Goal: Information Seeking & Learning: Compare options

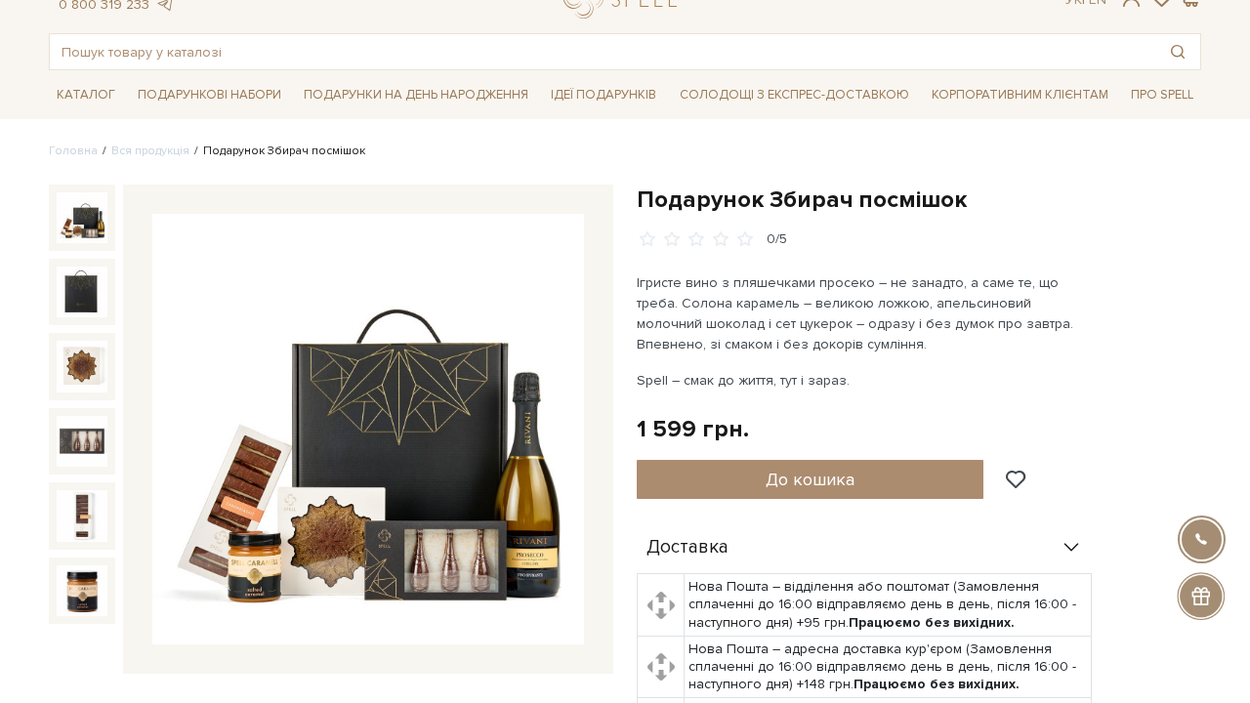
scroll to position [73, 0]
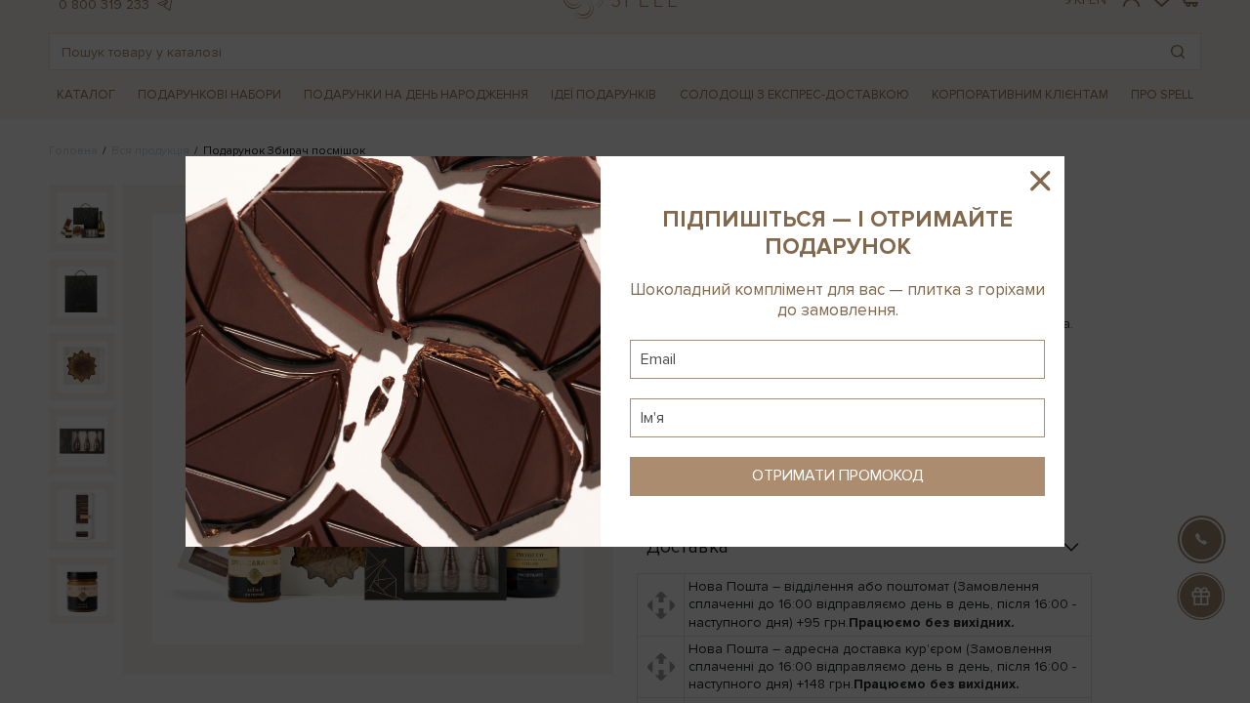
click at [1040, 172] on icon at bounding box center [1040, 180] width 33 height 33
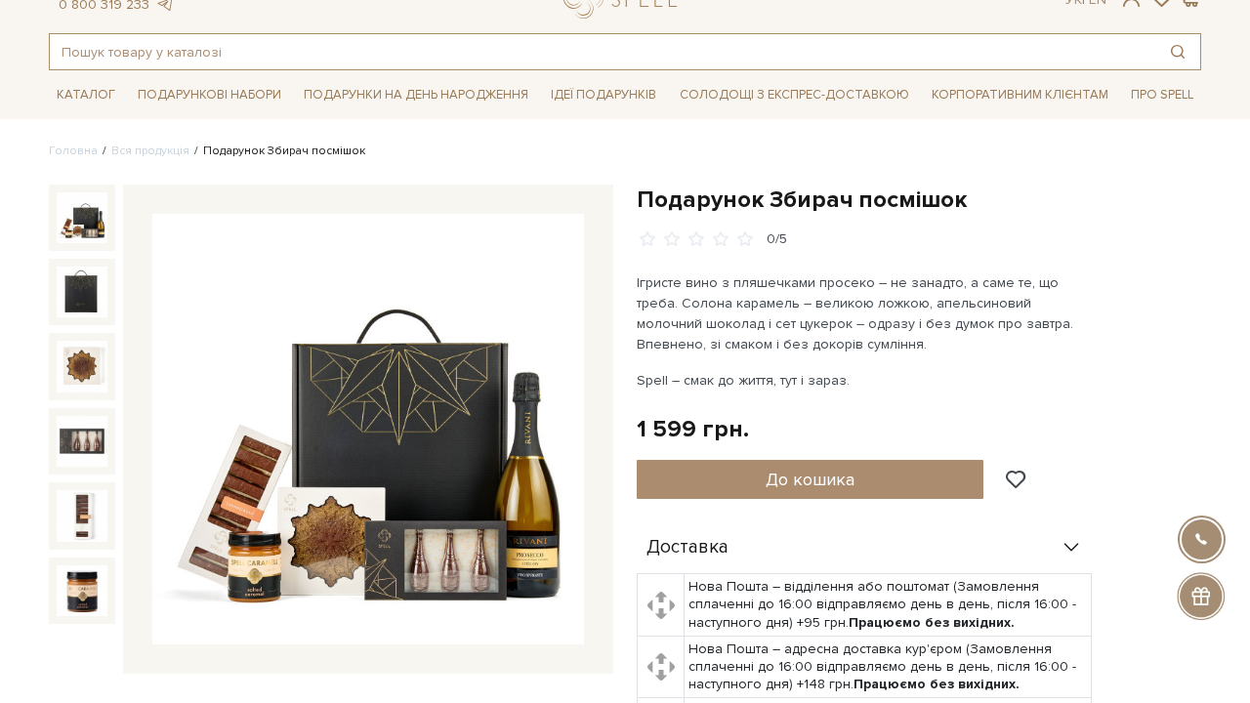
click at [373, 54] on input "text" at bounding box center [603, 51] width 1106 height 35
type input "п"
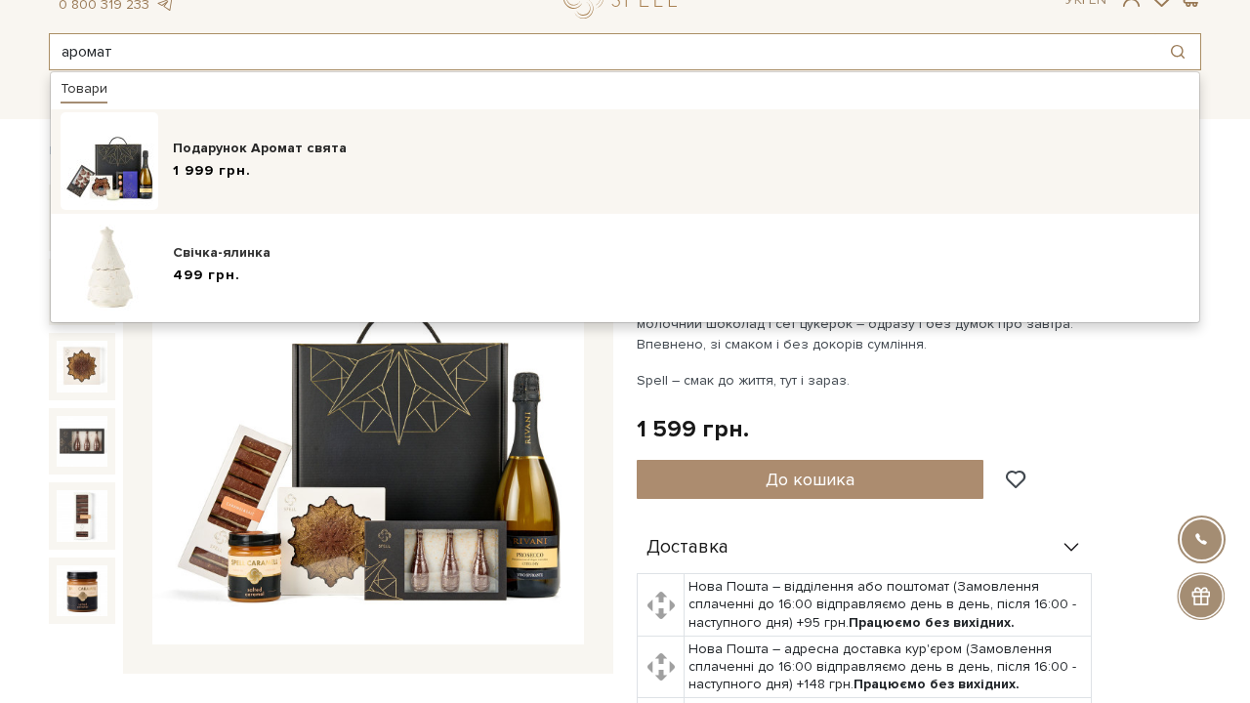
type input "аромат"
click at [482, 141] on div "Подарунок Аромат свята" at bounding box center [681, 149] width 1017 height 20
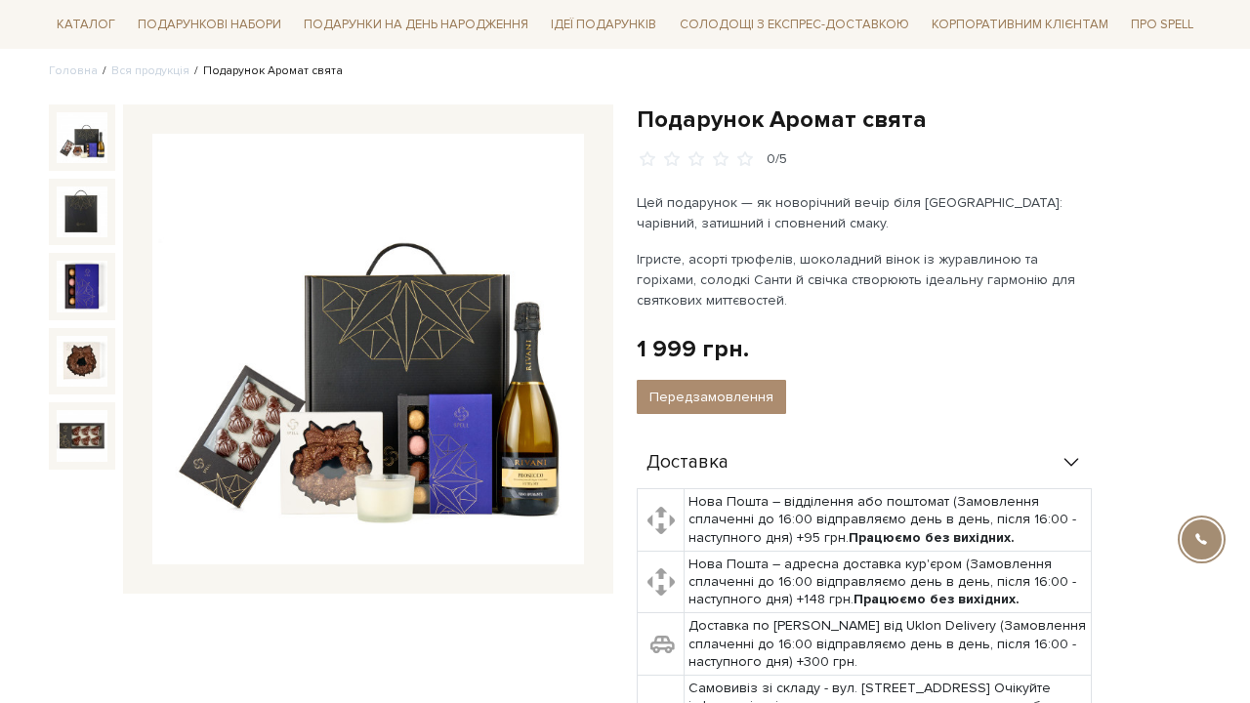
scroll to position [154, 0]
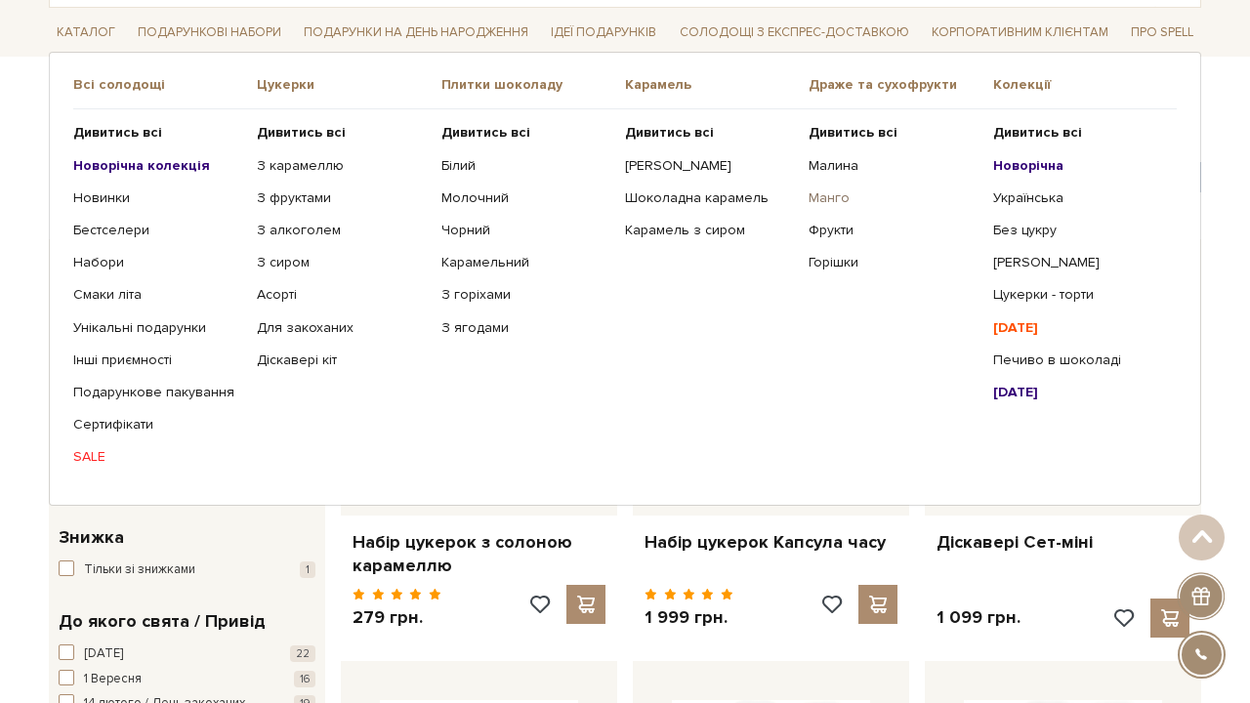
click at [841, 191] on link "Манго" at bounding box center [893, 198] width 169 height 18
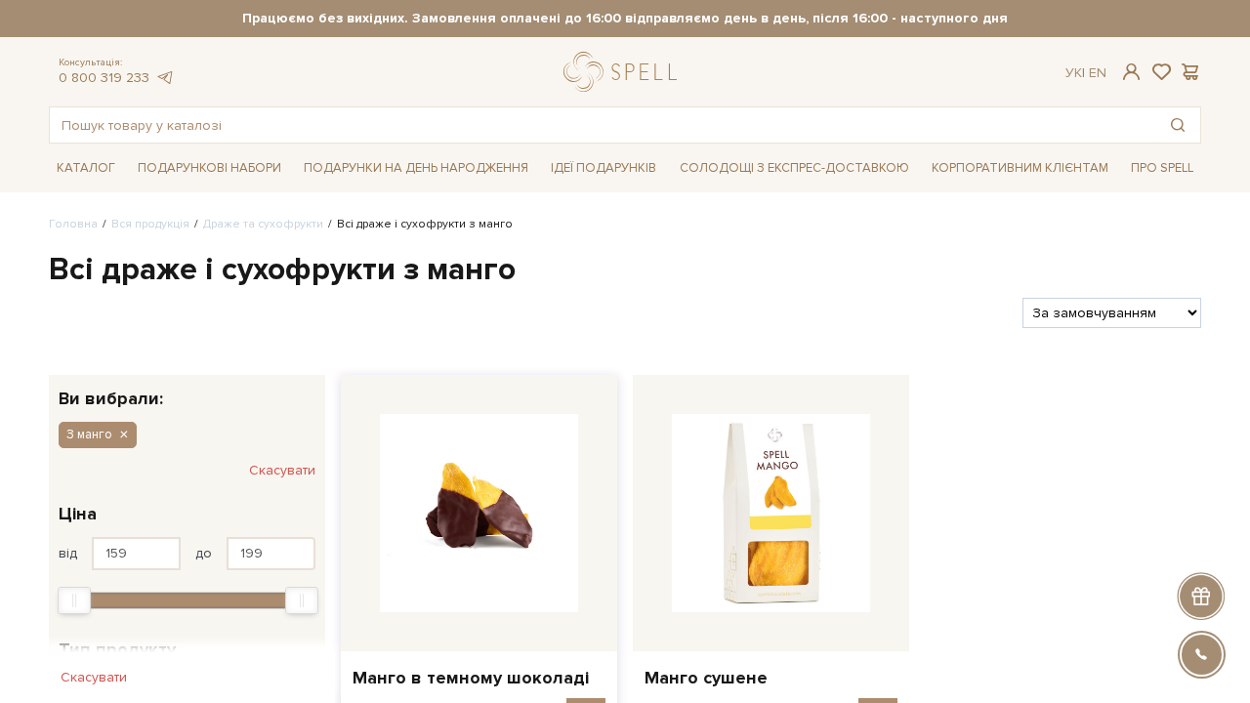
drag, startPoint x: 0, startPoint y: 0, endPoint x: 521, endPoint y: 486, distance: 712.5
click at [521, 486] on img at bounding box center [479, 513] width 198 height 198
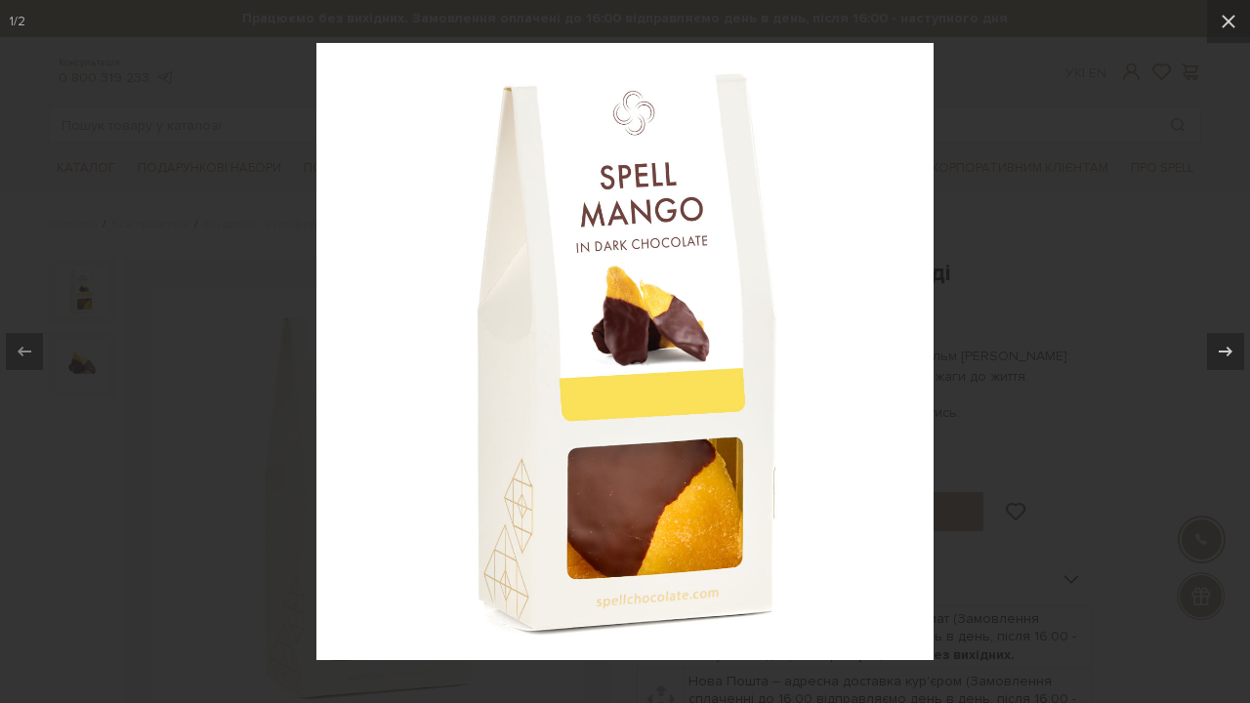
click at [1045, 186] on div at bounding box center [625, 351] width 1250 height 703
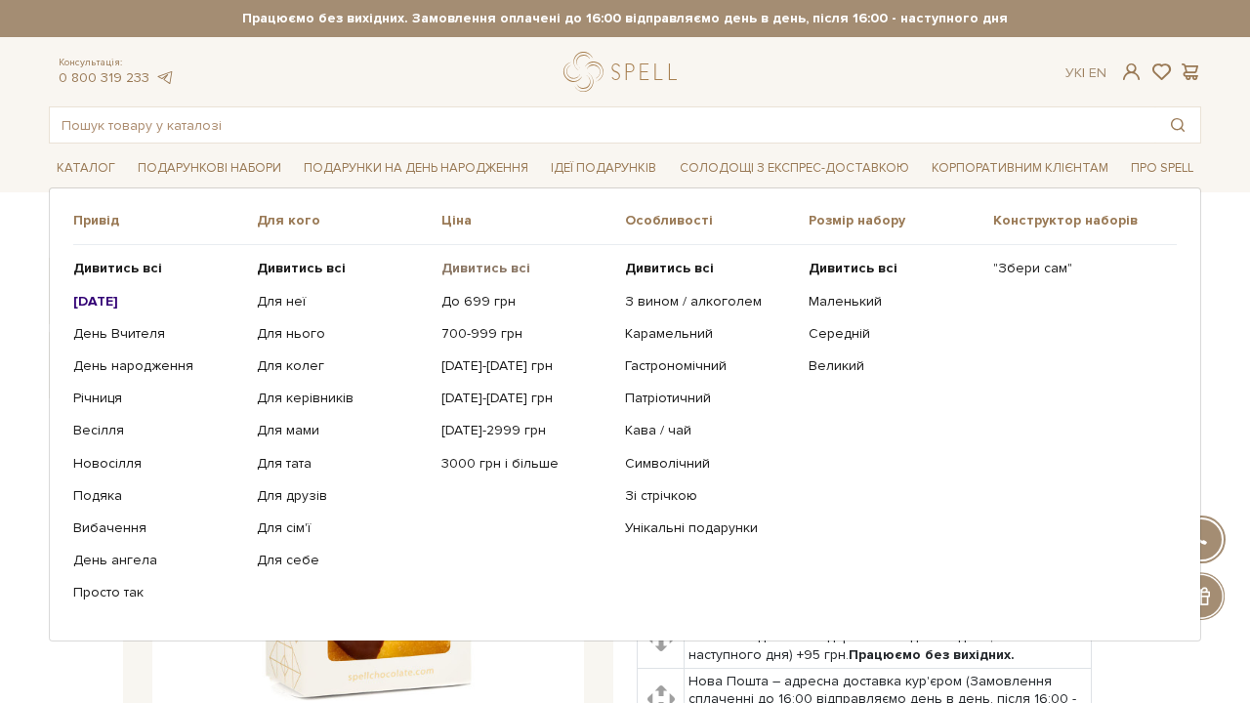
click at [507, 266] on b "Дивитись всі" at bounding box center [485, 268] width 89 height 17
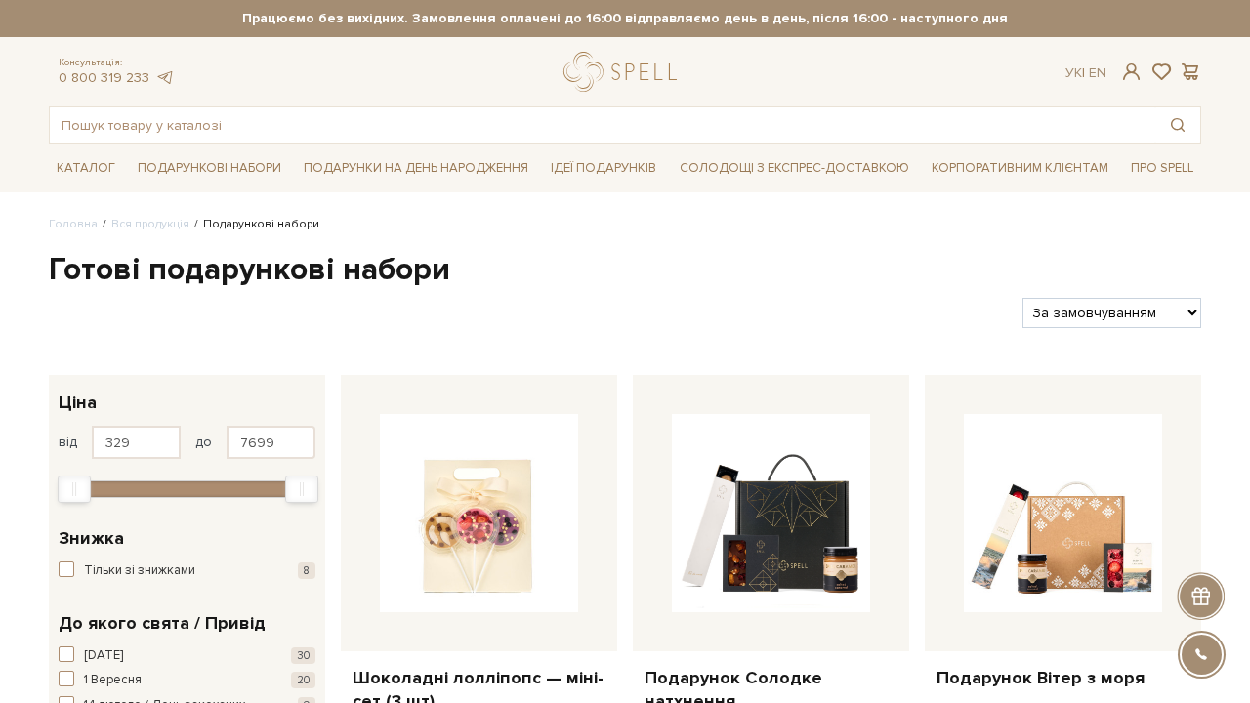
select select "https://spellchocolate.com/our-productions/podarunkovi-box/?sort=p.price&order=…"
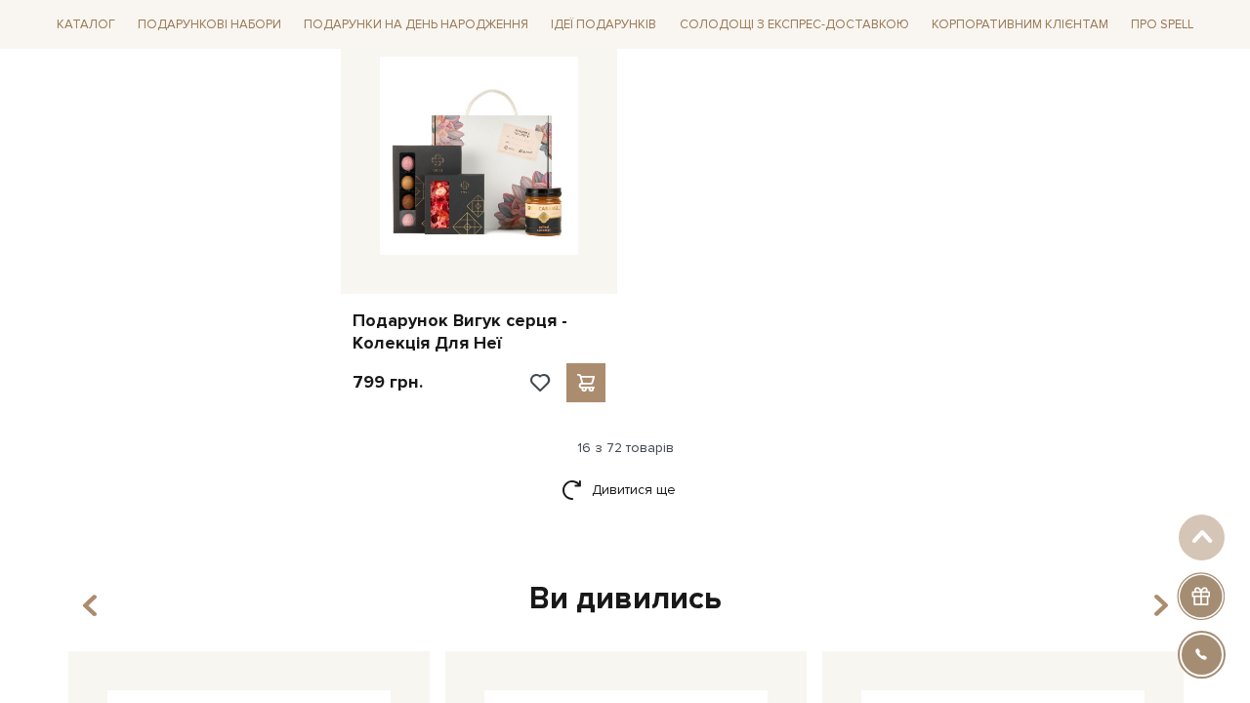
scroll to position [2407, 0]
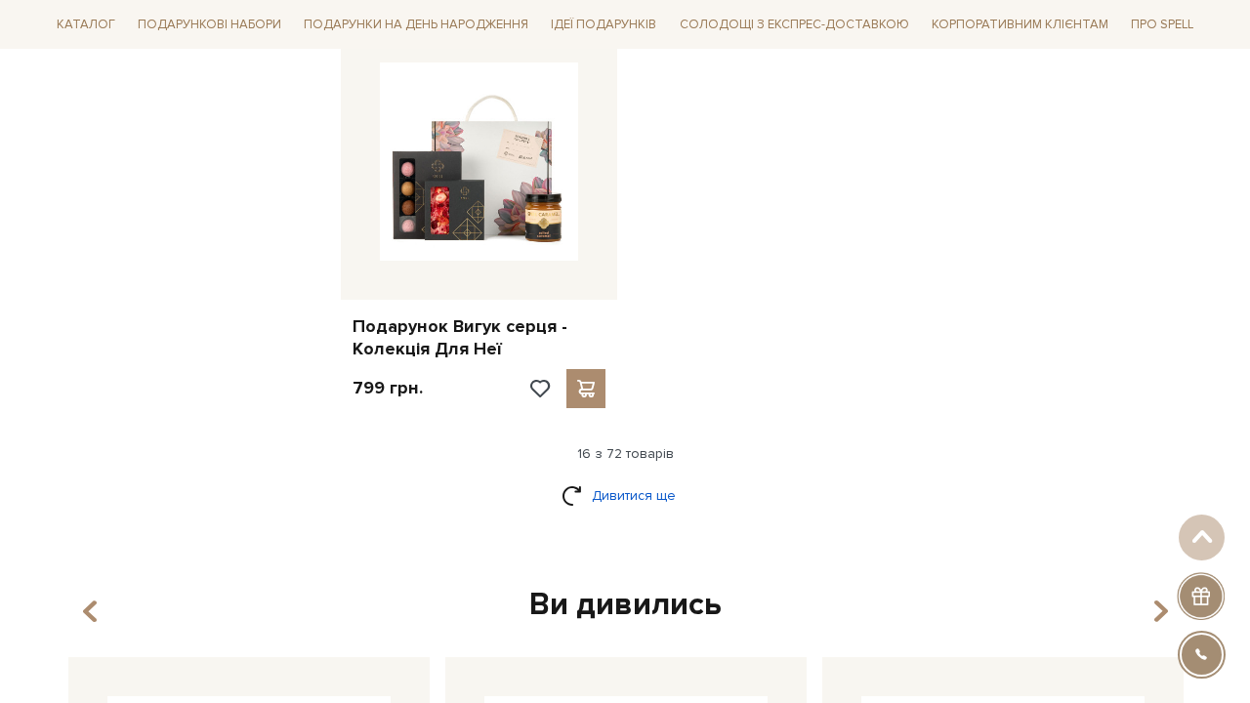
click at [648, 479] on link "Дивитися ще" at bounding box center [625, 496] width 127 height 34
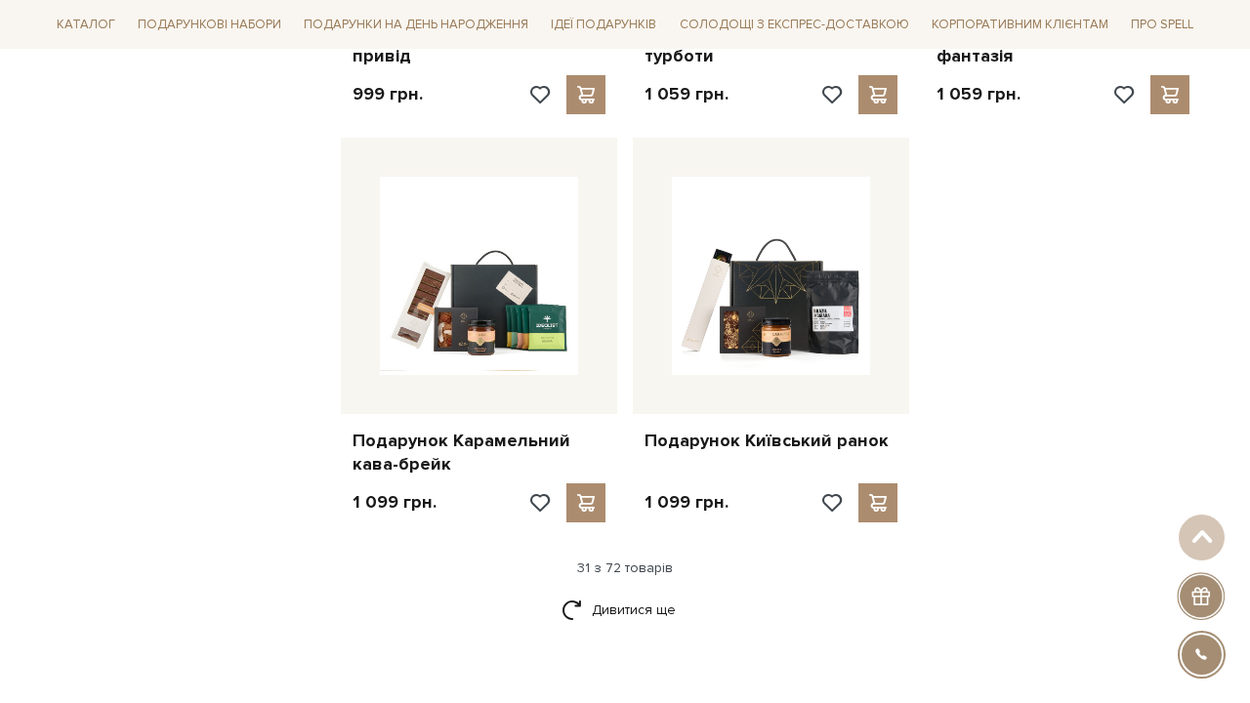
scroll to position [4386, 0]
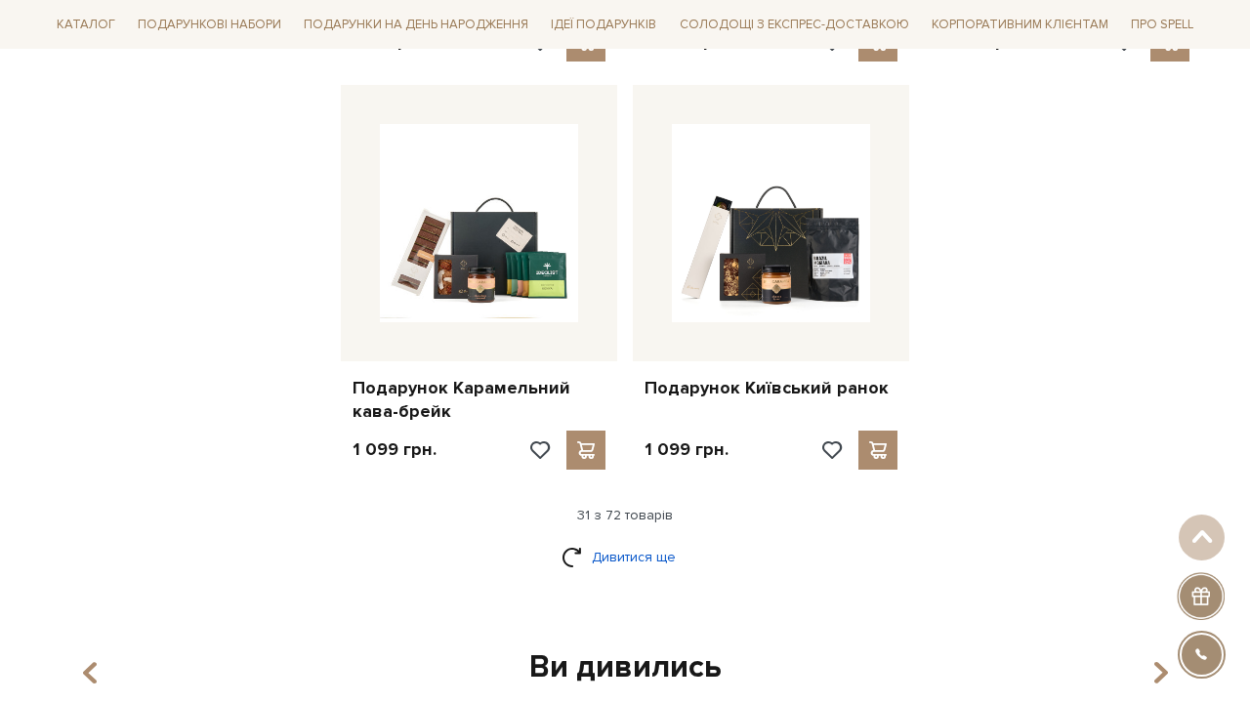
click at [612, 540] on link "Дивитися ще" at bounding box center [625, 557] width 127 height 34
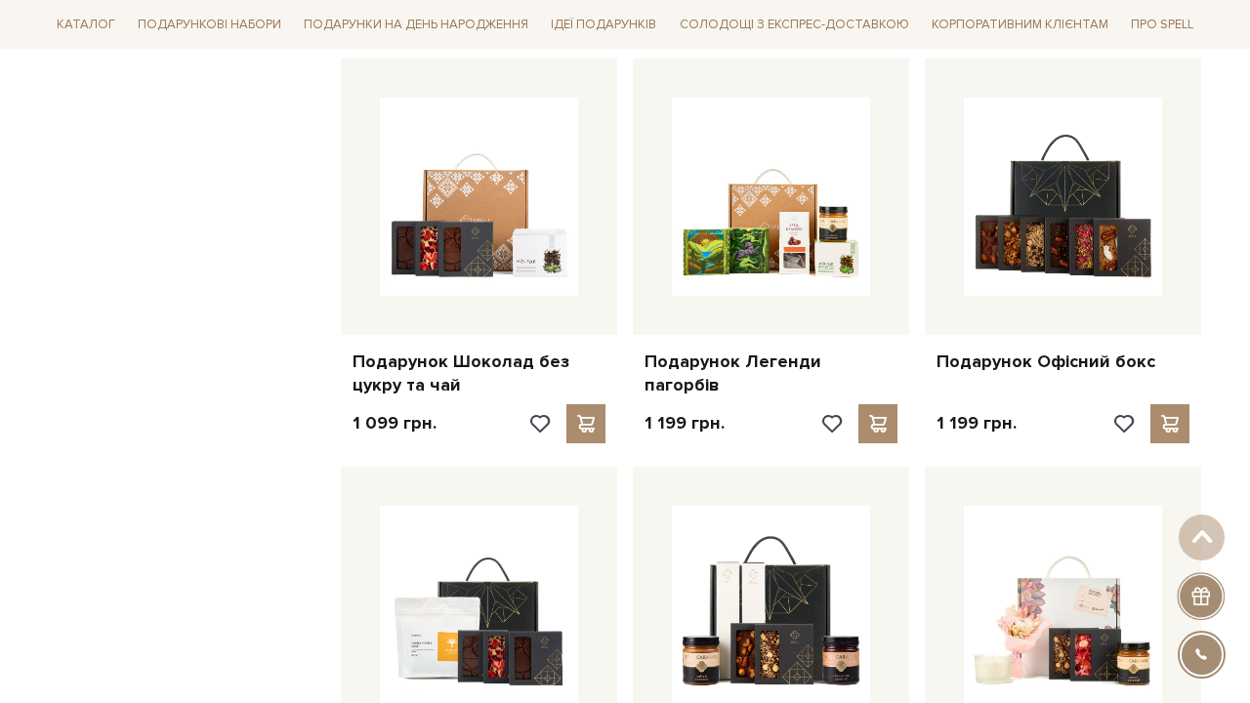
scroll to position [4849, 0]
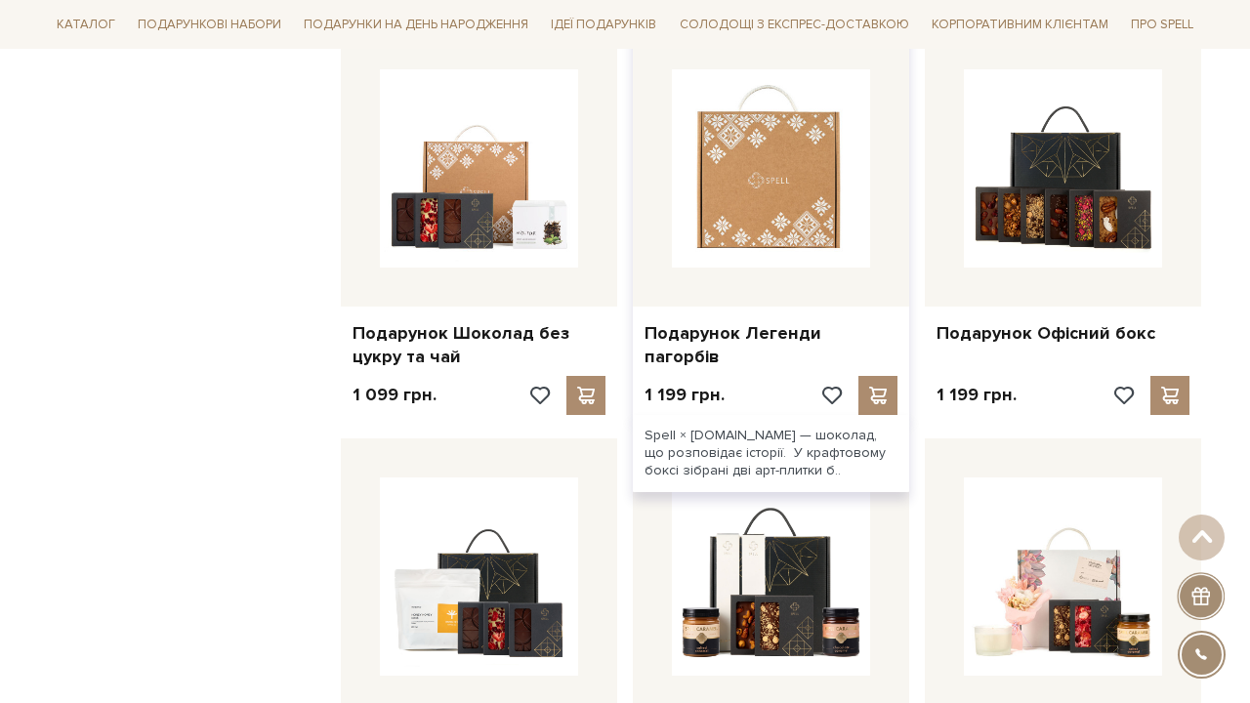
click at [759, 190] on img at bounding box center [771, 168] width 198 height 198
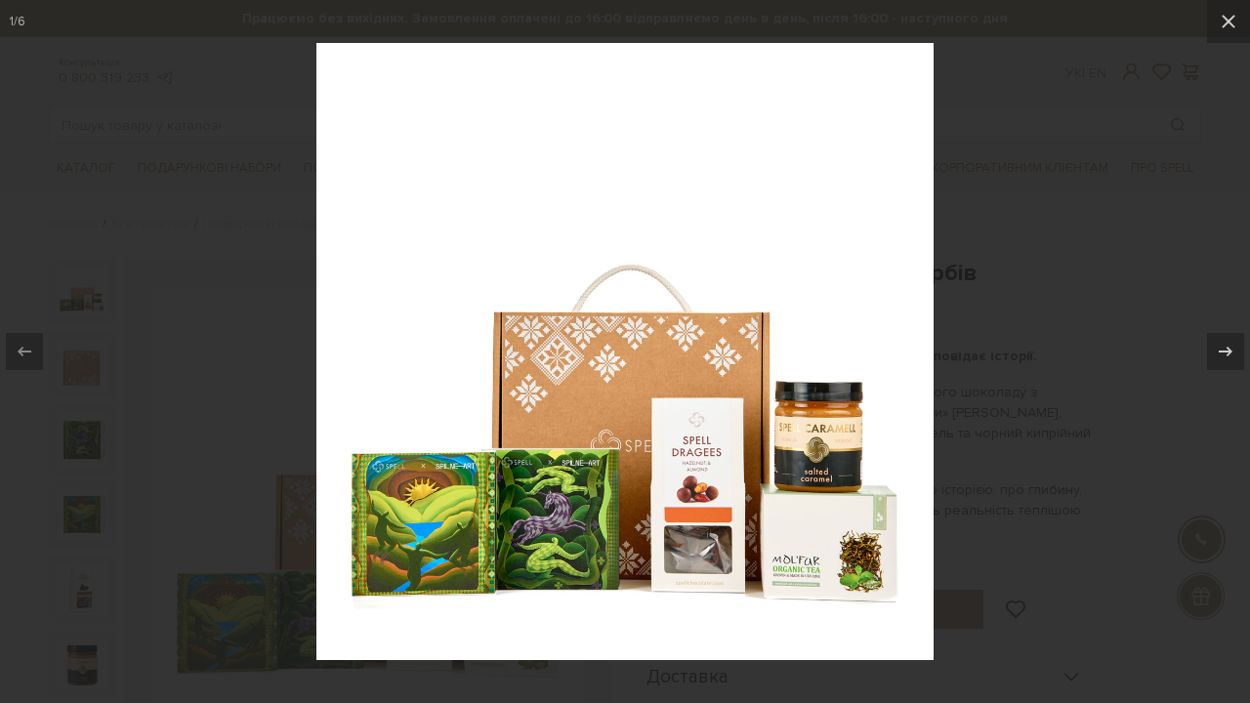
click at [1032, 320] on div at bounding box center [625, 351] width 1250 height 703
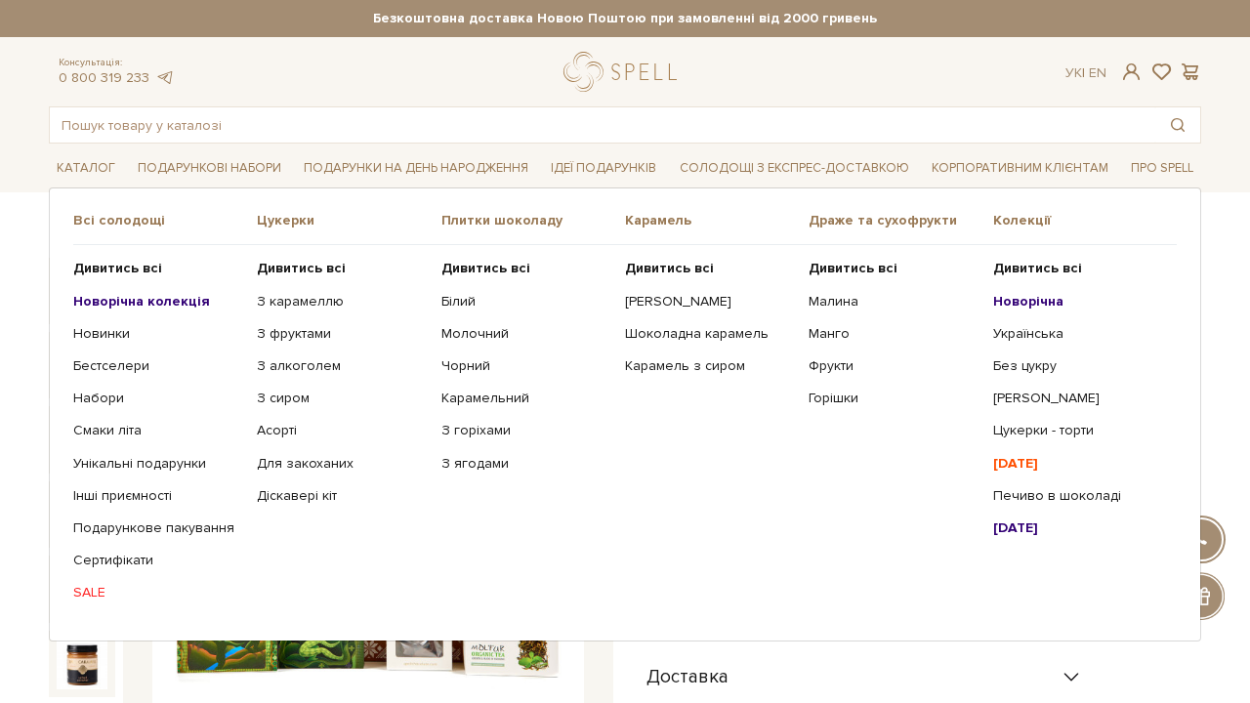
click at [1013, 302] on b "Новорічна" at bounding box center [1028, 301] width 70 height 17
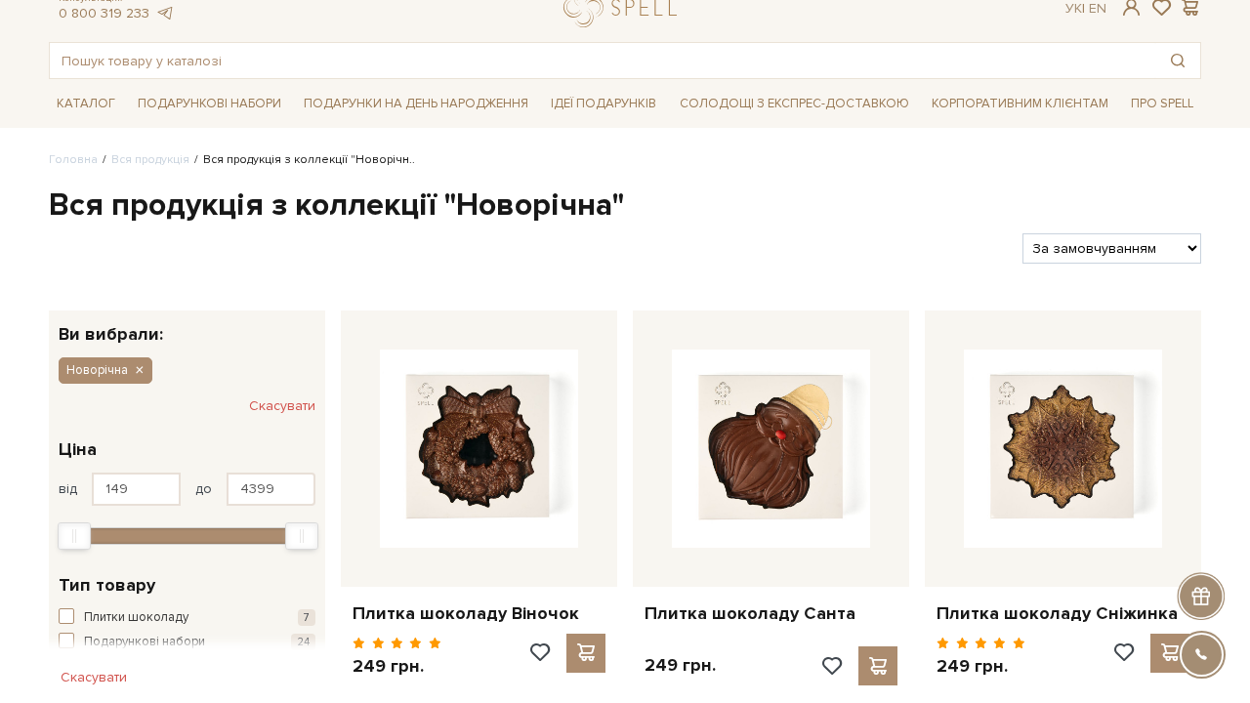
scroll to position [67, 0]
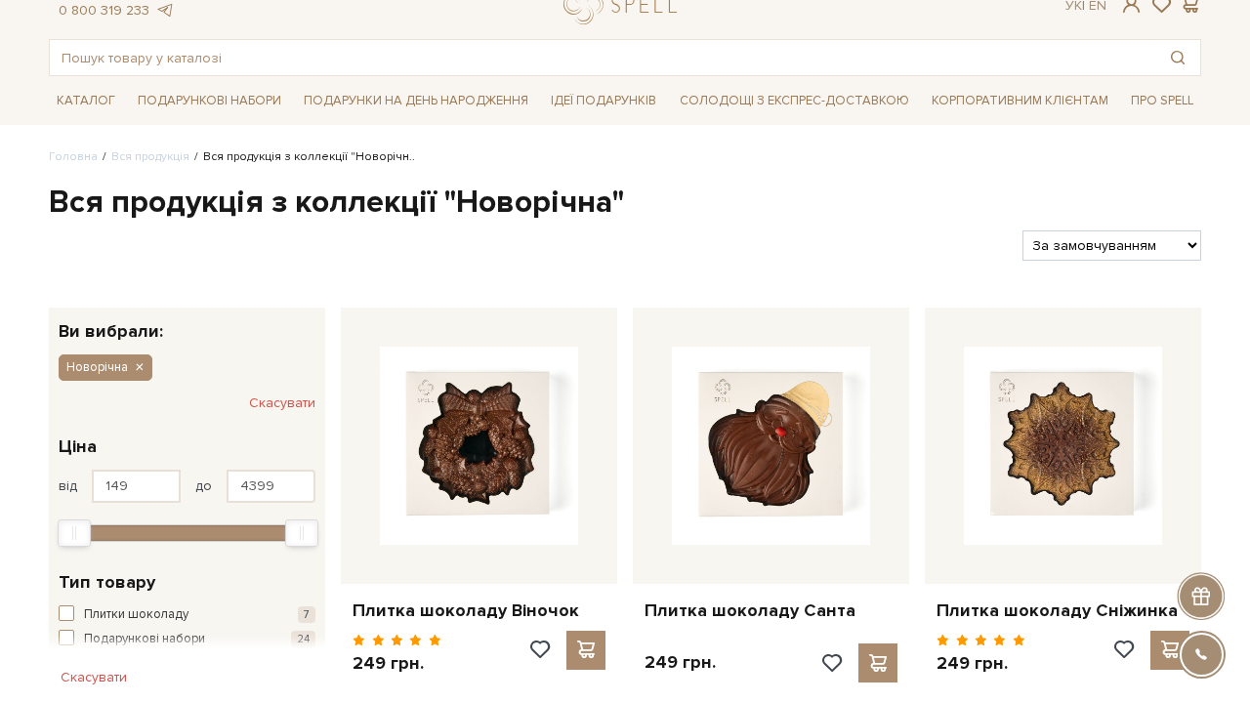
select select "https://spellchocolate.com/our-productions/novorichna?sort=p.price&order=ASC"
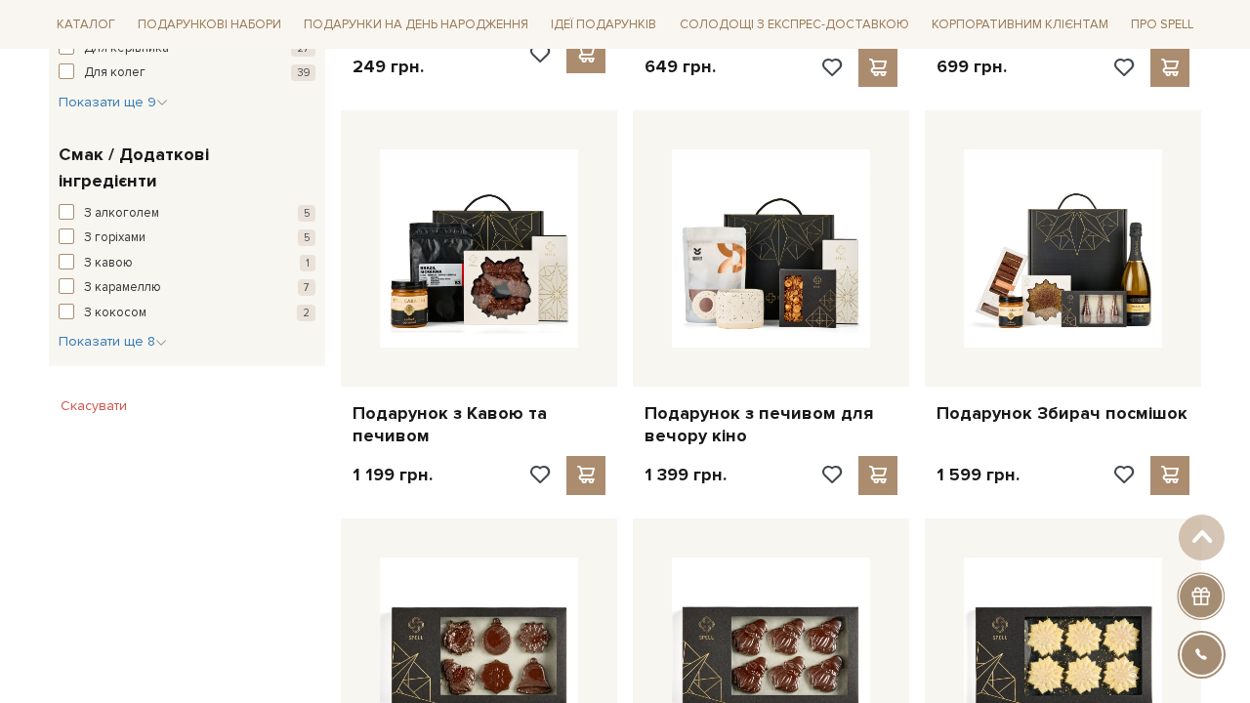
scroll to position [1111, 0]
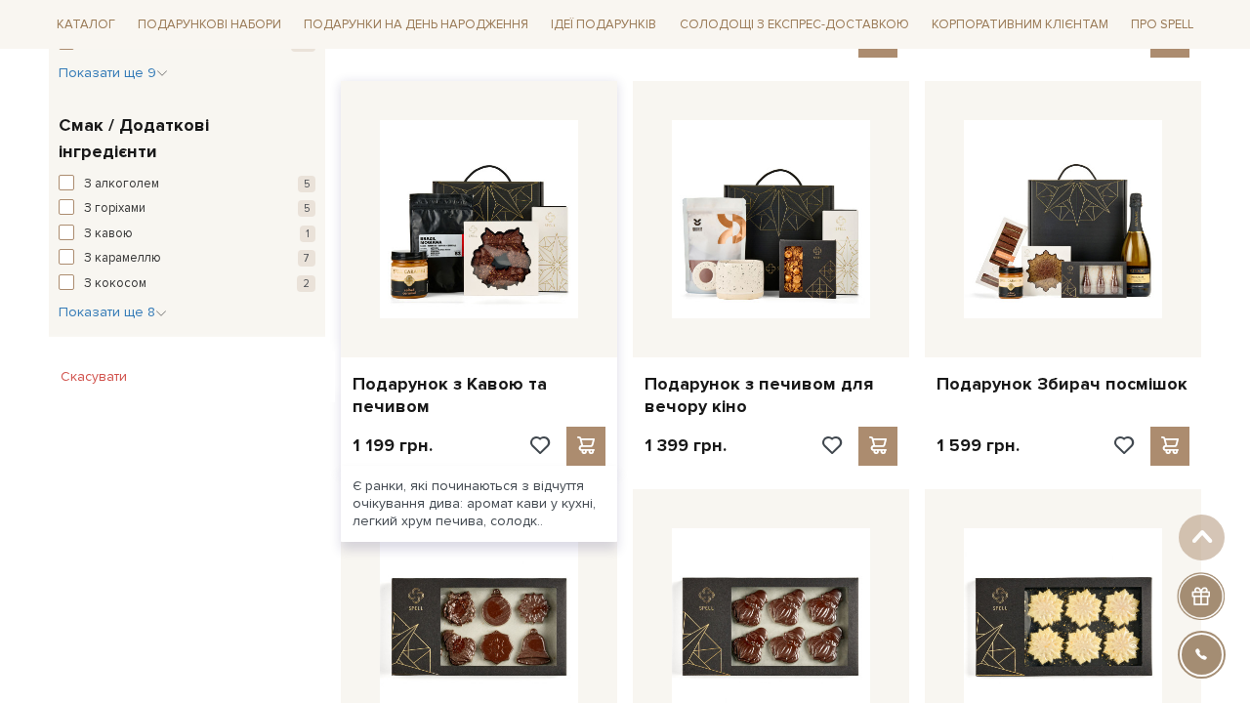
click at [365, 250] on div at bounding box center [479, 219] width 276 height 276
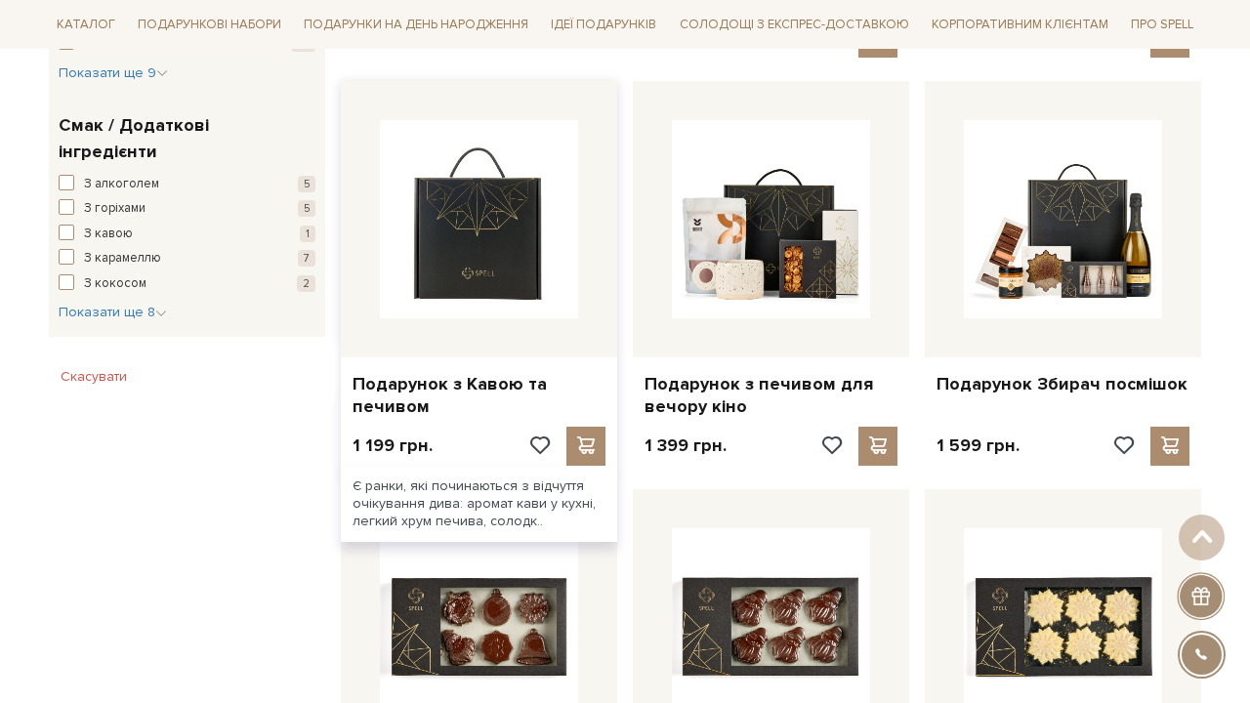
click at [459, 233] on img at bounding box center [479, 219] width 198 height 198
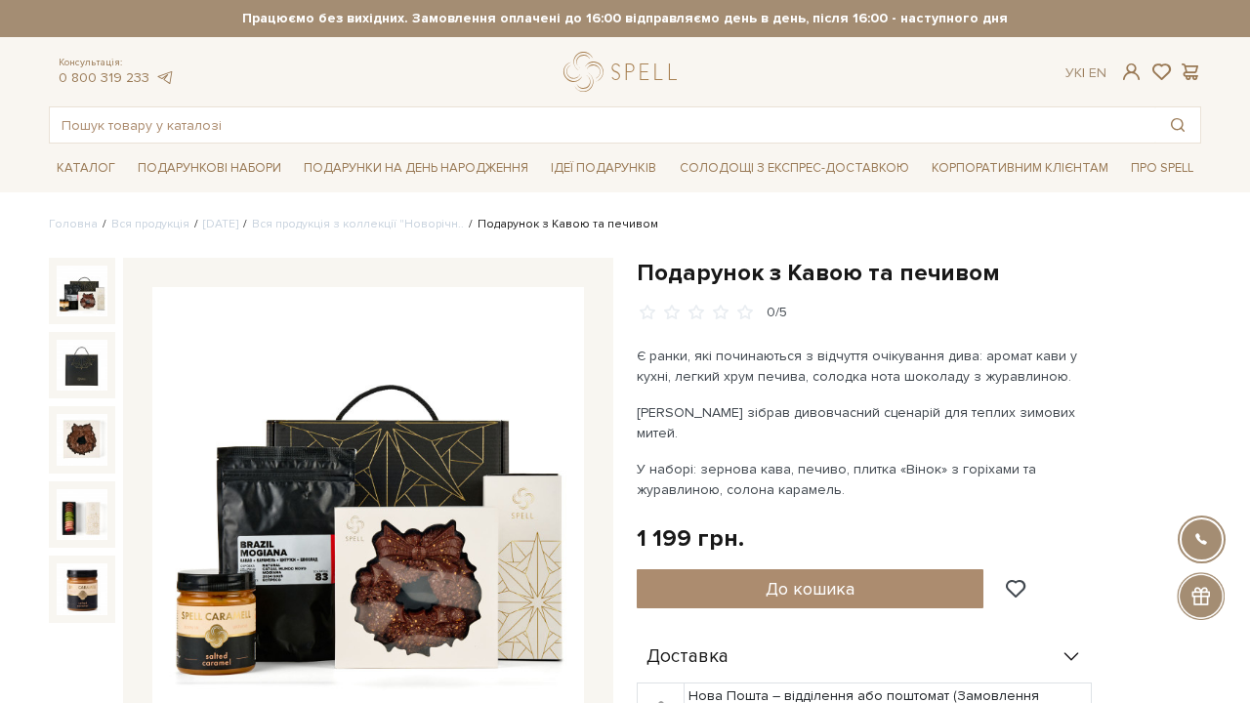
click at [316, 486] on img at bounding box center [368, 503] width 432 height 432
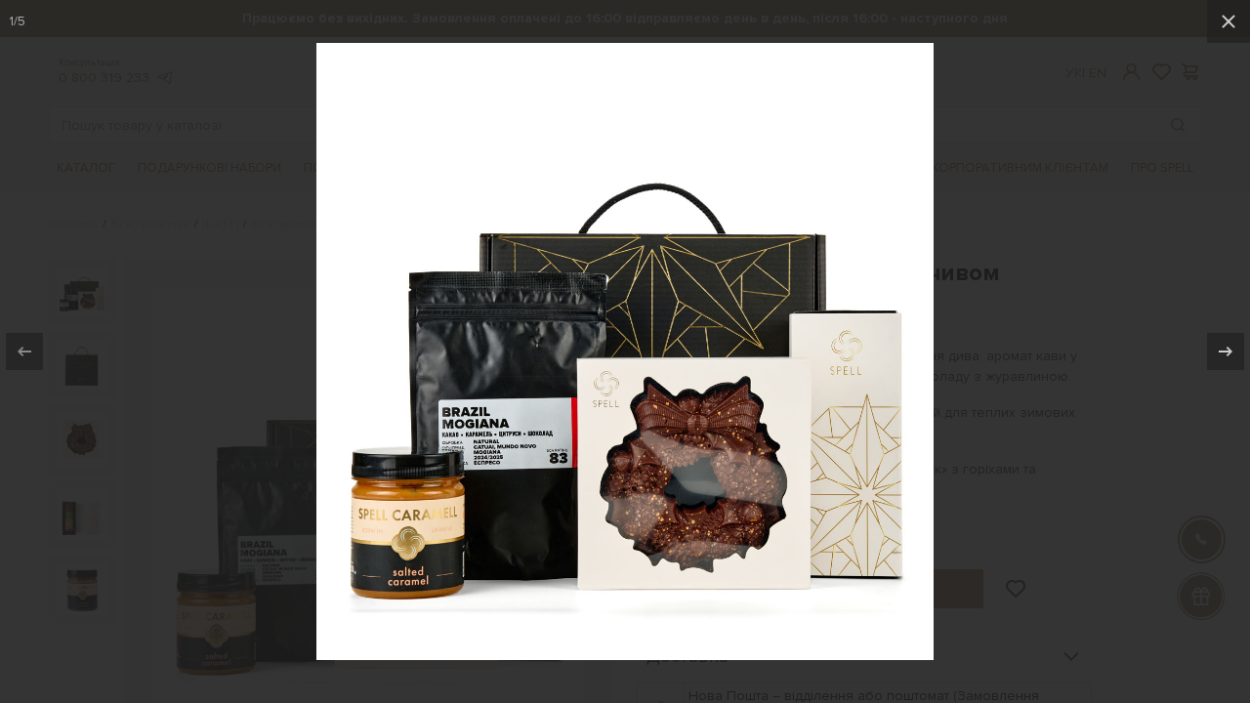
click at [533, 420] on img at bounding box center [624, 351] width 617 height 617
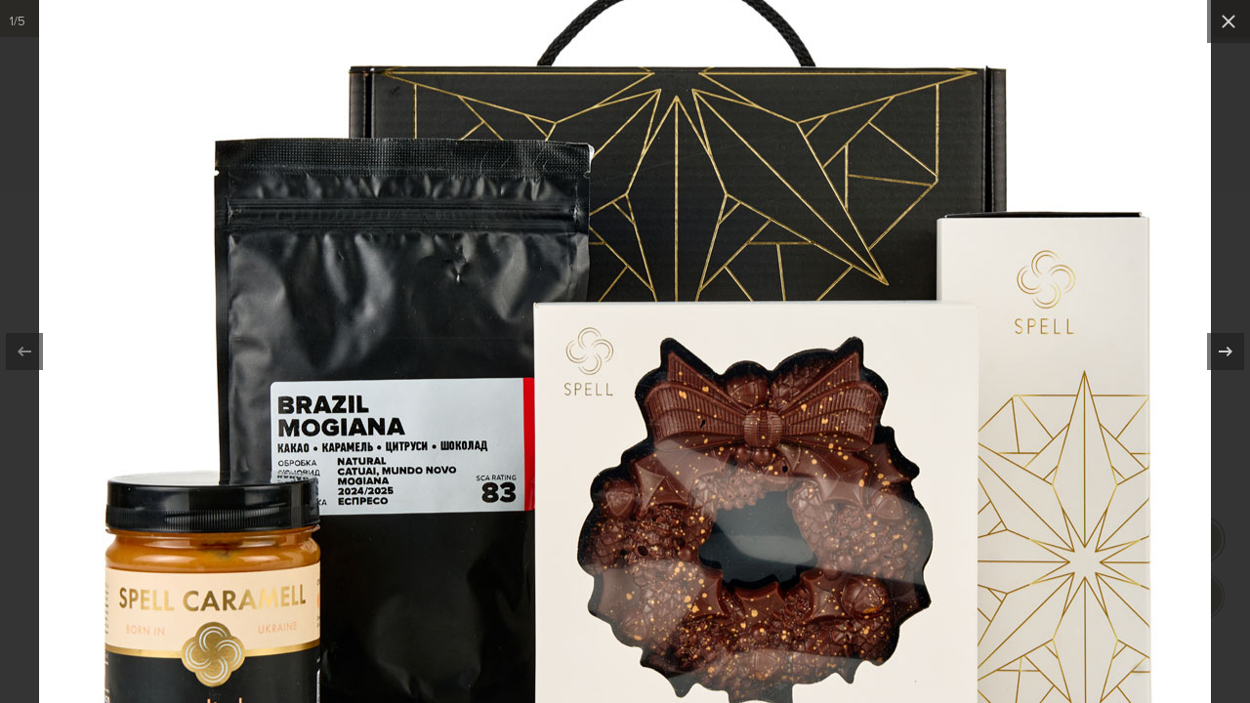
click at [533, 420] on img at bounding box center [625, 290] width 1172 height 1172
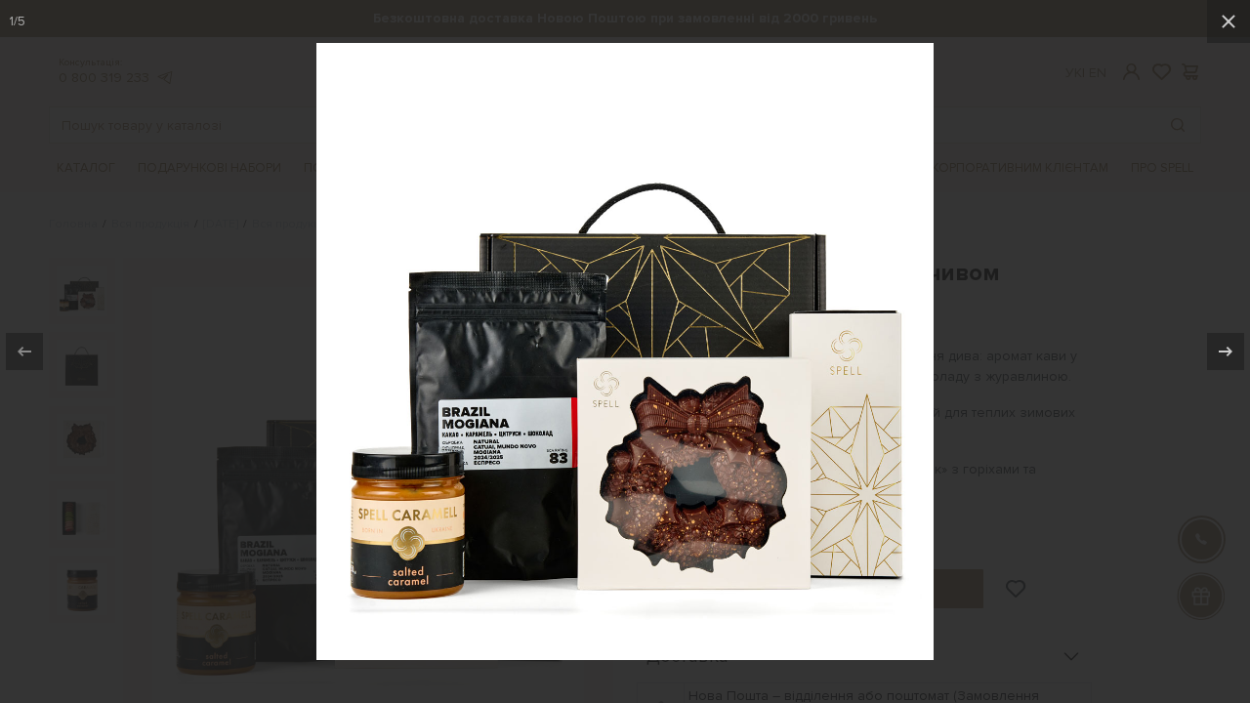
click at [963, 388] on div at bounding box center [625, 351] width 1250 height 703
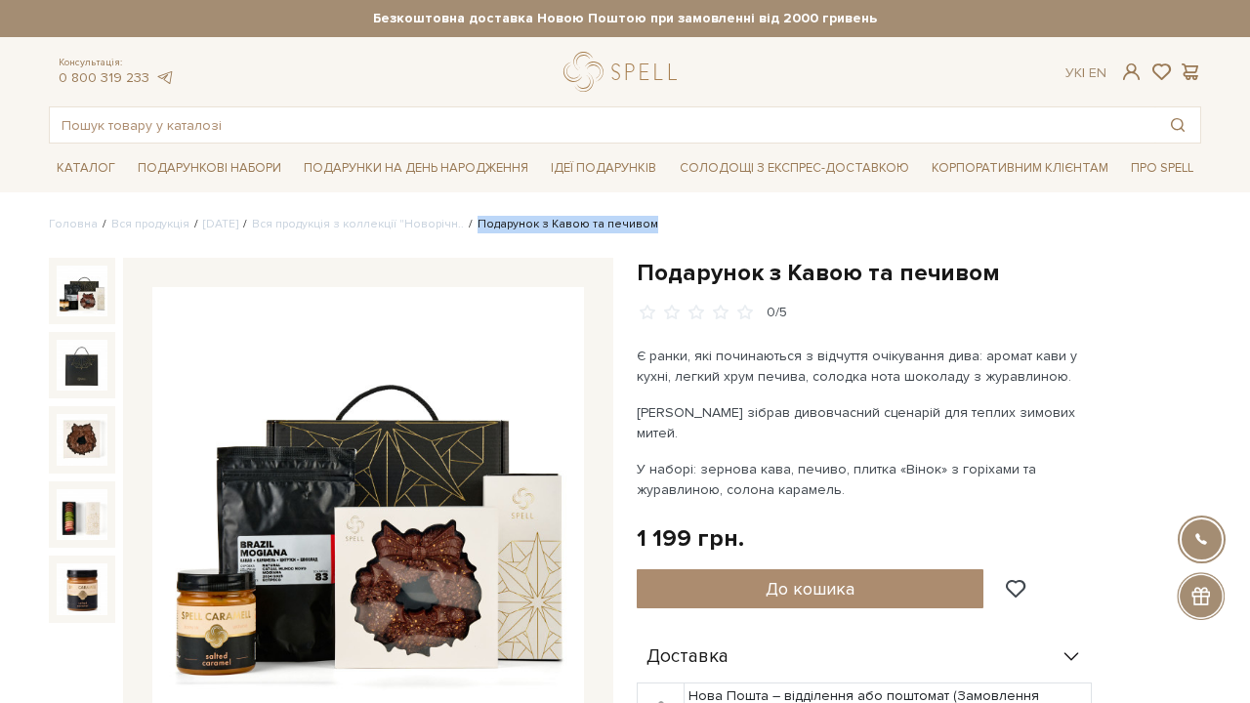
drag, startPoint x: 716, startPoint y: 224, endPoint x: 508, endPoint y: 227, distance: 208.1
click at [508, 227] on ul "Головна Вся продукція Новий Рік 2026 Вся продукція з коллекції "Новорічн.. Пода…" at bounding box center [625, 225] width 1153 height 18
copy li "Подарунок з Кавою та печивом"
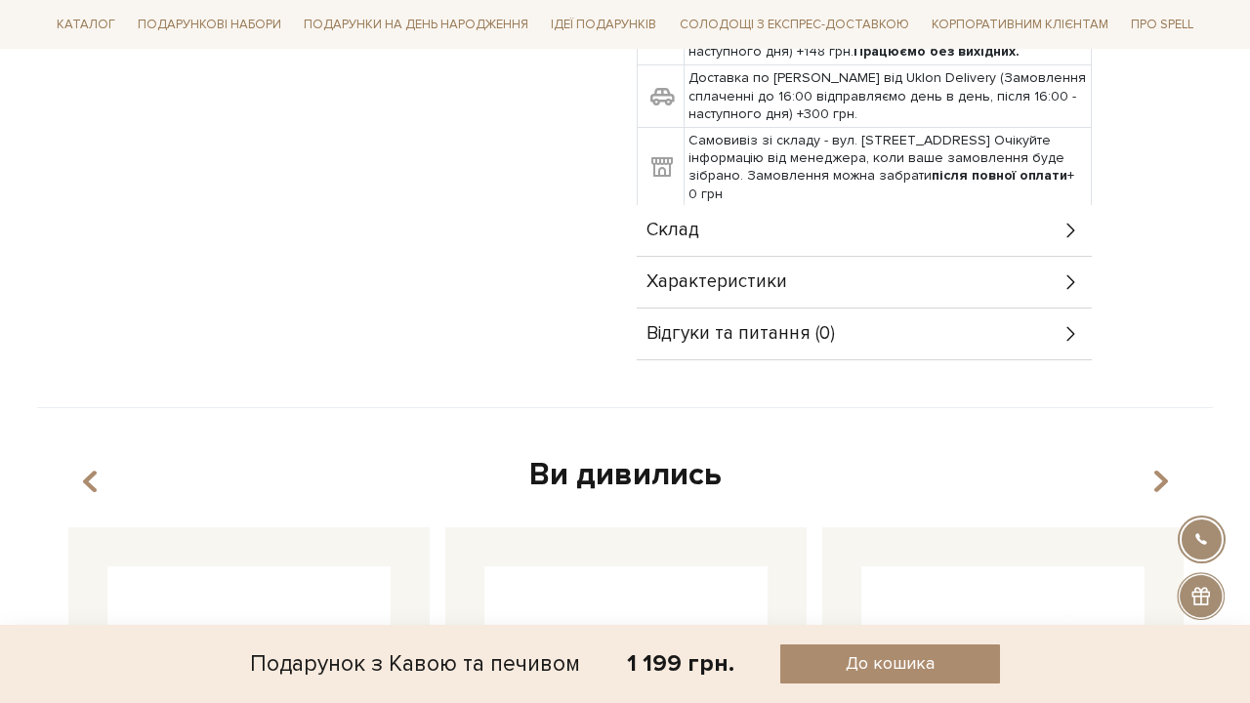
scroll to position [750, 0]
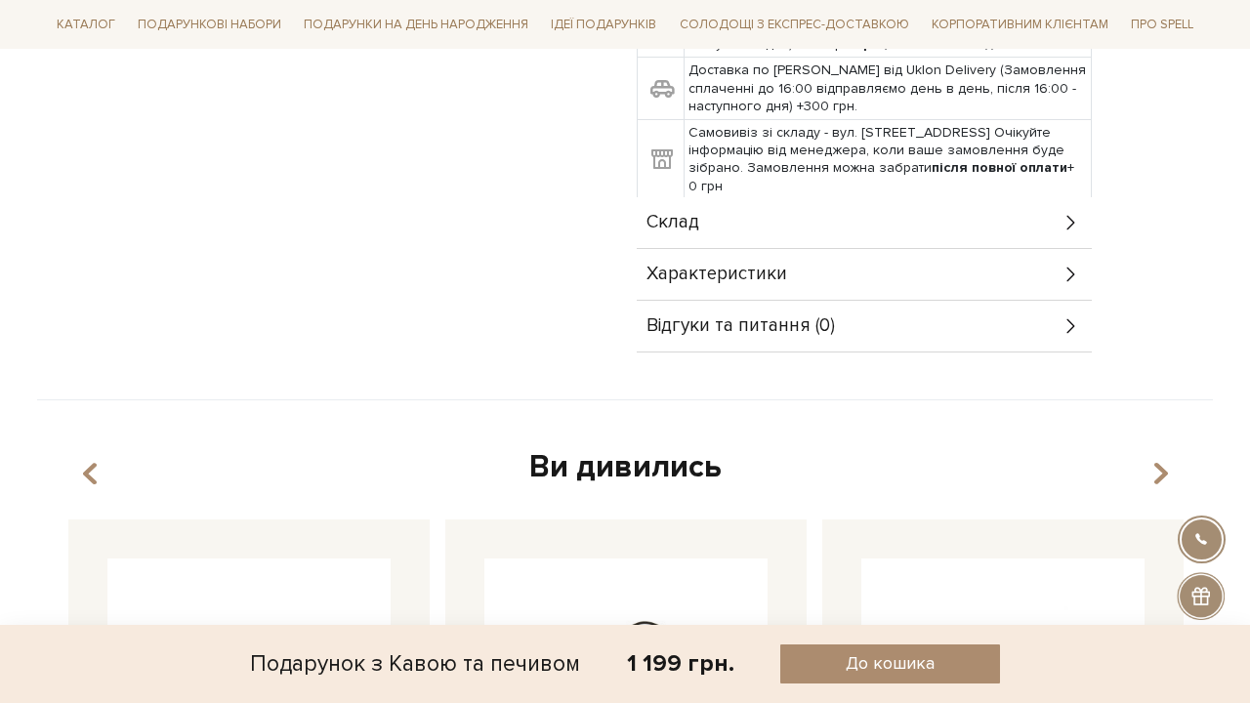
click at [852, 210] on div "Склад" at bounding box center [864, 222] width 455 height 51
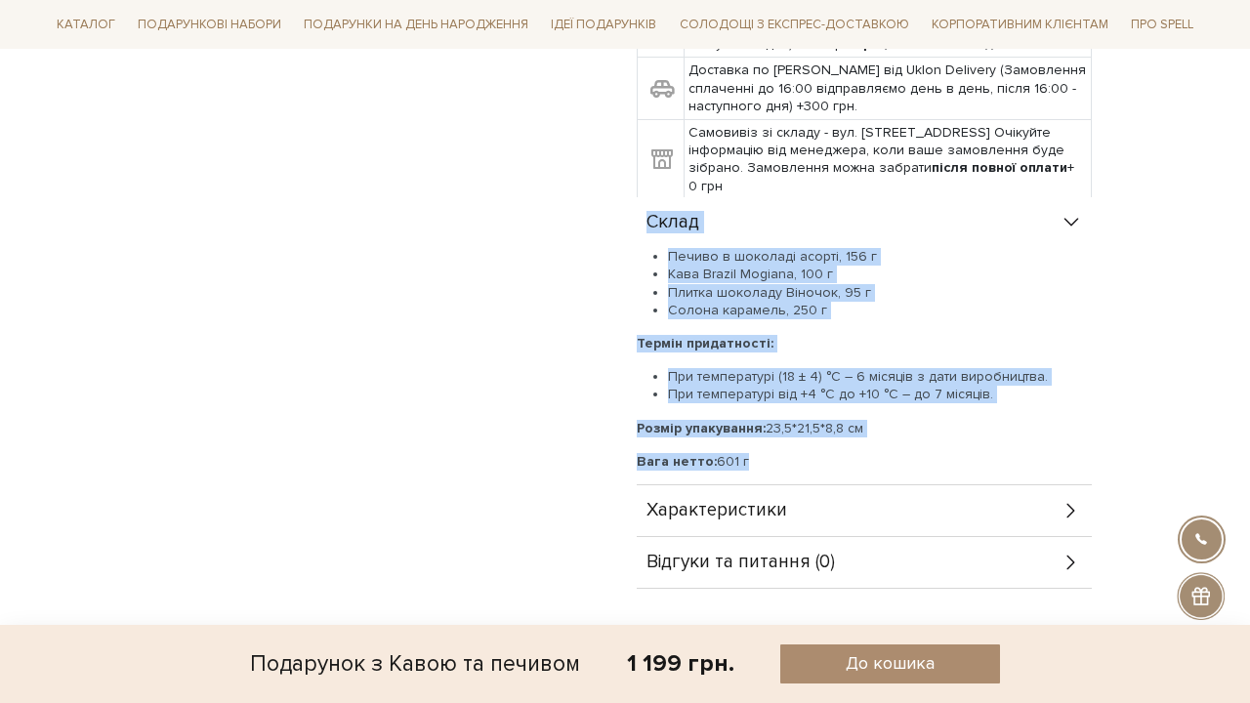
drag, startPoint x: 760, startPoint y: 438, endPoint x: 642, endPoint y: 200, distance: 265.2
click at [642, 199] on div "Склад Печиво в шоколаді асорті, 156 г Кава Brazil Mogiana, 100 г Плитка шоколад…" at bounding box center [864, 341] width 455 height 288
copy div "Склад Печиво в шоколаді асорті, 156 г Кава Brazil Mogiana, 100 г Плитка шоколад…"
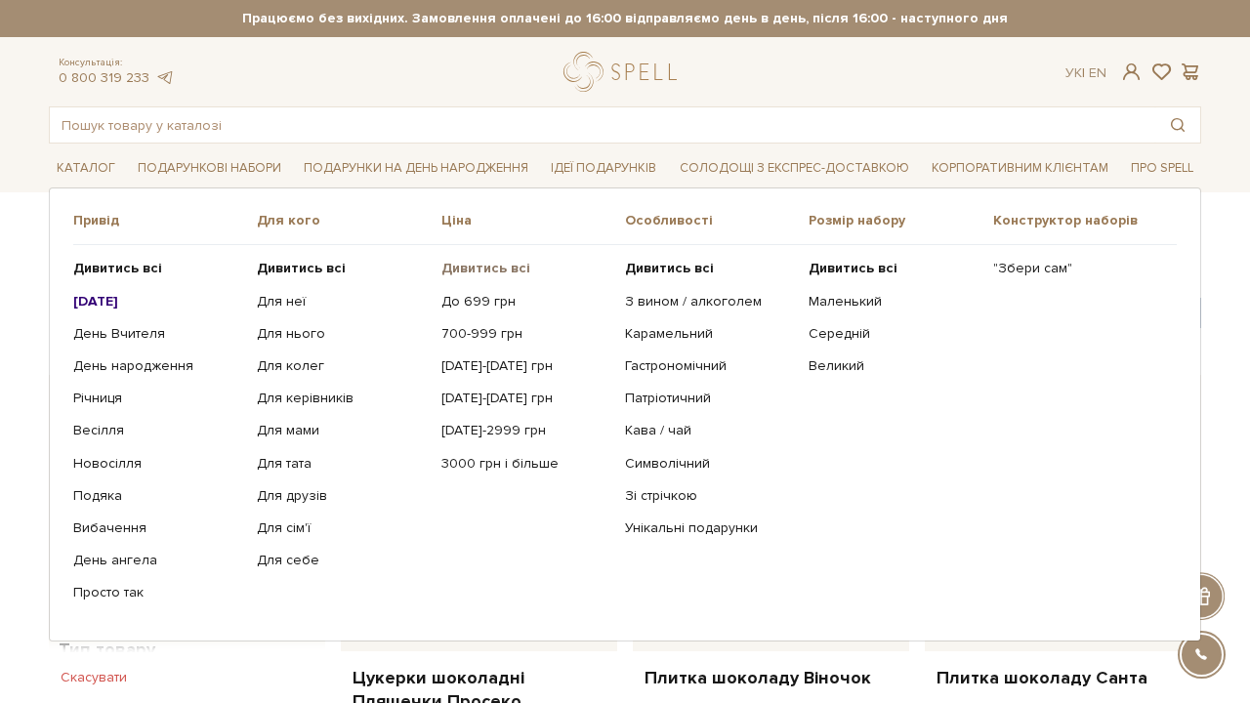
click at [487, 261] on b "Дивитись всі" at bounding box center [485, 268] width 89 height 17
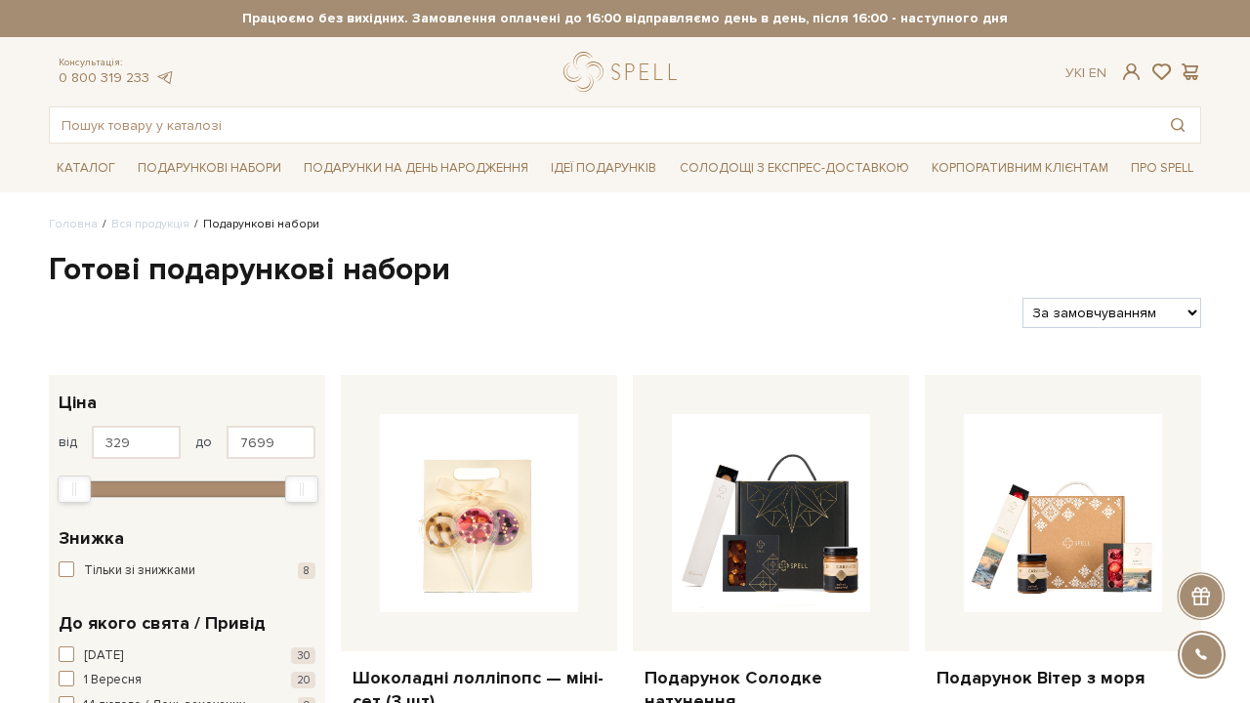
select select "https://spellchocolate.com/our-productions/podarunkovi-box/?sort=p.price&order=…"
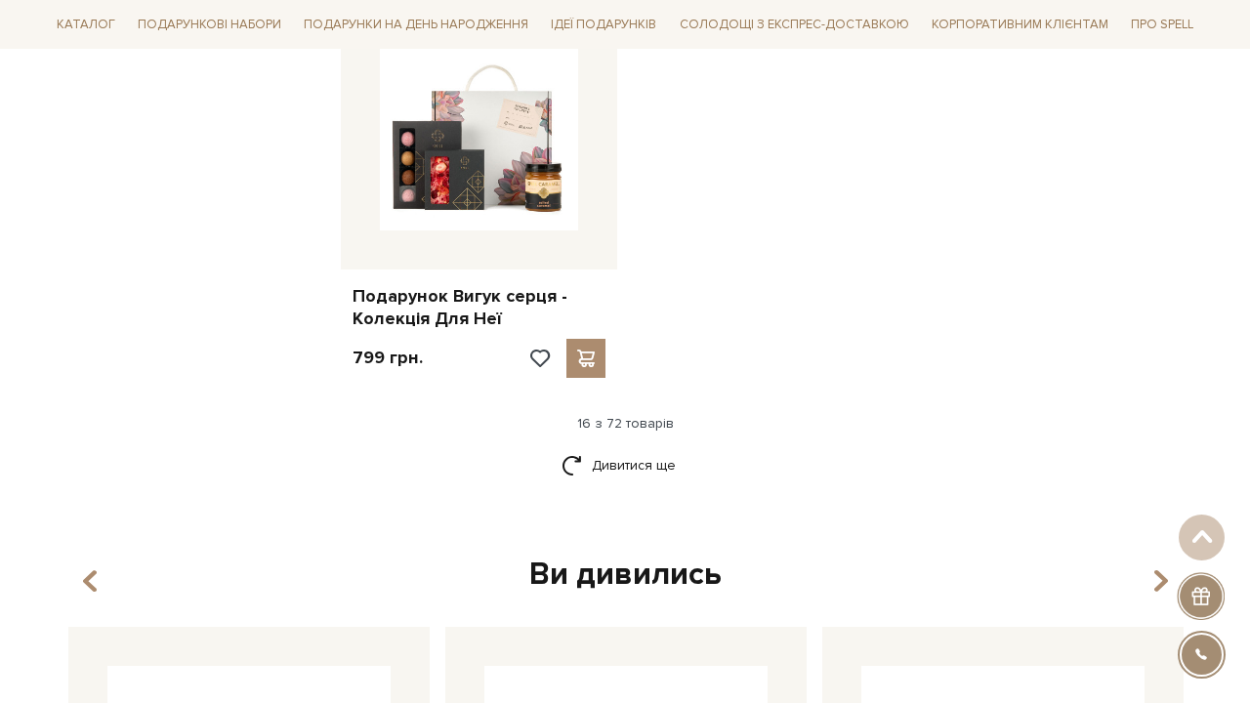
scroll to position [2453, 0]
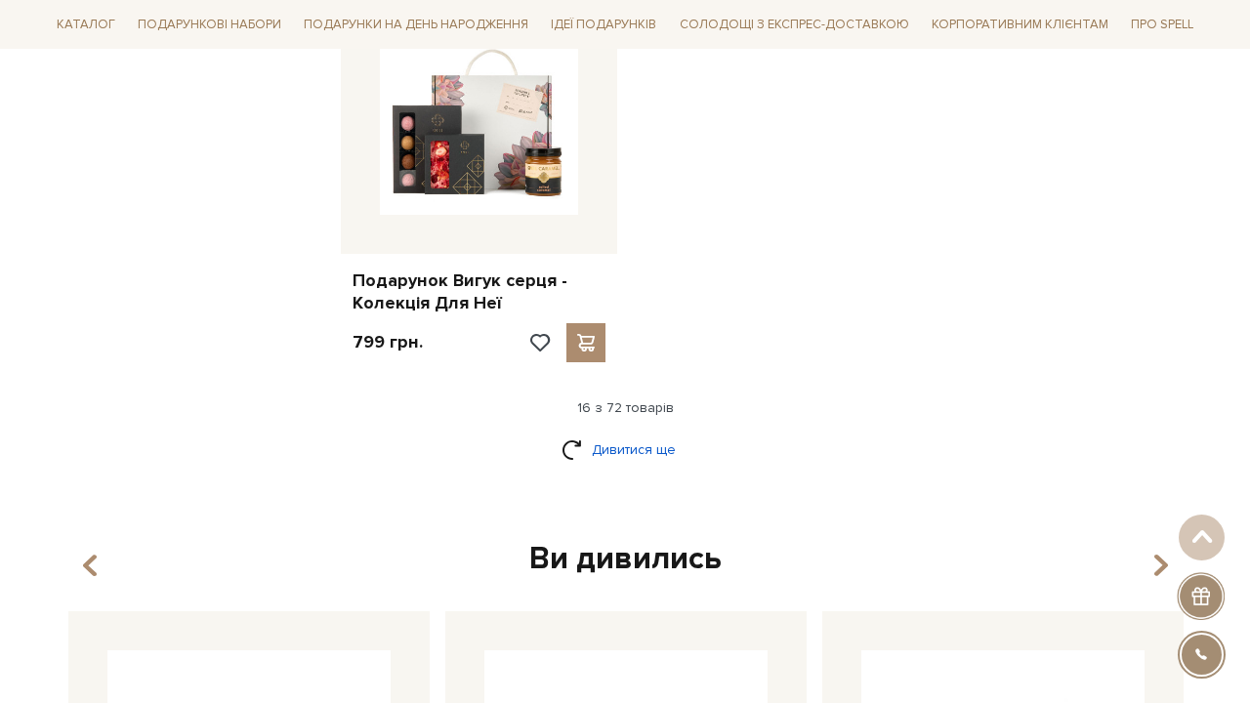
click at [611, 433] on link "Дивитися ще" at bounding box center [625, 450] width 127 height 34
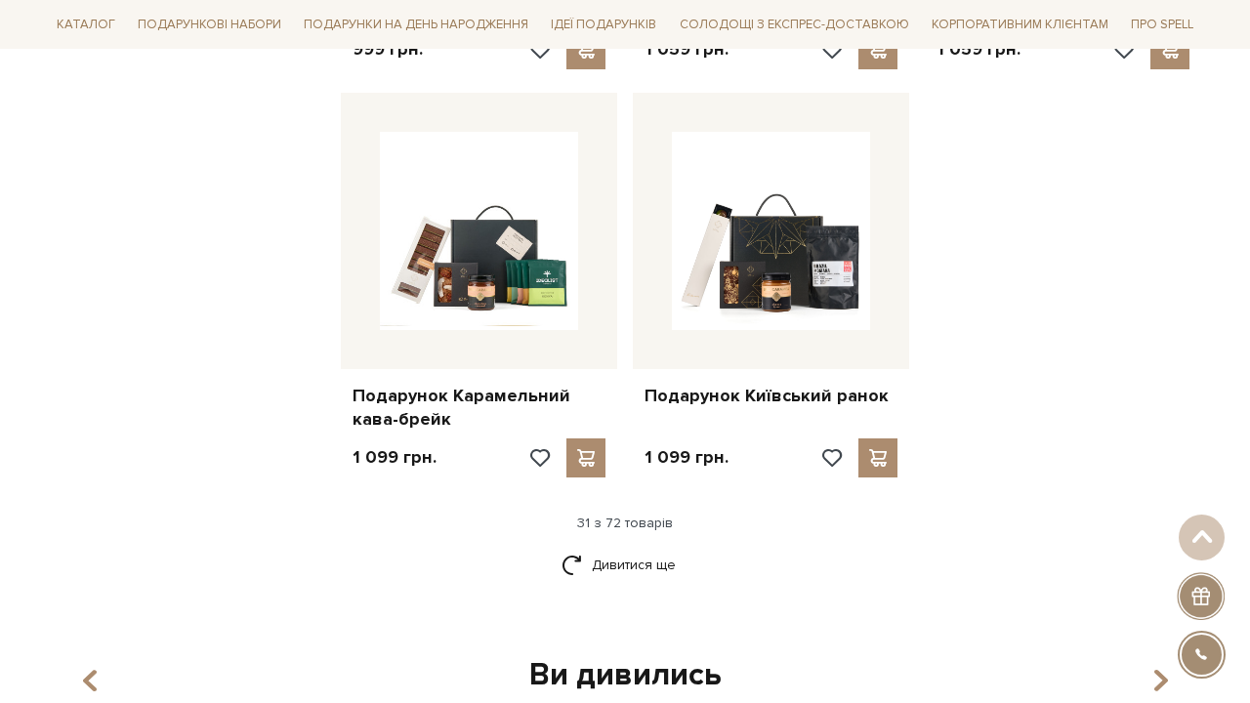
scroll to position [4379, 0]
click at [646, 547] on link "Дивитися ще" at bounding box center [625, 564] width 127 height 34
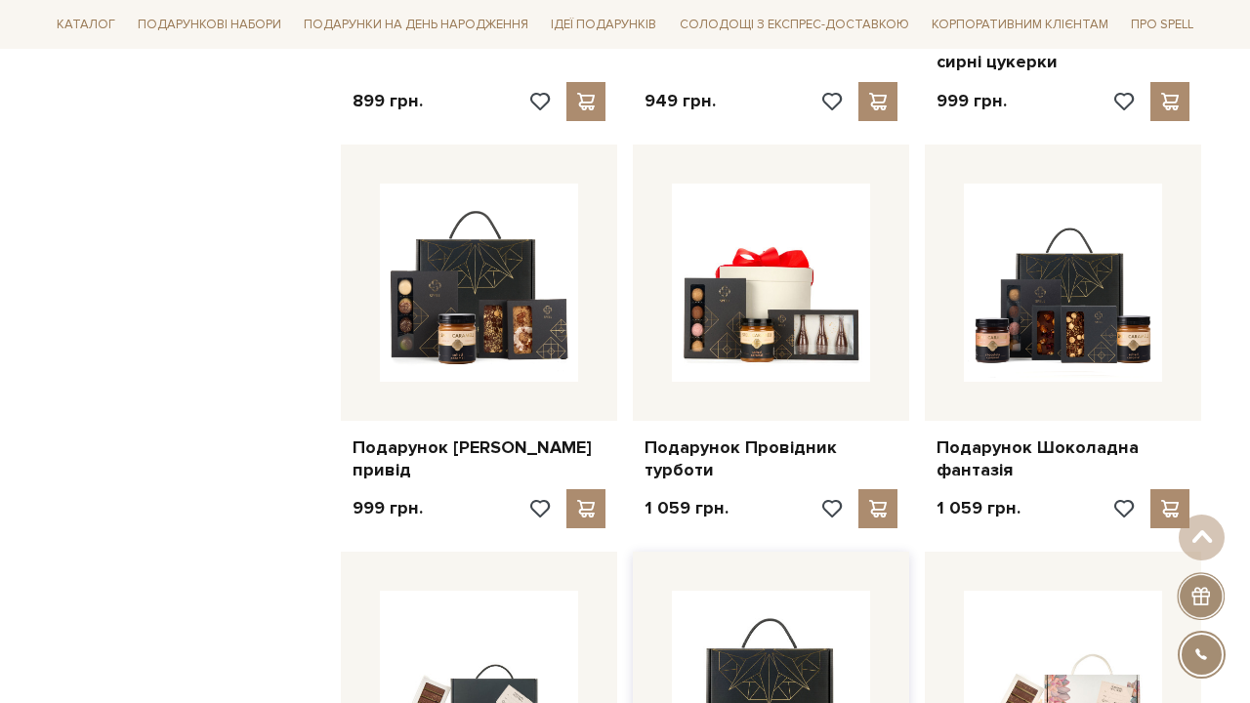
scroll to position [3917, 0]
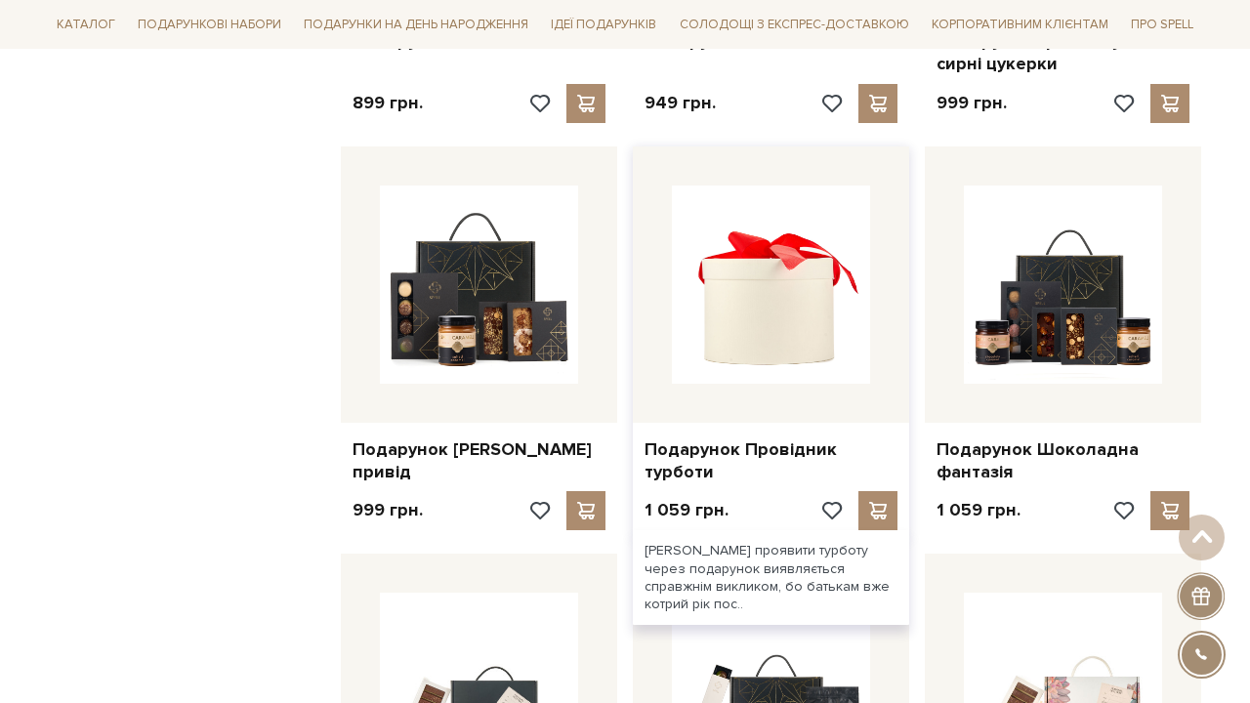
click at [776, 268] on img at bounding box center [771, 285] width 198 height 198
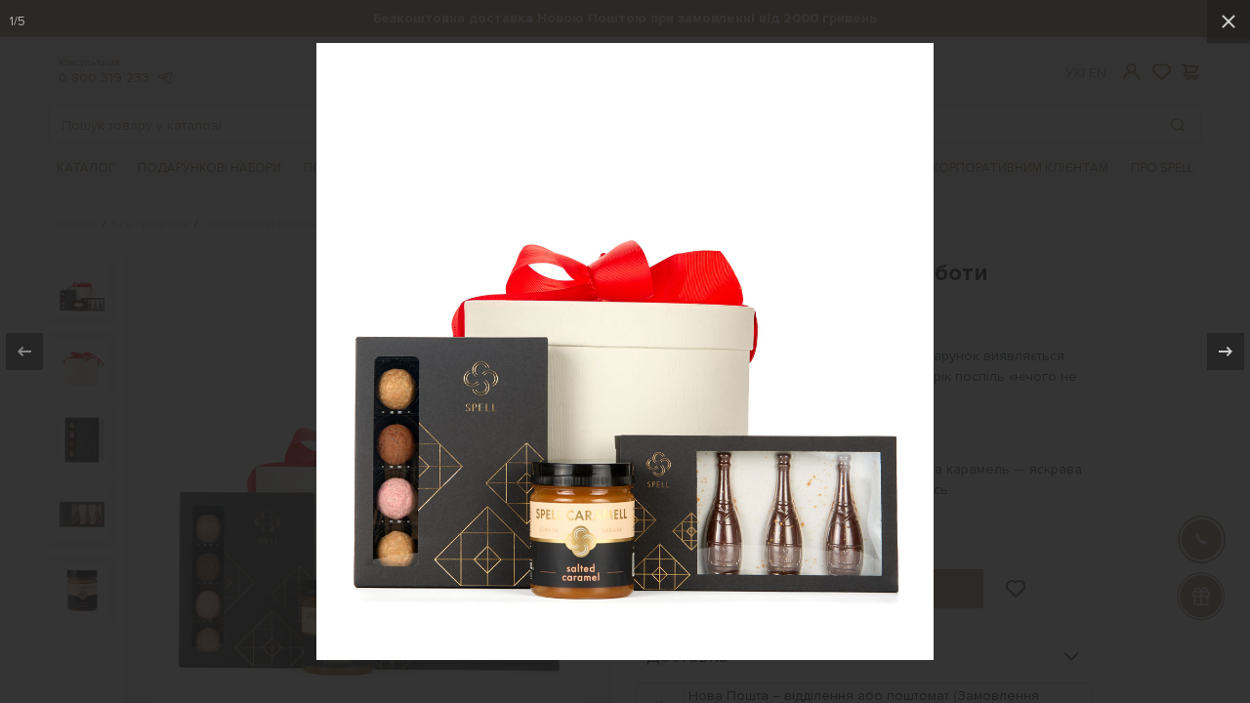
click at [996, 229] on div at bounding box center [625, 351] width 1250 height 703
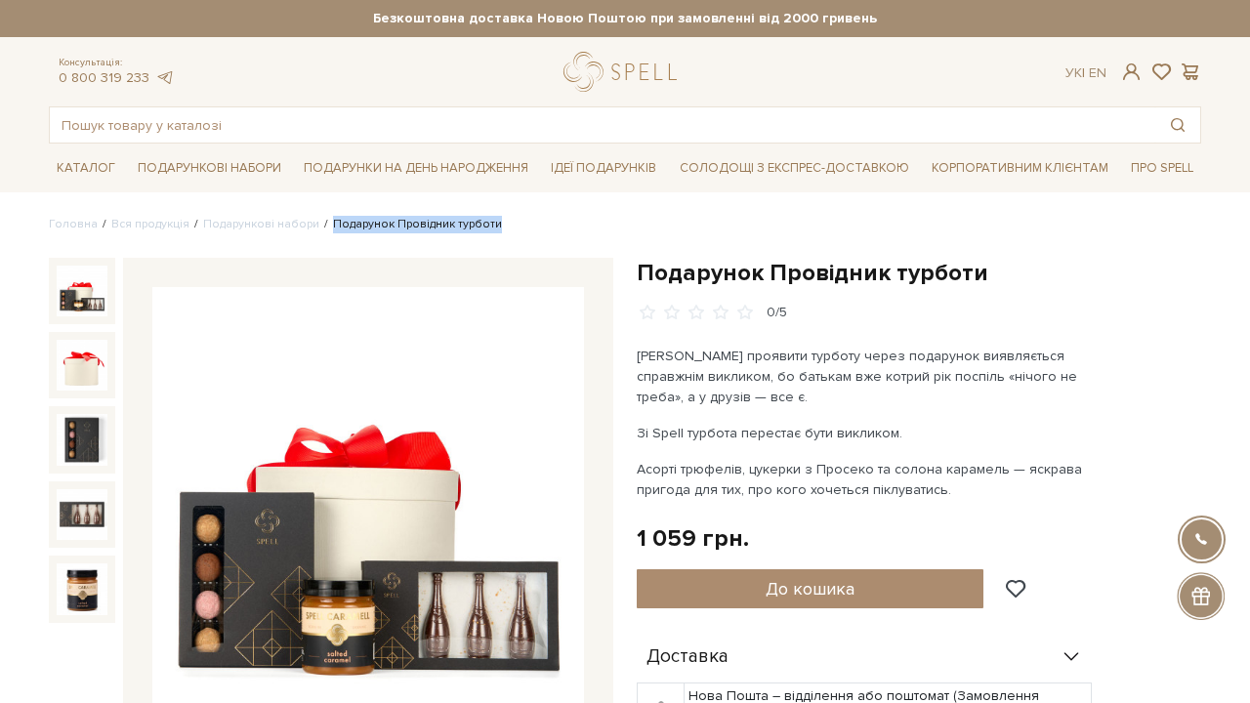
drag, startPoint x: 509, startPoint y: 224, endPoint x: 322, endPoint y: 225, distance: 186.6
click at [322, 225] on ul "Головна Вся продукція Подарункові набори Подарунок Провідник турботи" at bounding box center [625, 225] width 1153 height 18
copy li "Подарунок Провідник турботи"
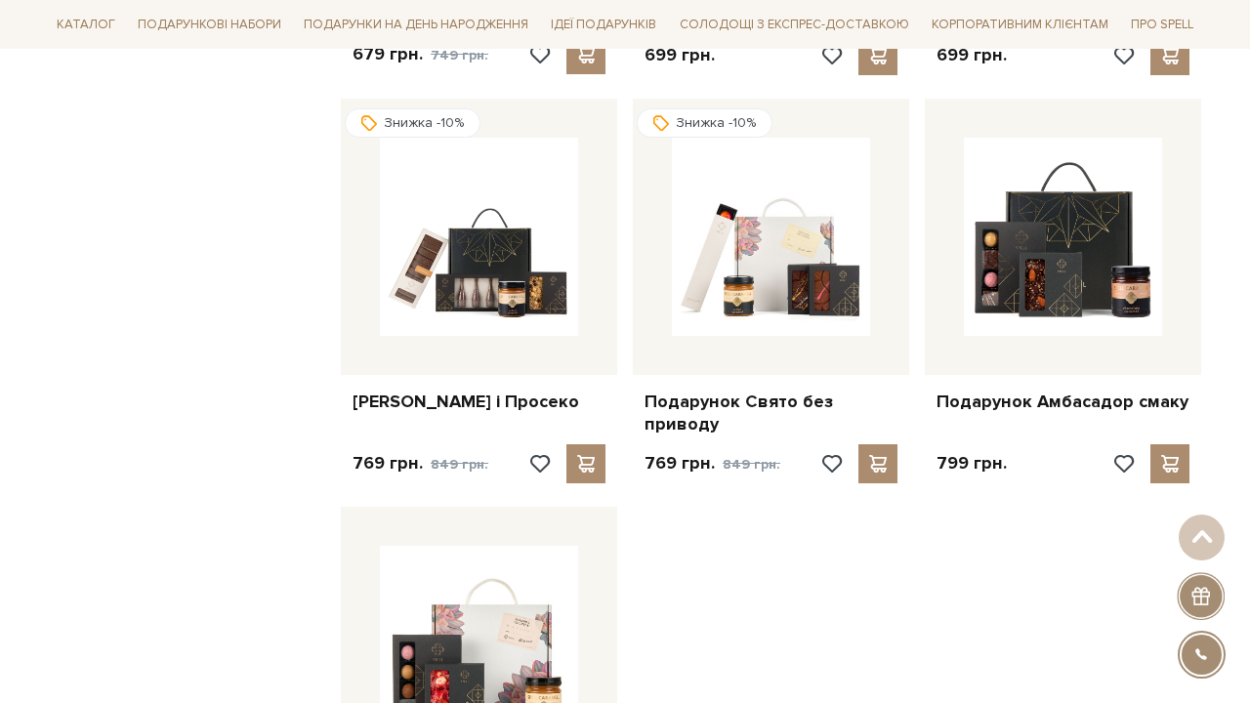
scroll to position [1918, 0]
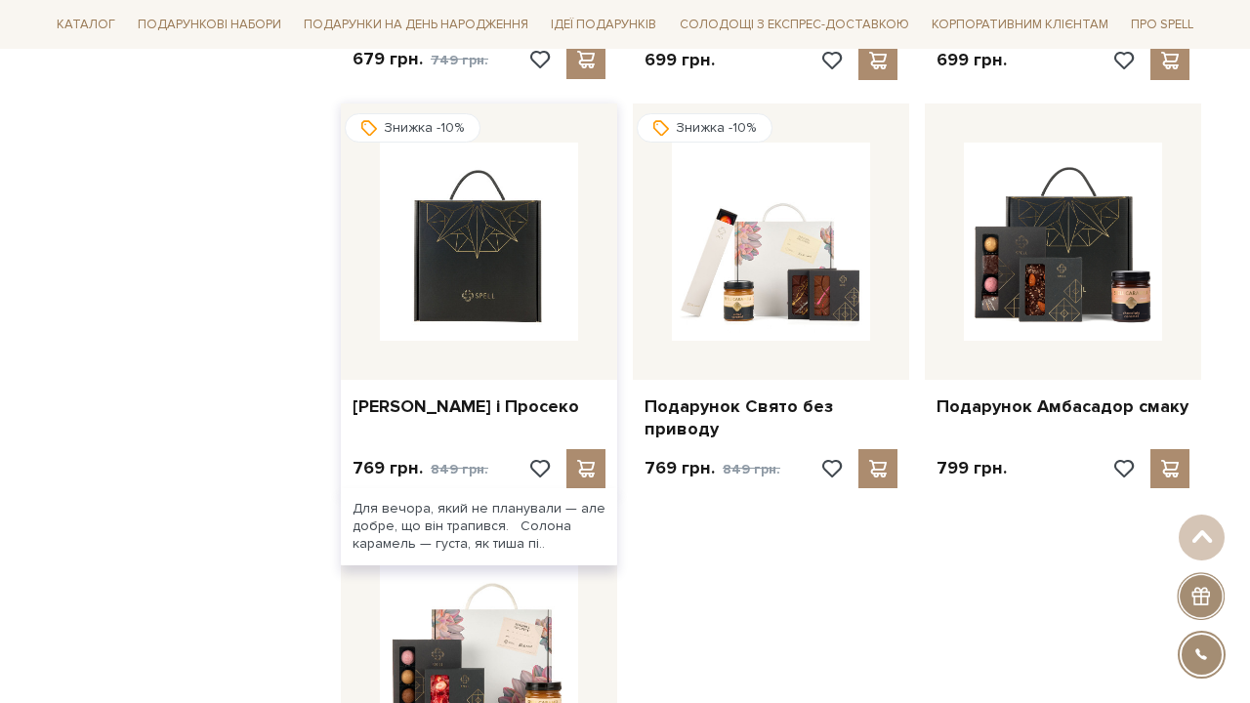
click at [460, 248] on img at bounding box center [479, 242] width 198 height 198
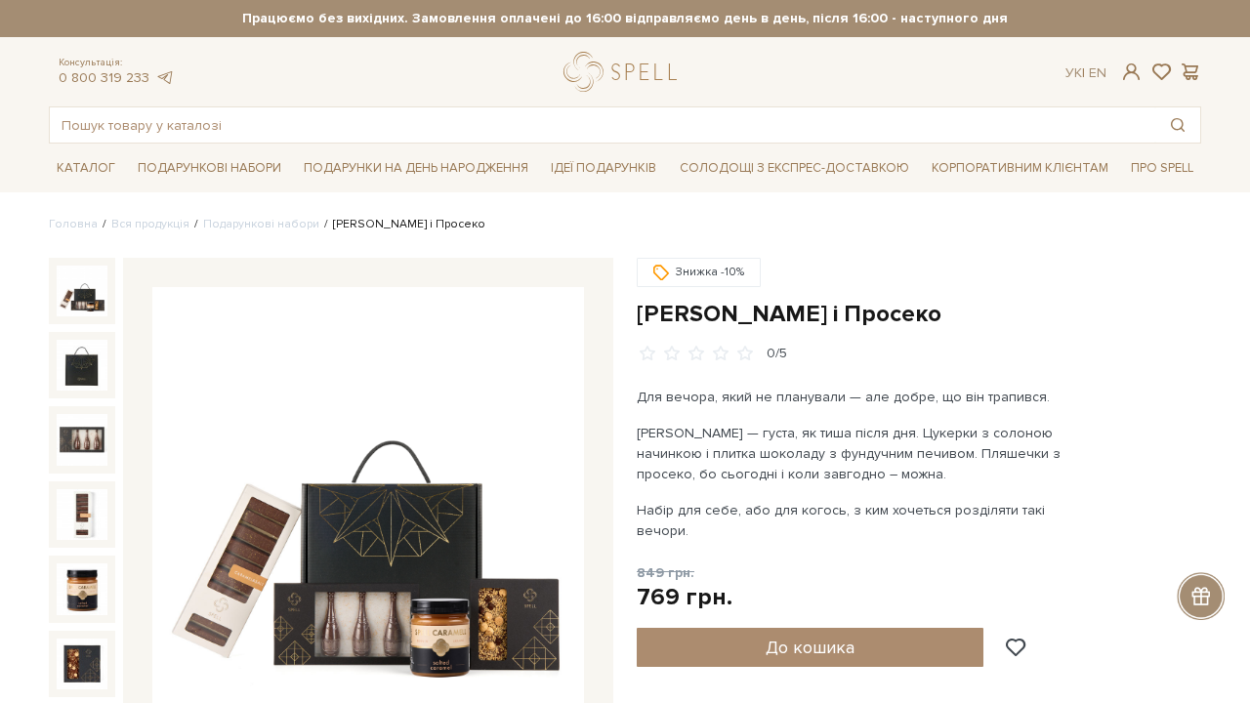
click at [403, 332] on img at bounding box center [368, 503] width 432 height 432
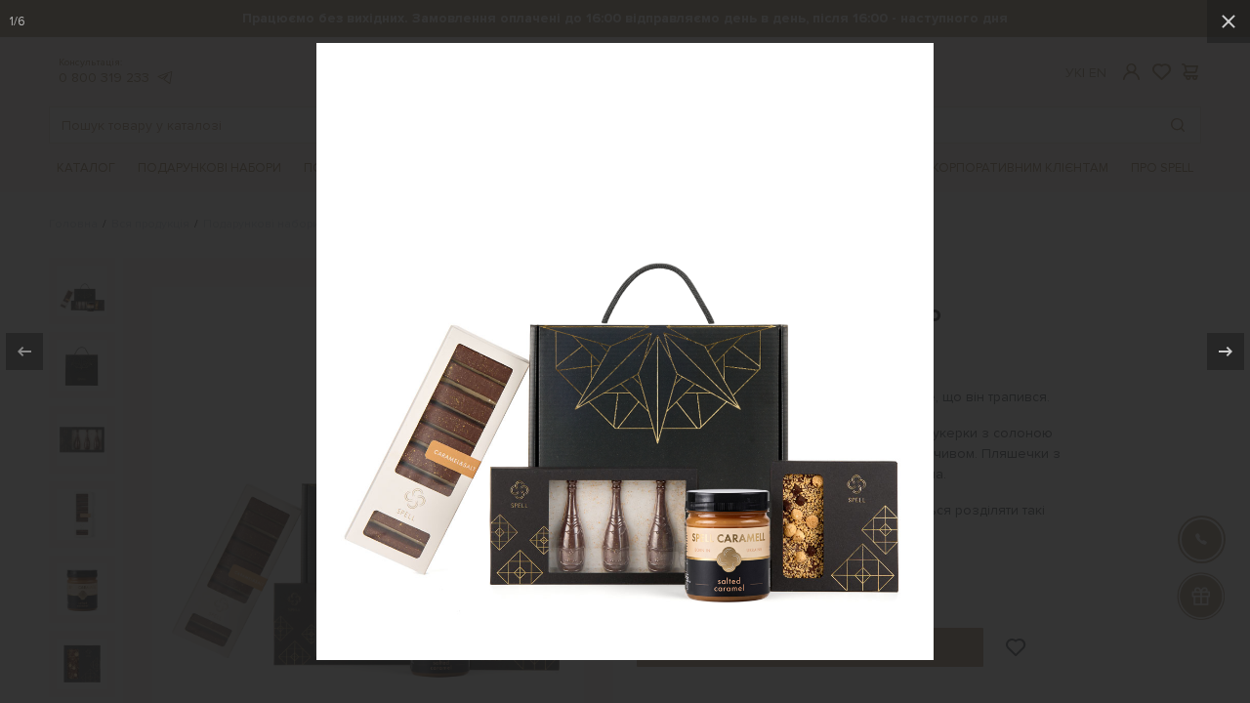
drag, startPoint x: 694, startPoint y: 326, endPoint x: 1045, endPoint y: 375, distance: 354.0
click at [1045, 375] on div at bounding box center [625, 351] width 1250 height 703
click at [1054, 305] on div at bounding box center [625, 351] width 1250 height 703
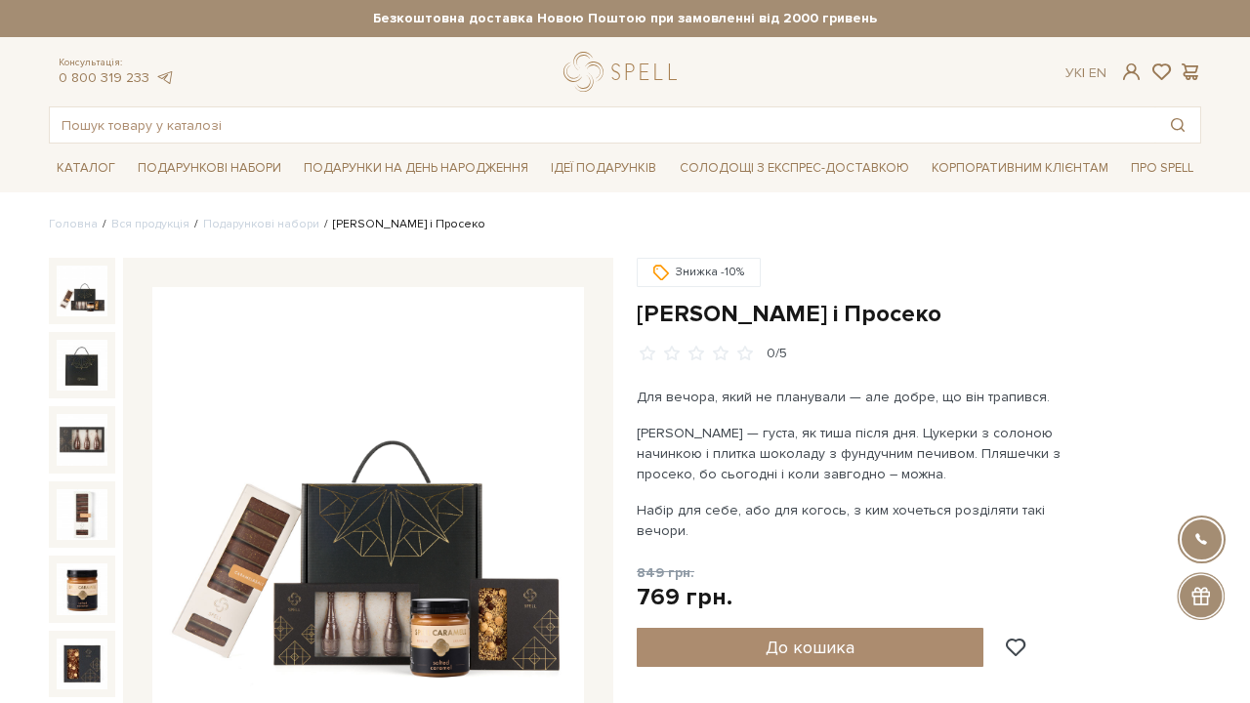
drag, startPoint x: 514, startPoint y: 225, endPoint x: 323, endPoint y: 225, distance: 190.5
click at [323, 225] on ul "Головна Вся продукція Подарункові набори Подарунок Карамель і Просеко" at bounding box center [625, 225] width 1153 height 18
copy li "Подарунок Карамель і Просеко"
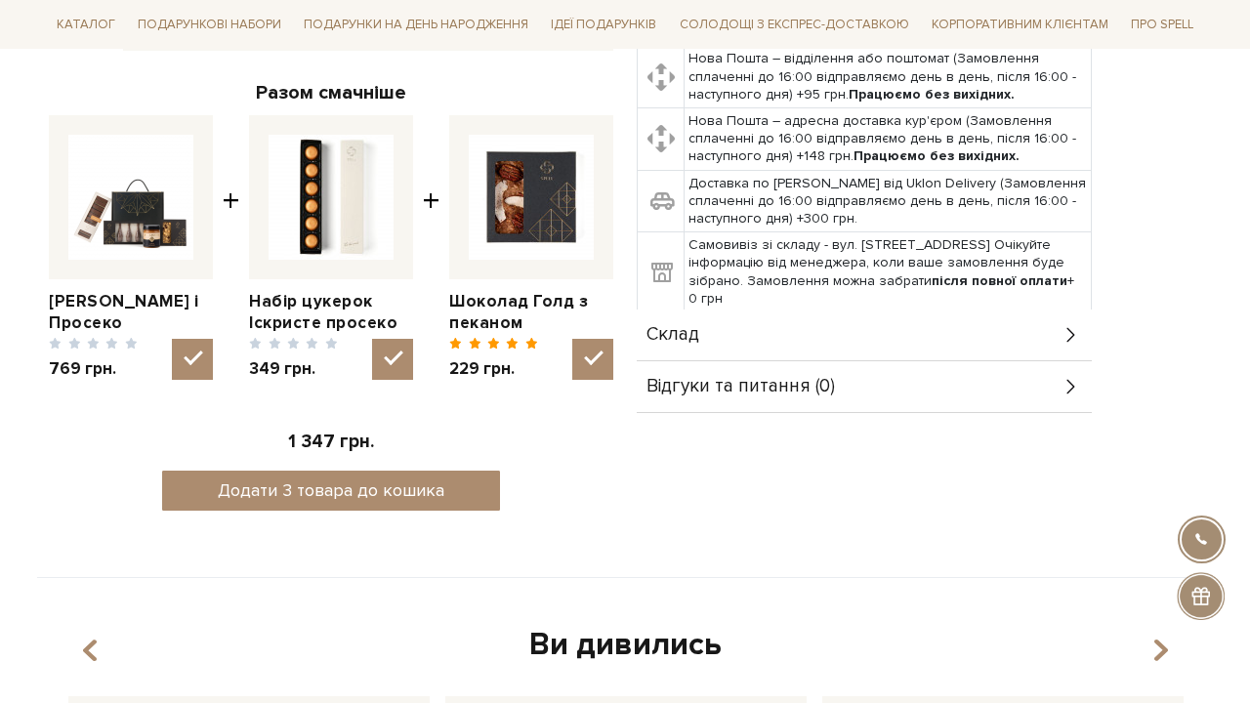
scroll to position [725, 0]
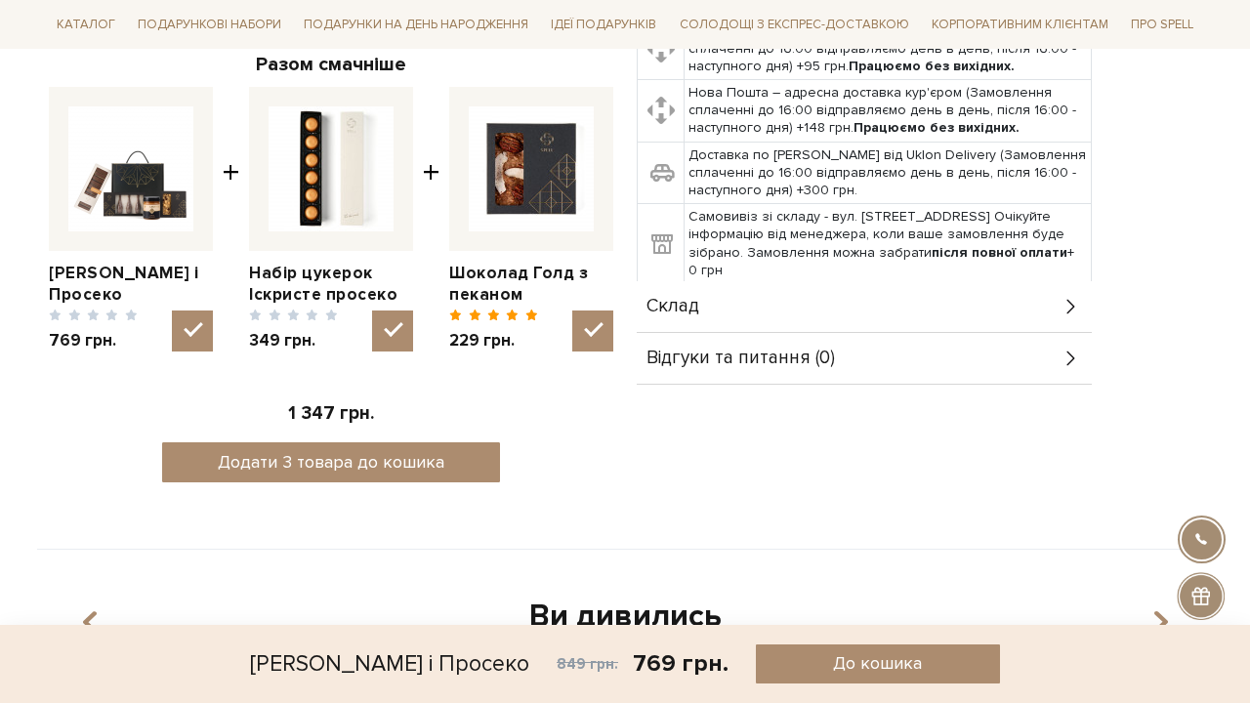
click at [766, 284] on div "Склад" at bounding box center [864, 306] width 455 height 51
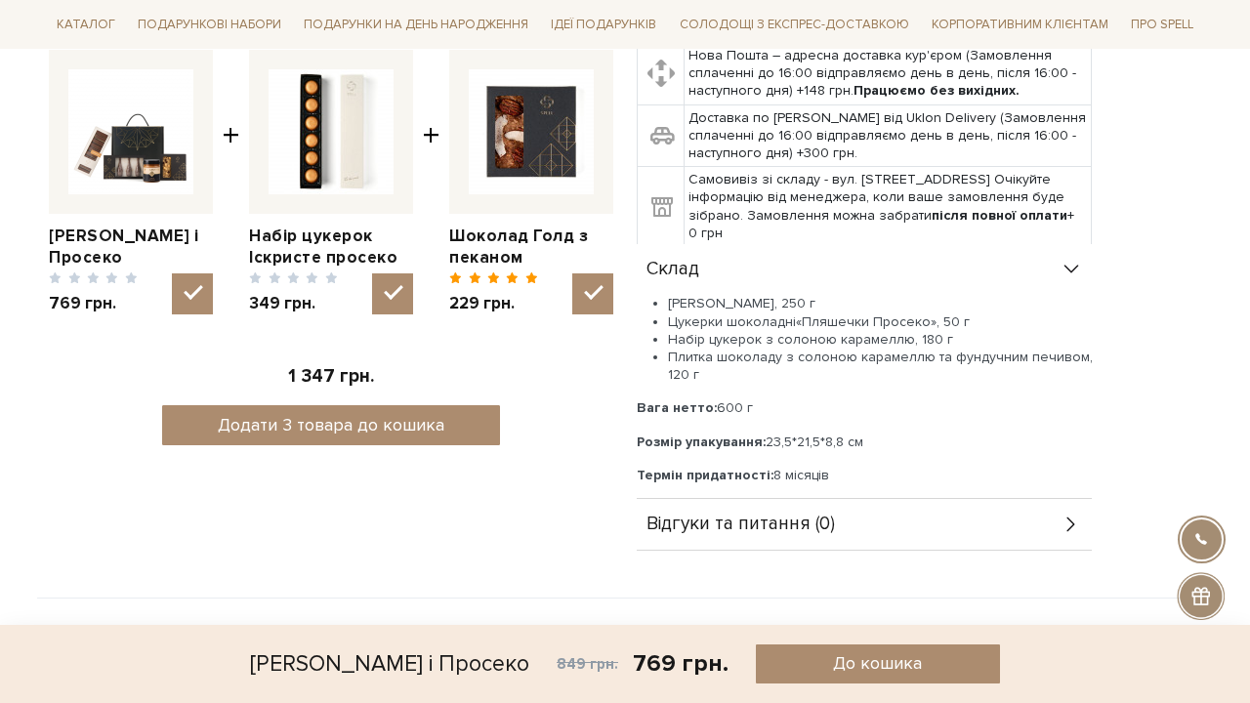
scroll to position [776, 0]
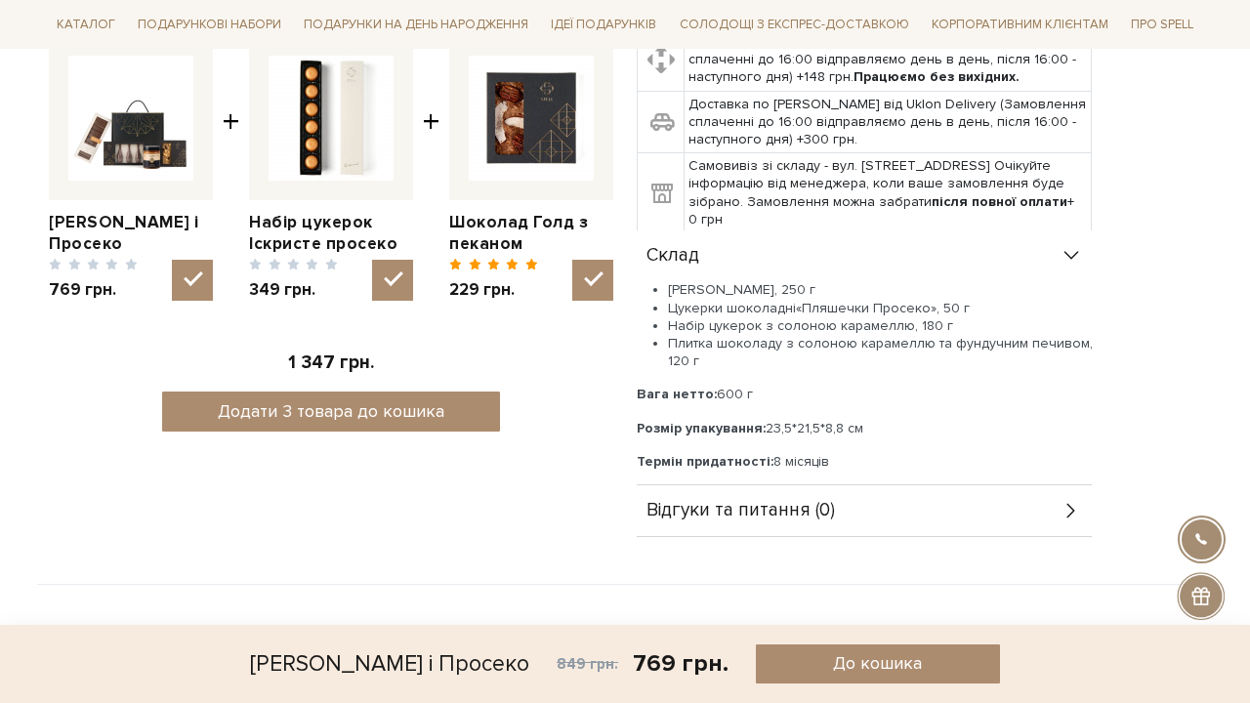
drag, startPoint x: 841, startPoint y: 438, endPoint x: 647, endPoint y: 229, distance: 285.4
click at [647, 231] on div "Склад Карамель солона, 250 г Цукерки шоколадні « Пляшечки Просеко » , 50 г Набі…" at bounding box center [864, 358] width 455 height 255
copy div "Склад Карамель солона, 250 г Цукерки шоколадні « Пляшечки Просеко » , 50 г Набі…"
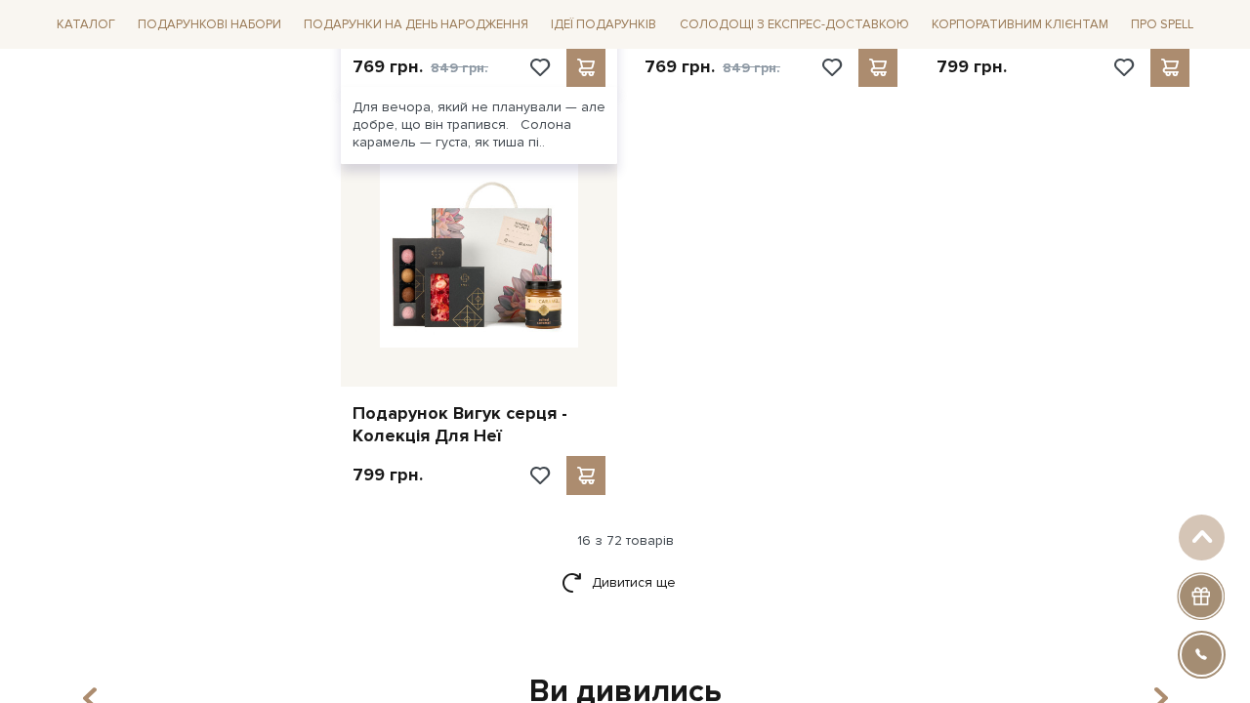
scroll to position [2328, 0]
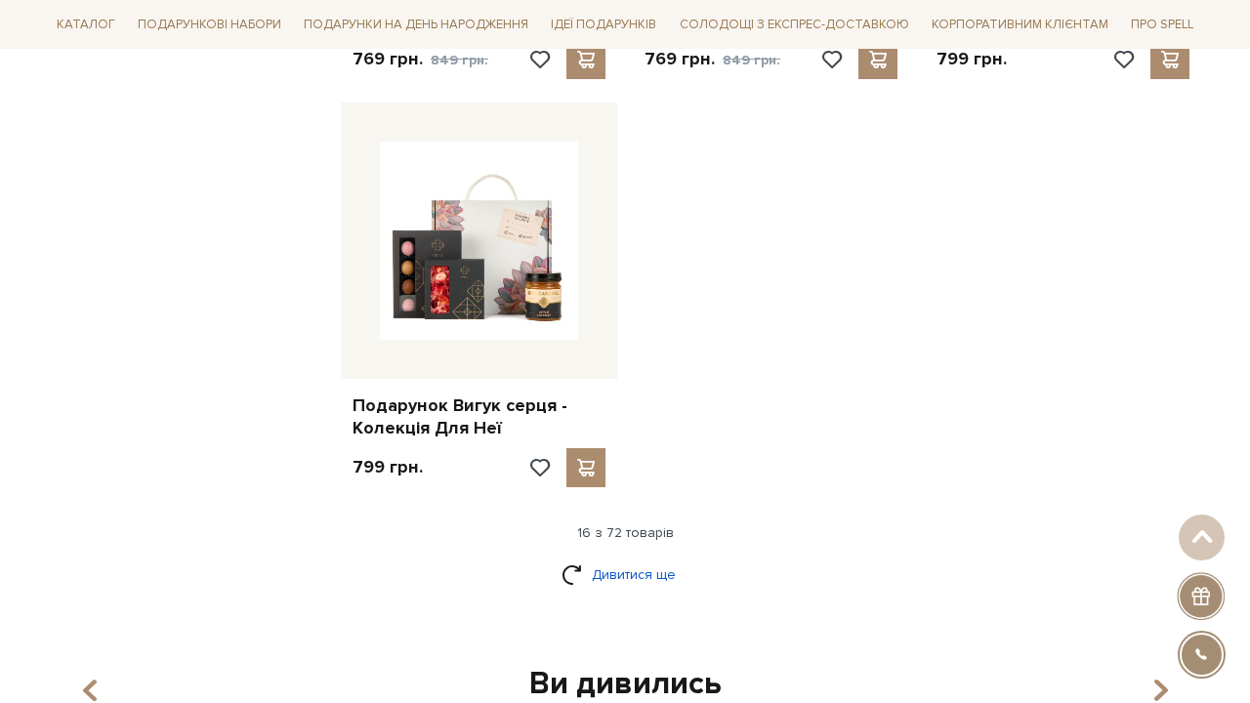
click at [669, 558] on link "Дивитися ще" at bounding box center [625, 575] width 127 height 34
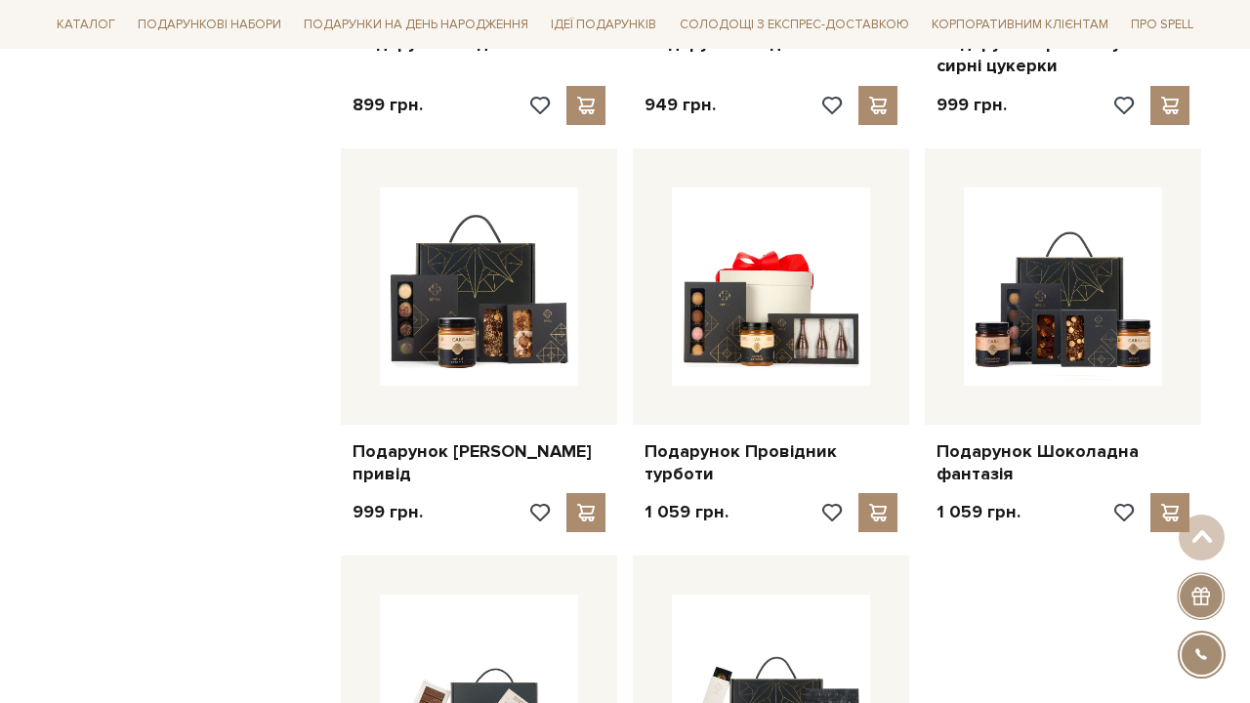
scroll to position [4008, 0]
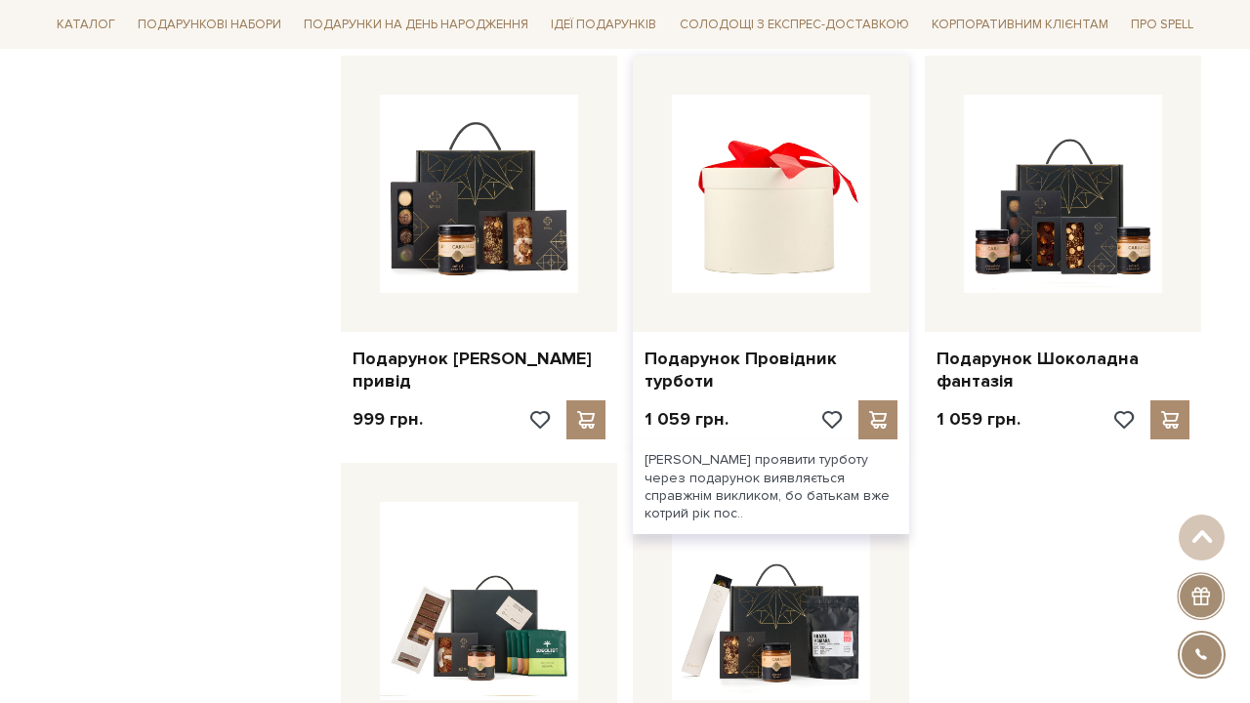
click at [713, 141] on img at bounding box center [771, 194] width 198 height 198
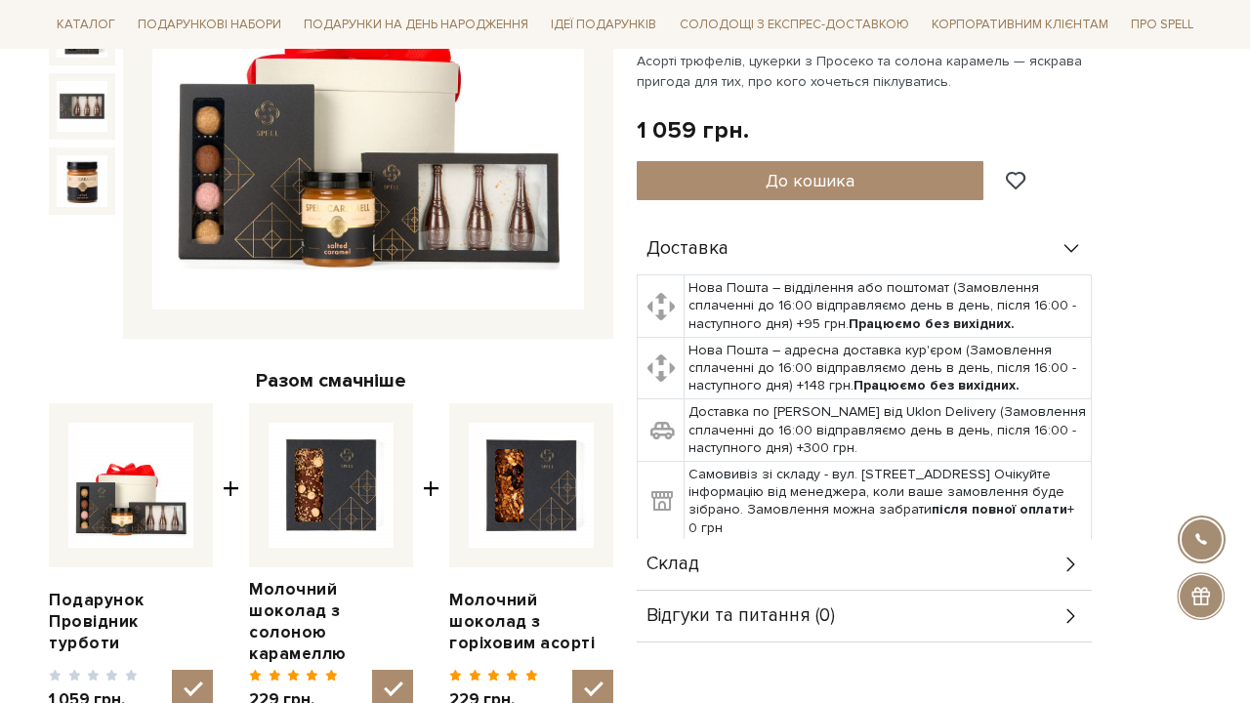
click at [775, 570] on div "Склад" at bounding box center [864, 564] width 455 height 51
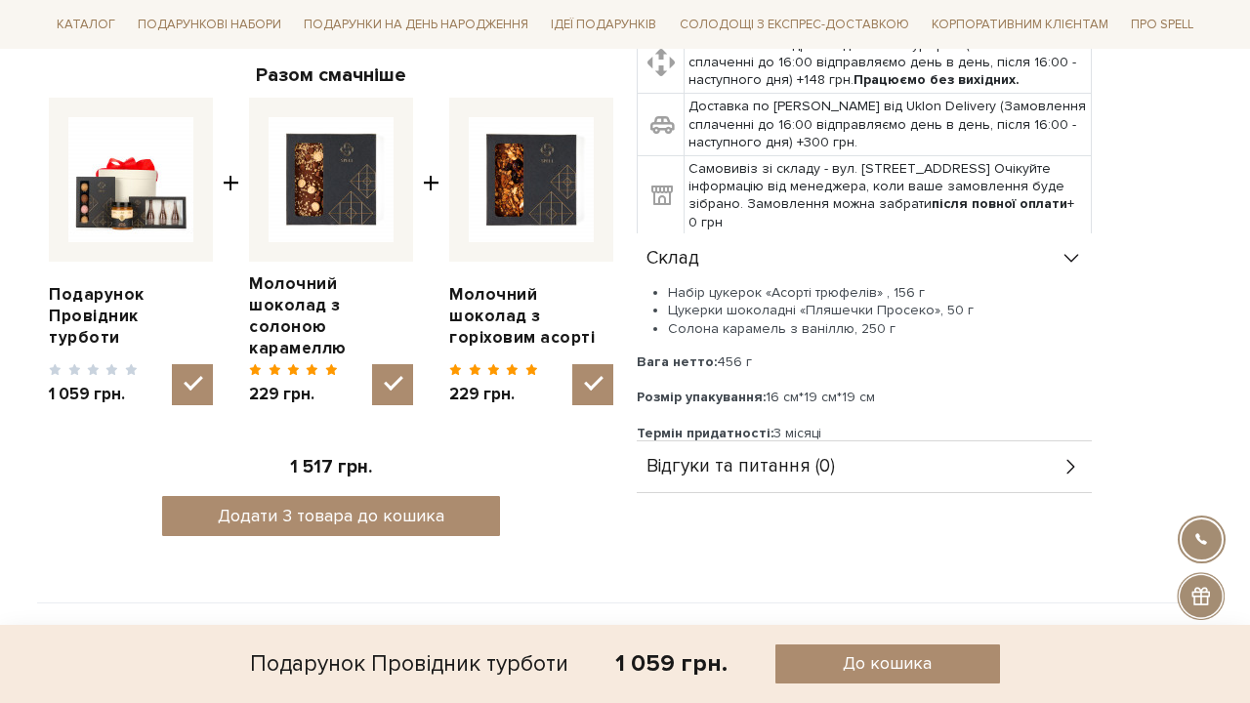
scroll to position [722, 0]
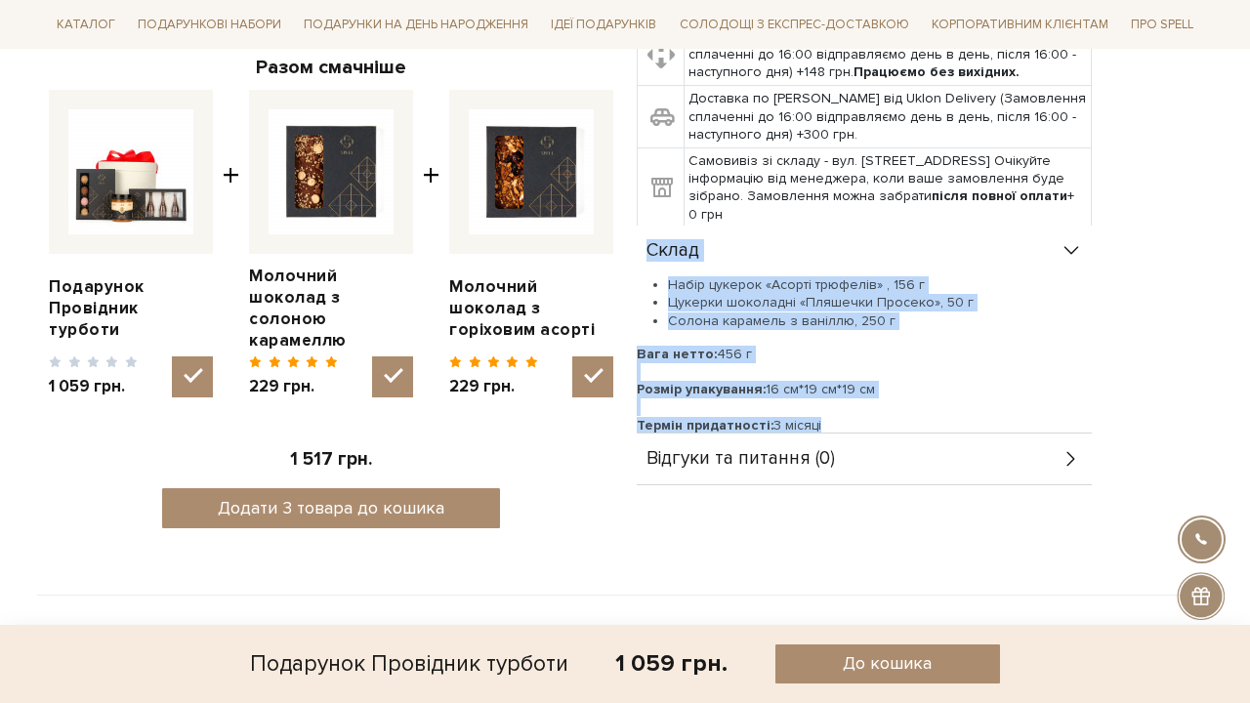
drag, startPoint x: 823, startPoint y: 419, endPoint x: 648, endPoint y: 252, distance: 242.5
click at [648, 252] on div "Склад Набір цукерок «Асорті трюфелів» , 156 г Цукерки шоколадні «Пляшечки Просе…" at bounding box center [864, 330] width 455 height 208
copy div "Склад Набір цукерок «Асорті трюфелів» , 156 г Цукерки шоколадні «Пляшечки Просе…"
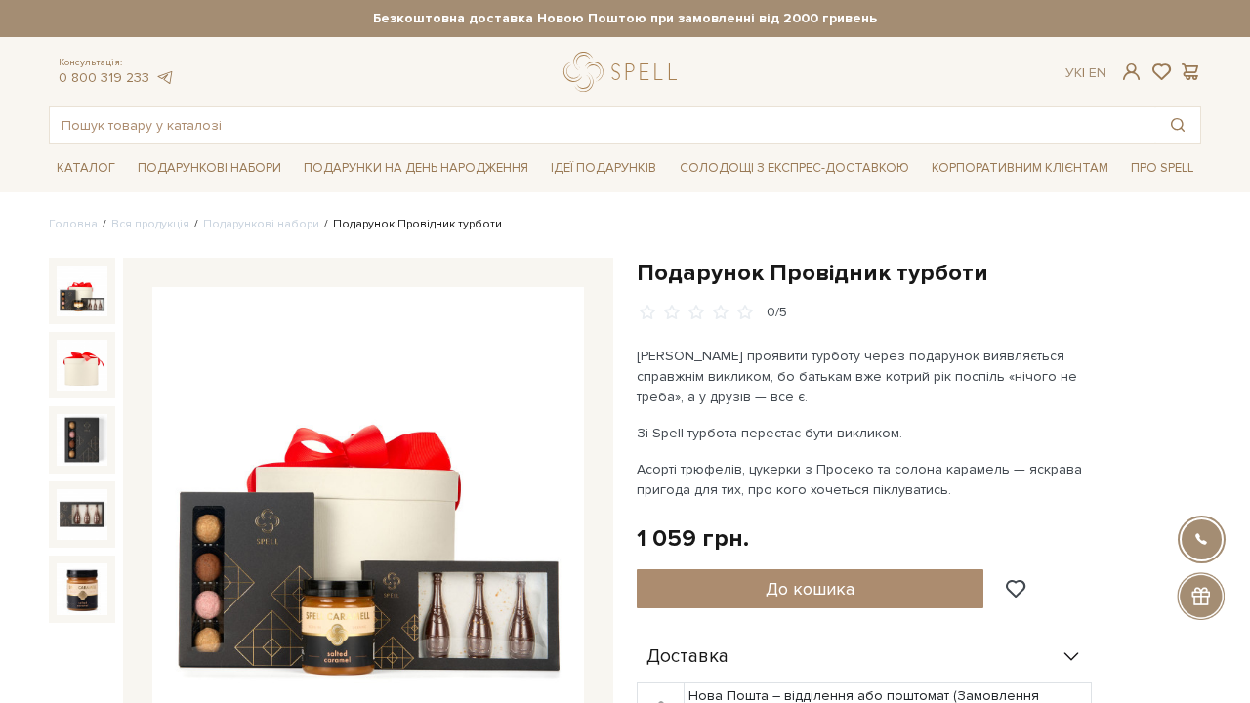
scroll to position [-1, 0]
click at [284, 125] on input "text" at bounding box center [603, 124] width 1106 height 35
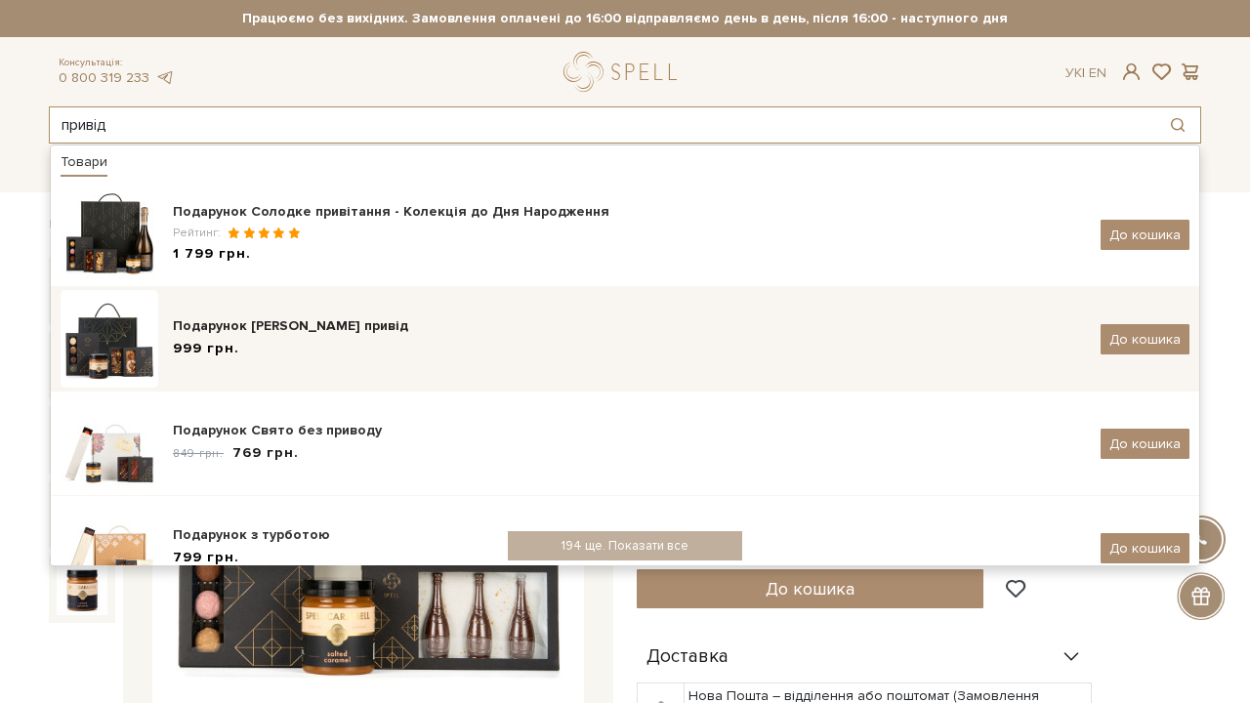
type input "привід"
click at [363, 330] on div "Подарунок [PERSON_NAME] привід" at bounding box center [629, 326] width 913 height 20
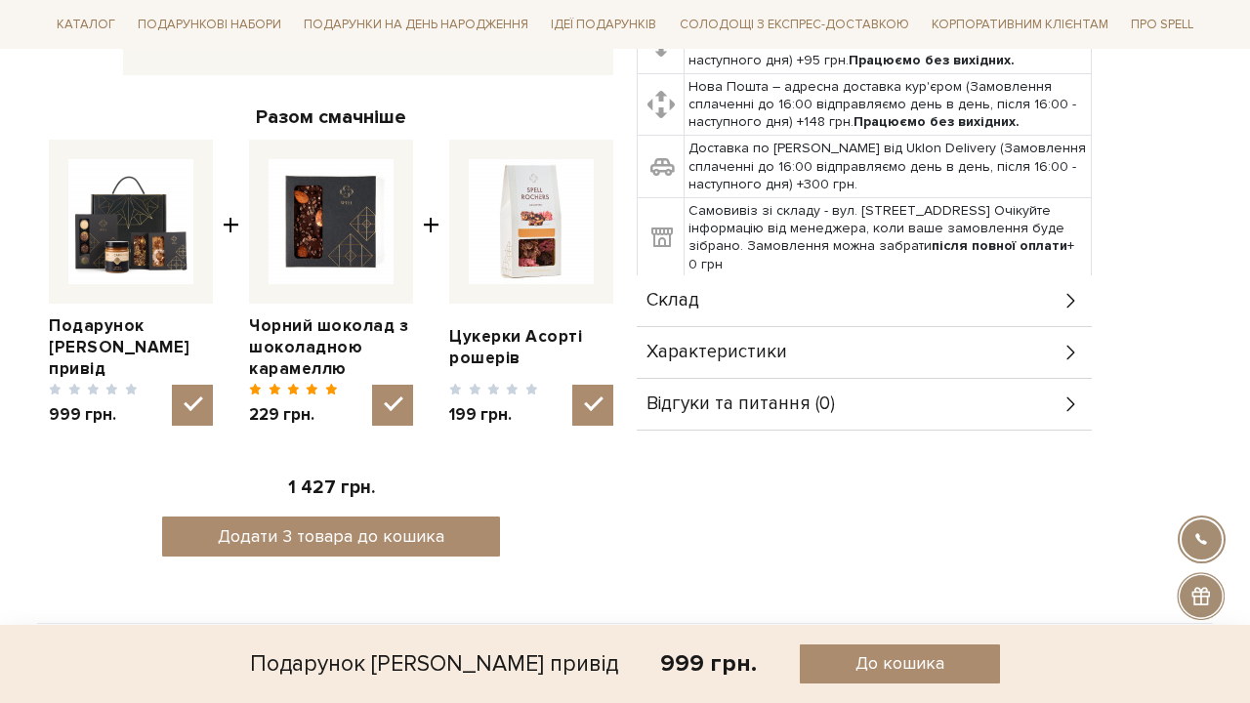
scroll to position [680, 0]
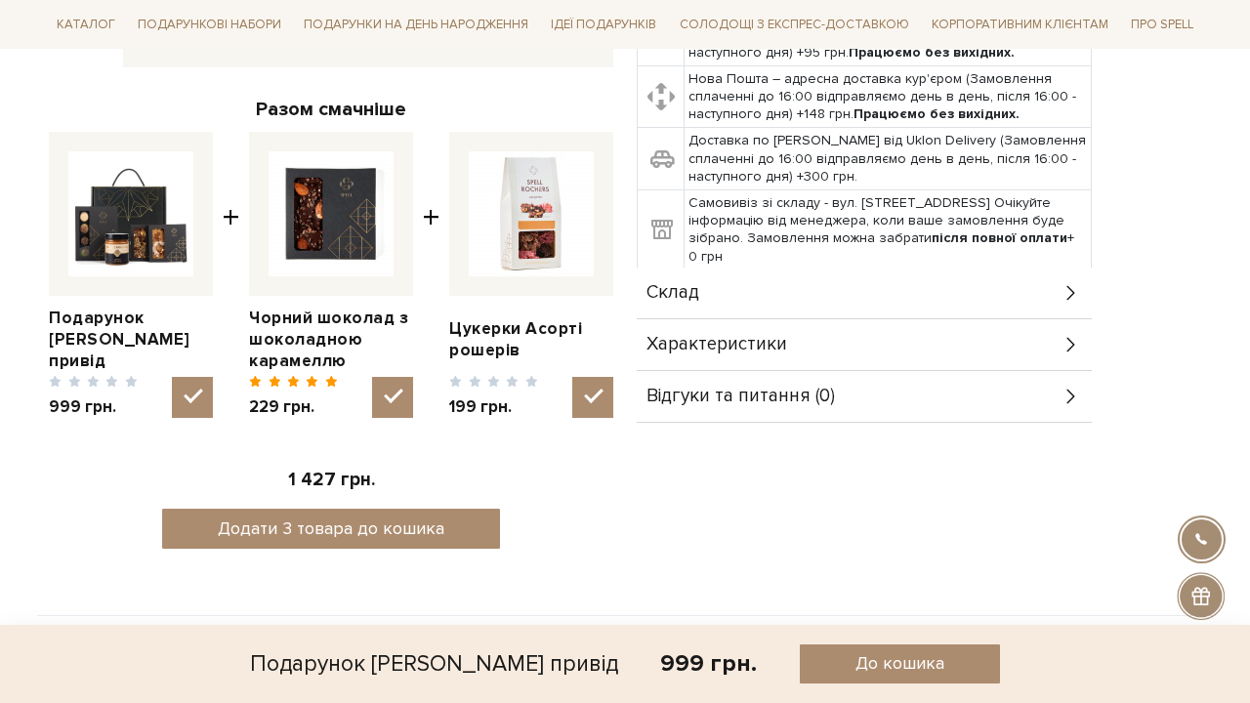
click at [737, 293] on div "Склад" at bounding box center [864, 293] width 455 height 51
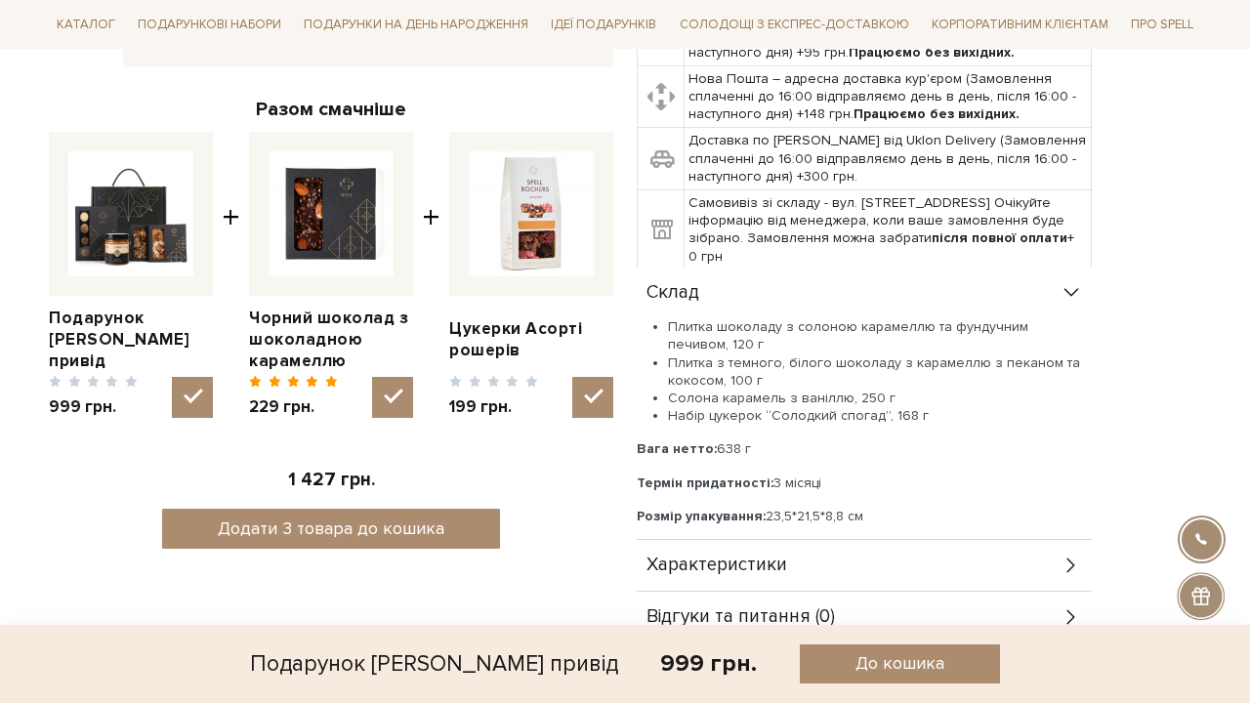
drag, startPoint x: 890, startPoint y: 509, endPoint x: 650, endPoint y: 291, distance: 324.3
click at [650, 291] on div "Склад Плитка шоколаду з солоною карамеллю та фундучним печивом, 120 г Плитка з …" at bounding box center [864, 404] width 455 height 273
copy div "Склад Плитка шоколаду з солоною карамеллю та фундучним печивом, 120 г Плитка з …"
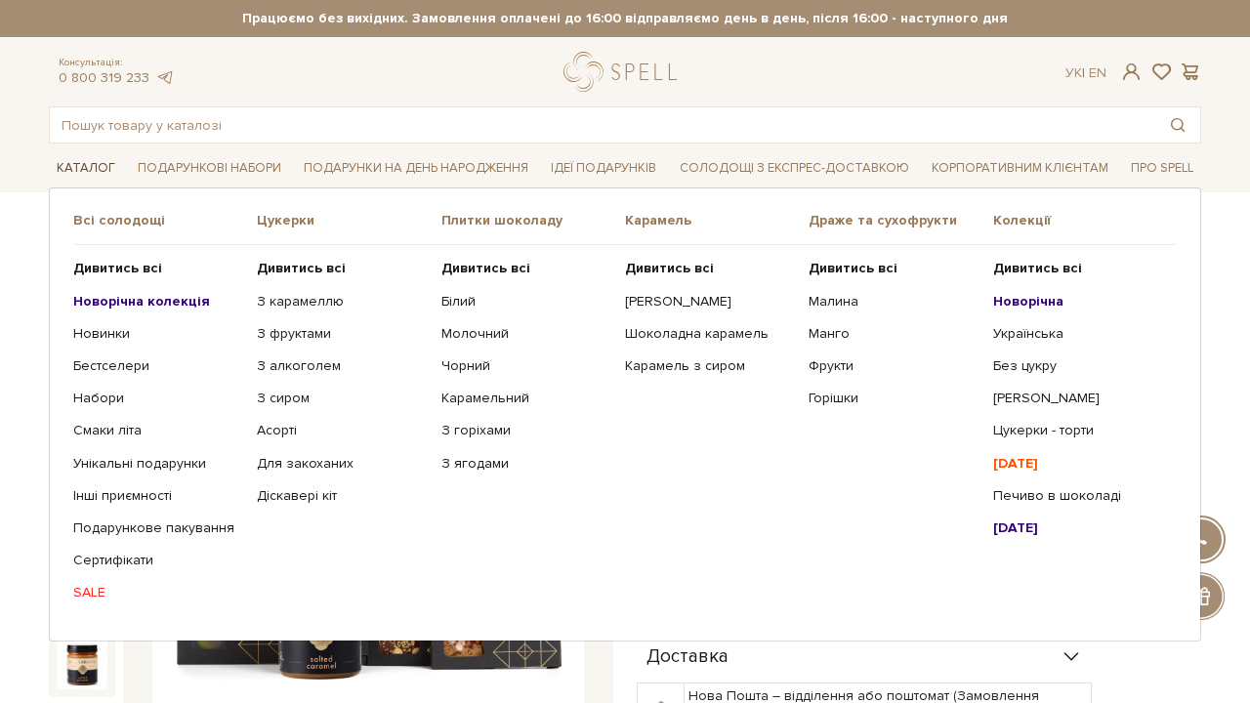
scroll to position [0, 0]
click at [199, 525] on link "Подарункове пакування" at bounding box center [157, 529] width 169 height 18
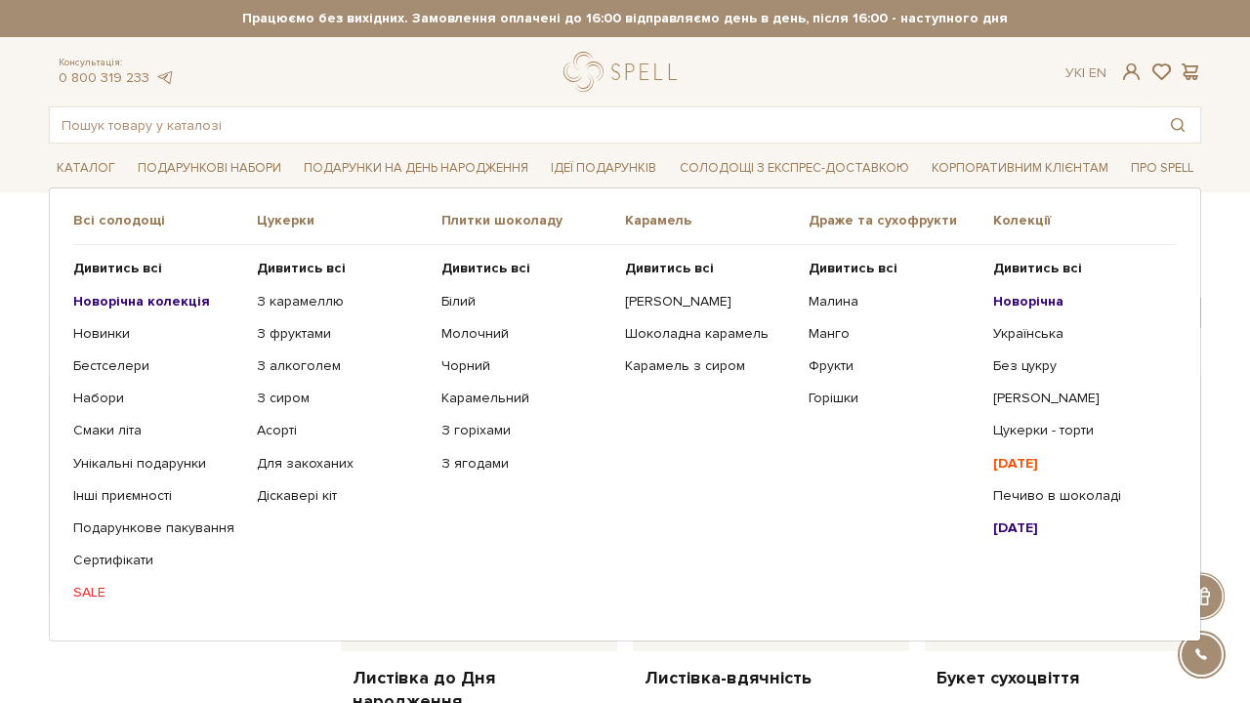
click at [1029, 297] on b "Новорічна" at bounding box center [1028, 301] width 70 height 17
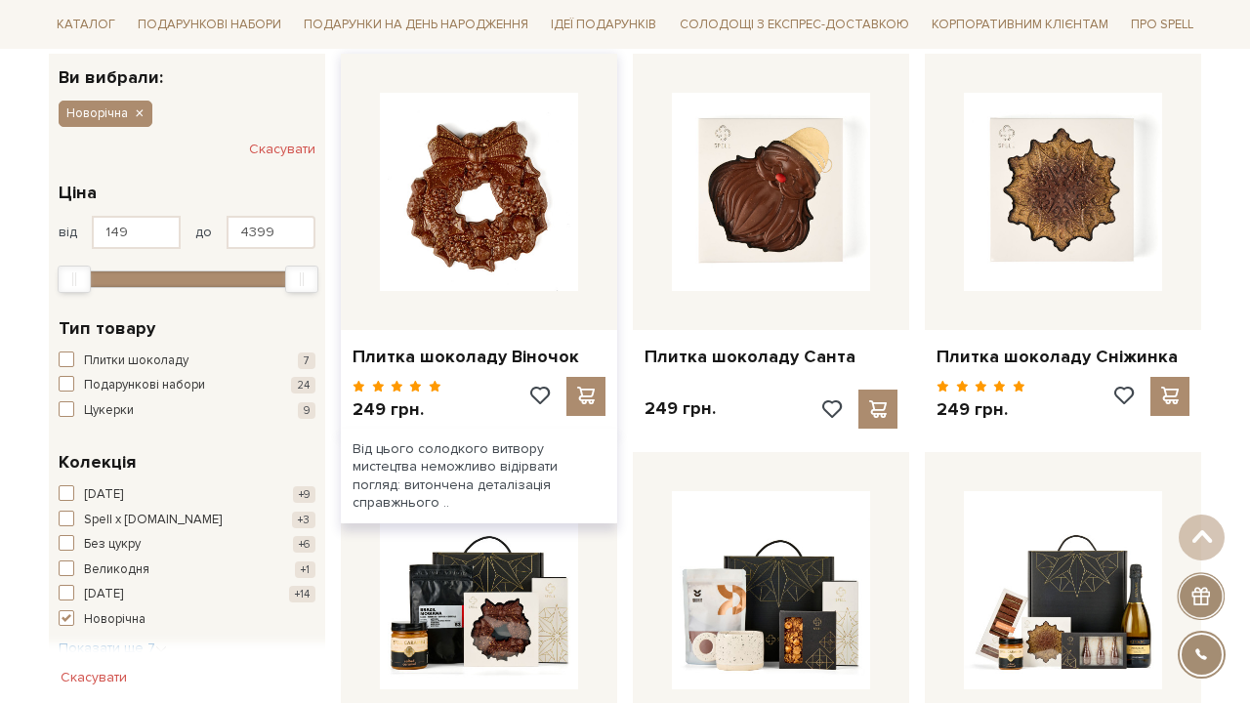
click at [522, 184] on img at bounding box center [479, 192] width 198 height 198
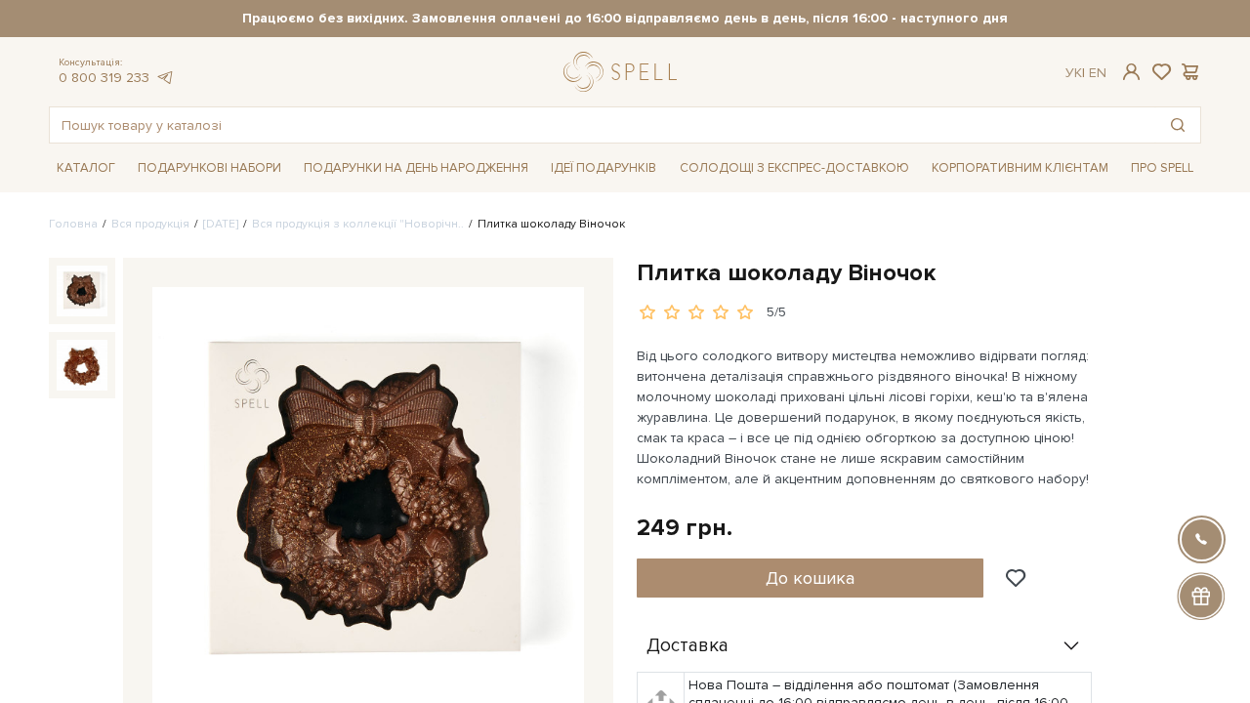
click at [409, 507] on img at bounding box center [368, 503] width 432 height 432
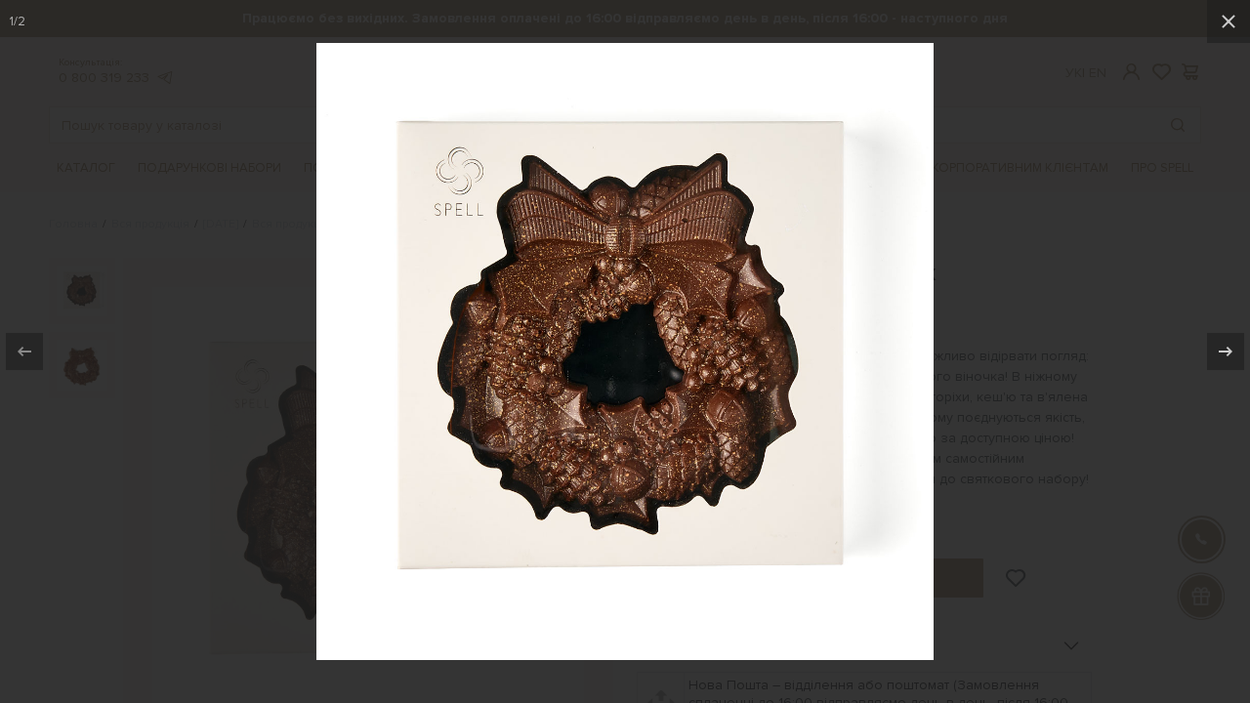
click at [1062, 245] on div at bounding box center [625, 351] width 1250 height 703
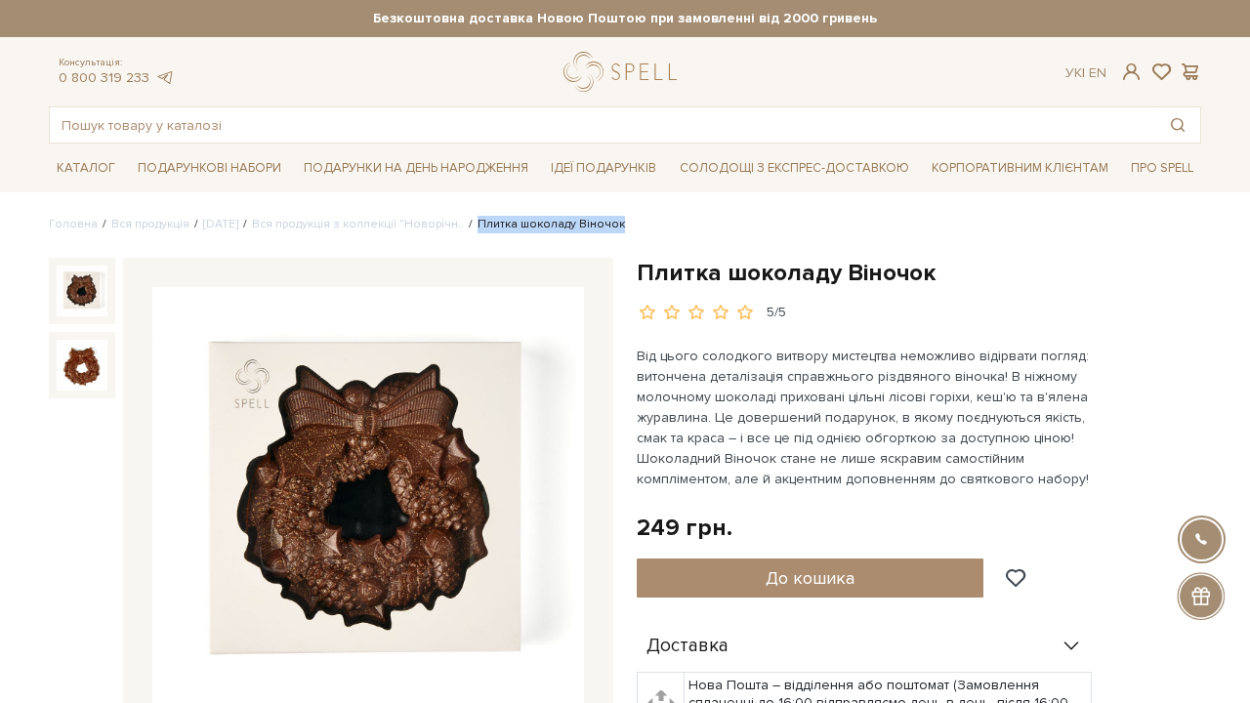
drag, startPoint x: 660, startPoint y: 223, endPoint x: 507, endPoint y: 226, distance: 153.4
click at [507, 226] on ul "Головна Вся продукція Новий Рік 2026 Вся продукція з коллекції "Новорічн.. Плит…" at bounding box center [625, 225] width 1153 height 18
copy li "Плитка шоколаду Віночок"
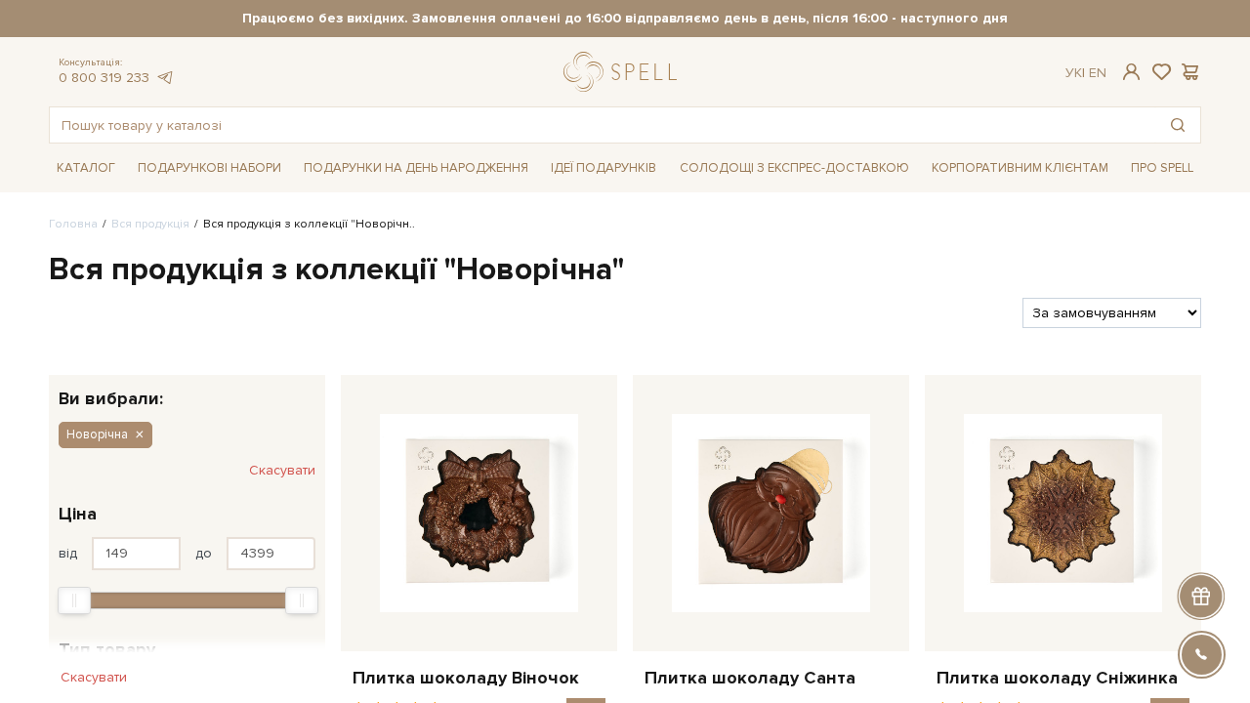
select select "https://spellchocolate.com/our-productions/novorichna?sort=p.price&order=ASC"
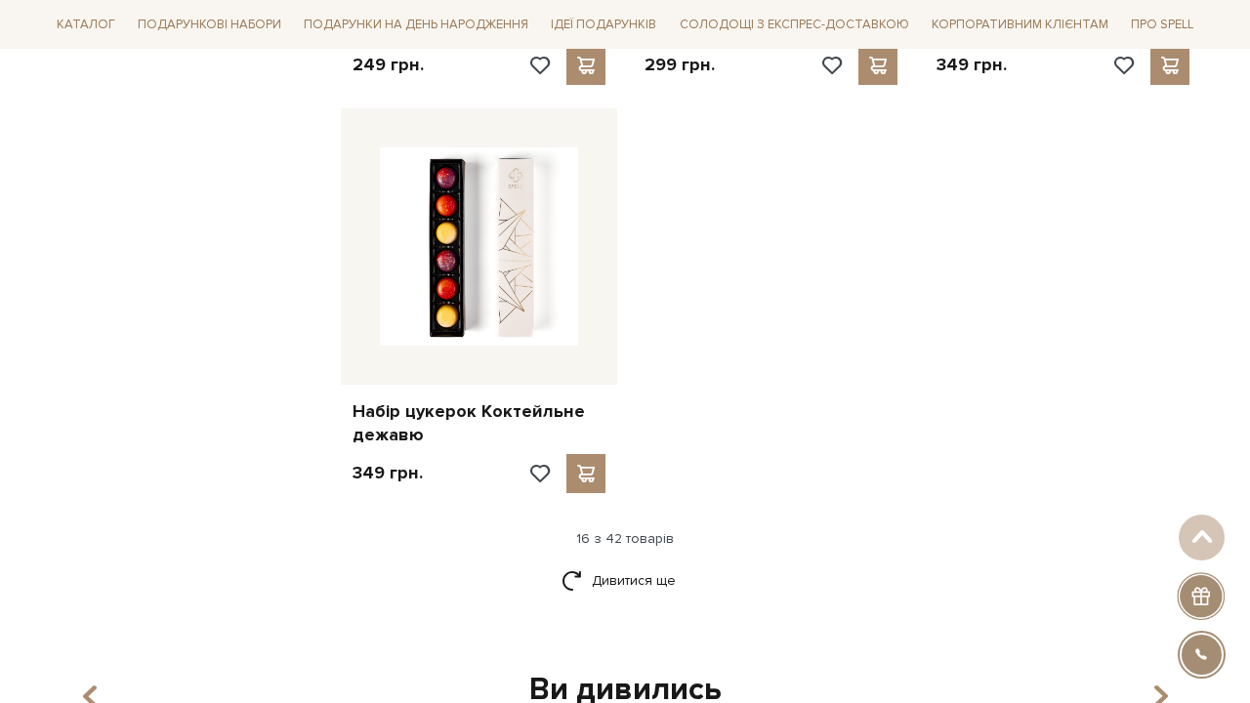
scroll to position [2338, 0]
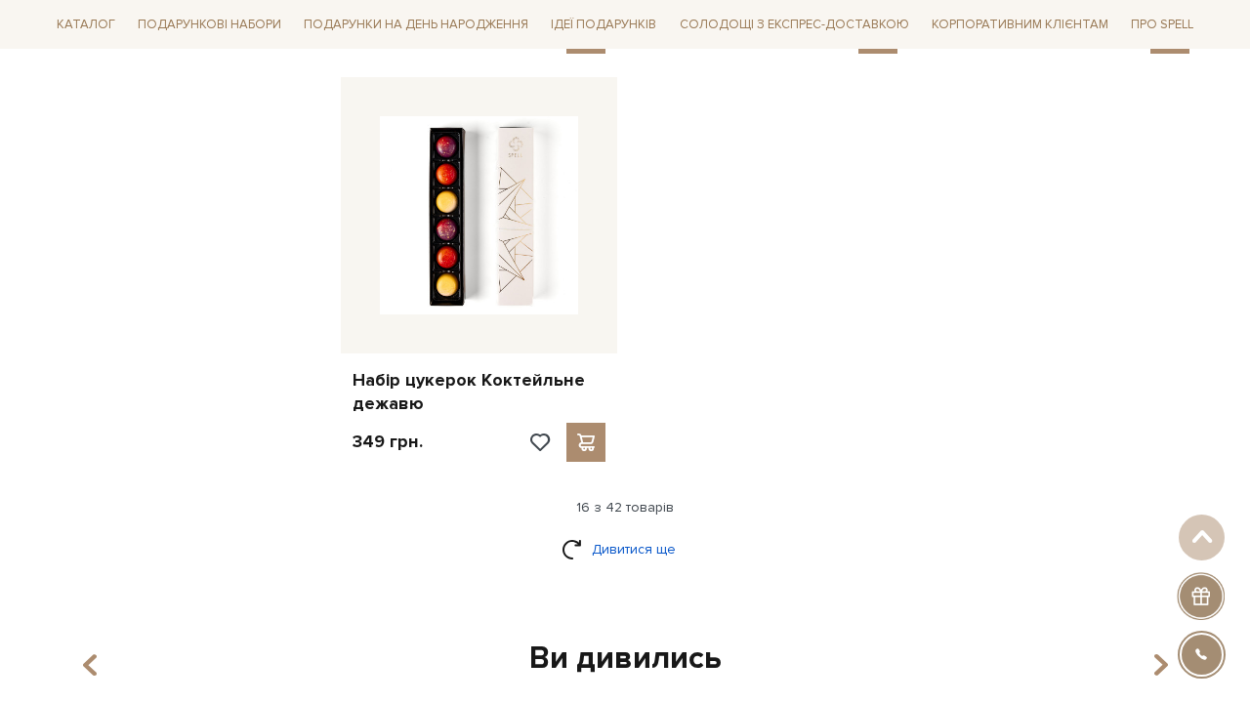
click at [653, 532] on link "Дивитися ще" at bounding box center [625, 549] width 127 height 34
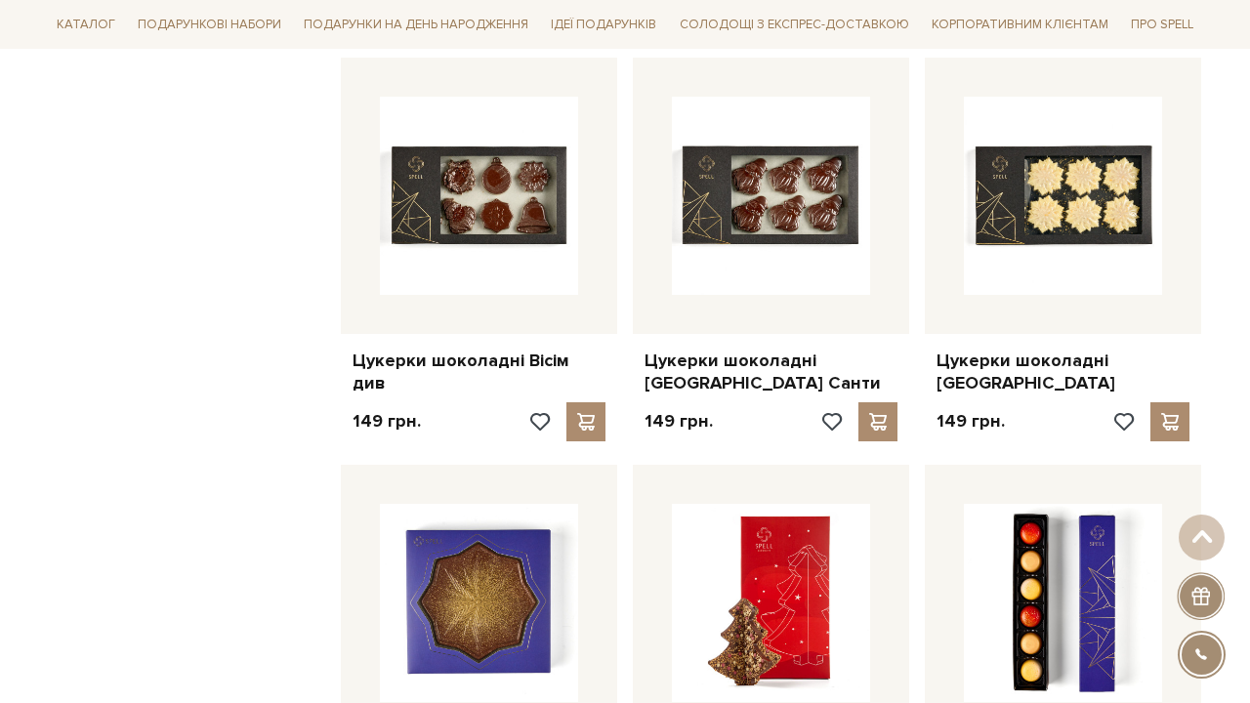
scroll to position [1548, 0]
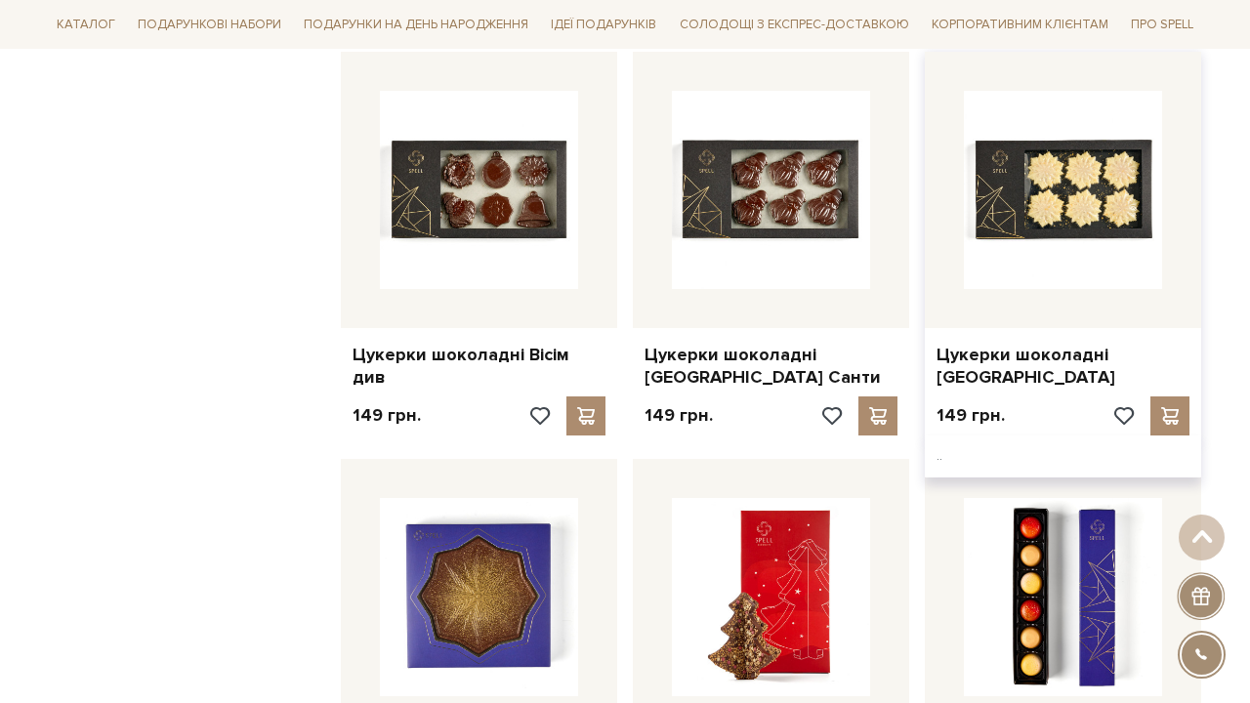
click at [1095, 287] on div at bounding box center [1063, 190] width 276 height 276
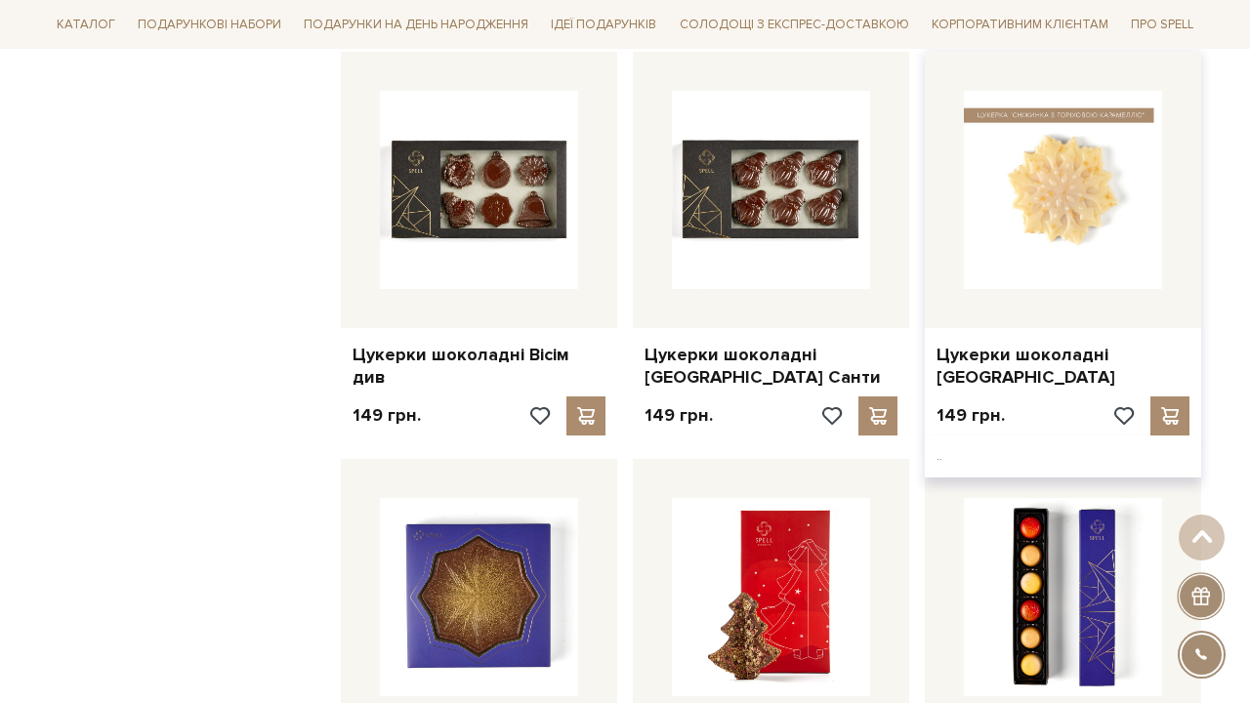
click at [1052, 203] on img at bounding box center [1063, 190] width 198 height 198
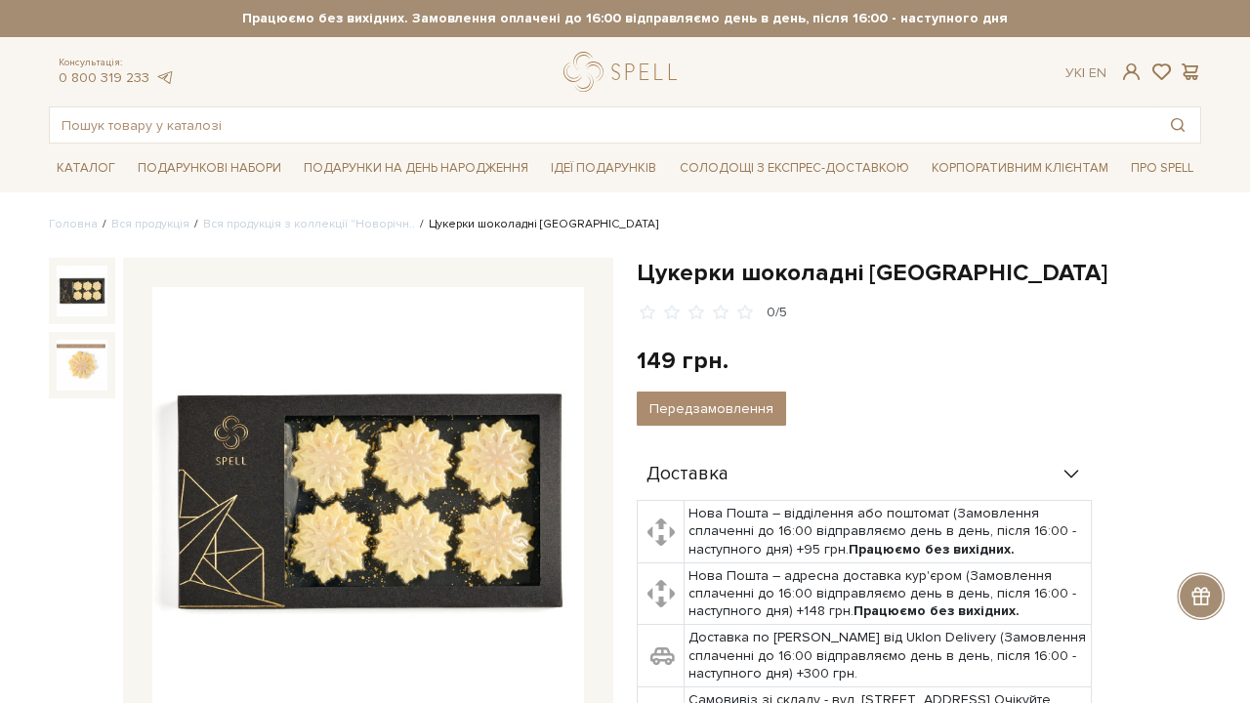
drag, startPoint x: 0, startPoint y: 0, endPoint x: 357, endPoint y: 440, distance: 566.0
click at [357, 440] on img at bounding box center [368, 503] width 432 height 432
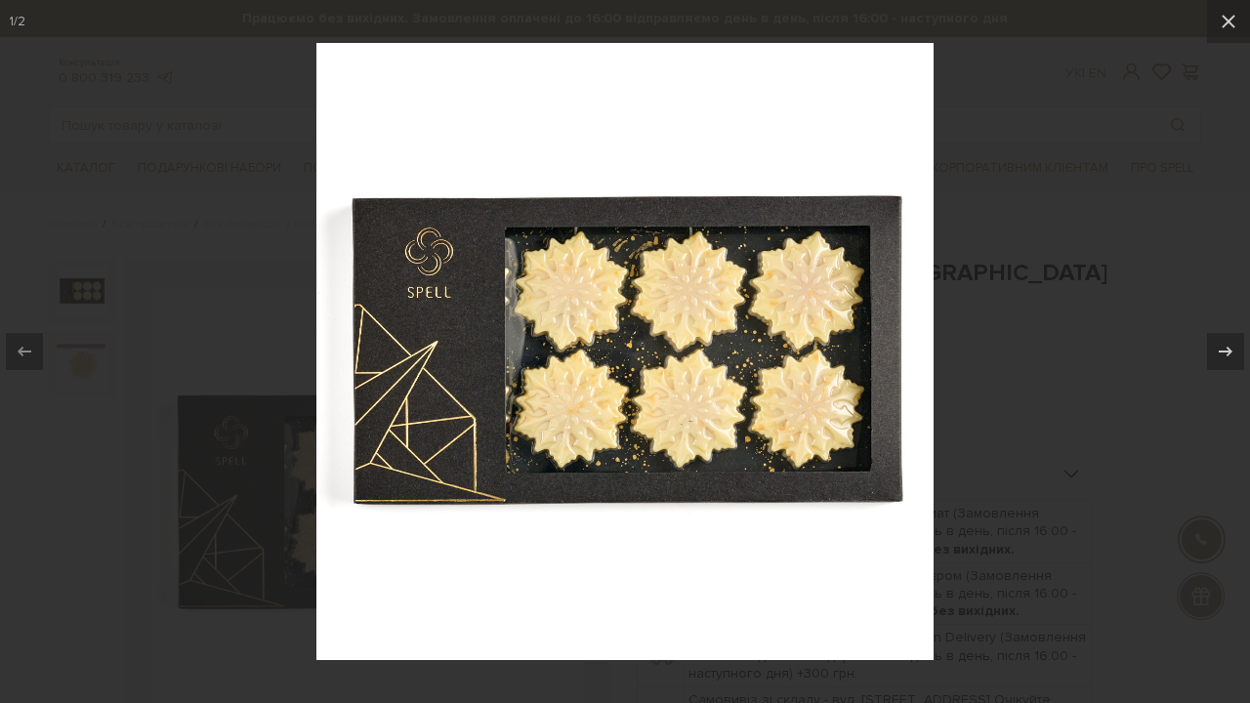
click at [731, 270] on img at bounding box center [624, 351] width 617 height 617
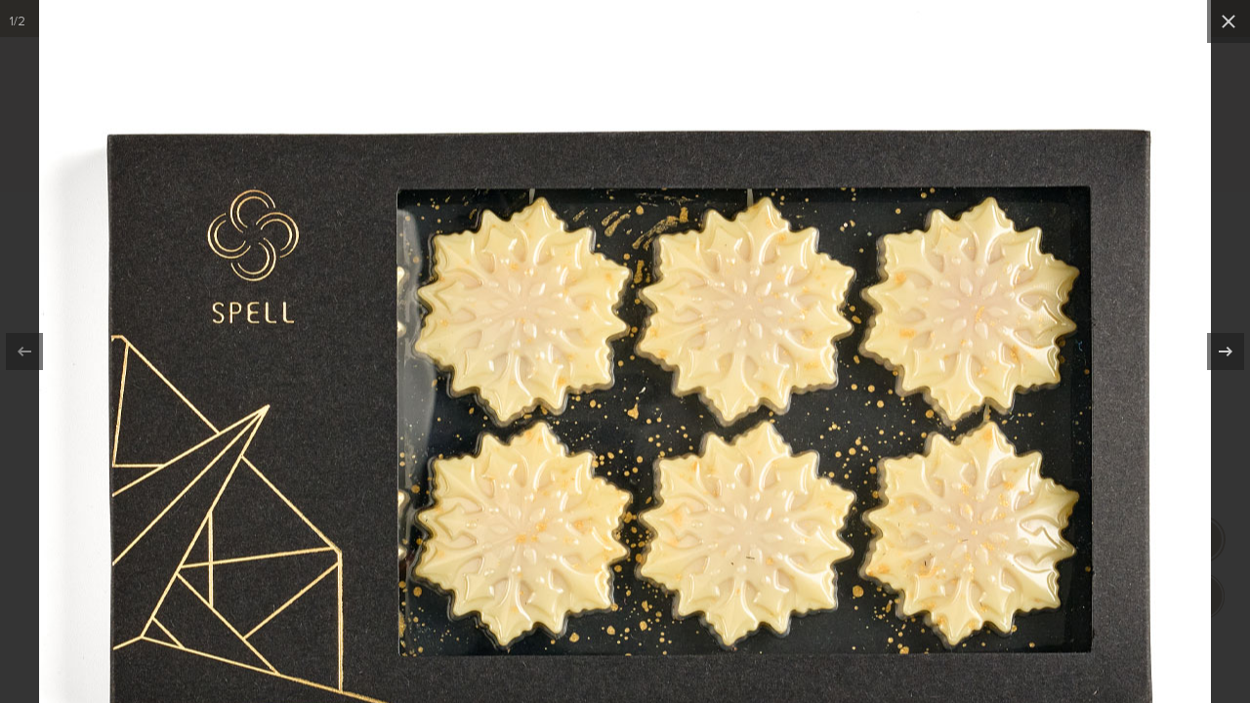
click at [790, 268] on img at bounding box center [625, 425] width 1172 height 1172
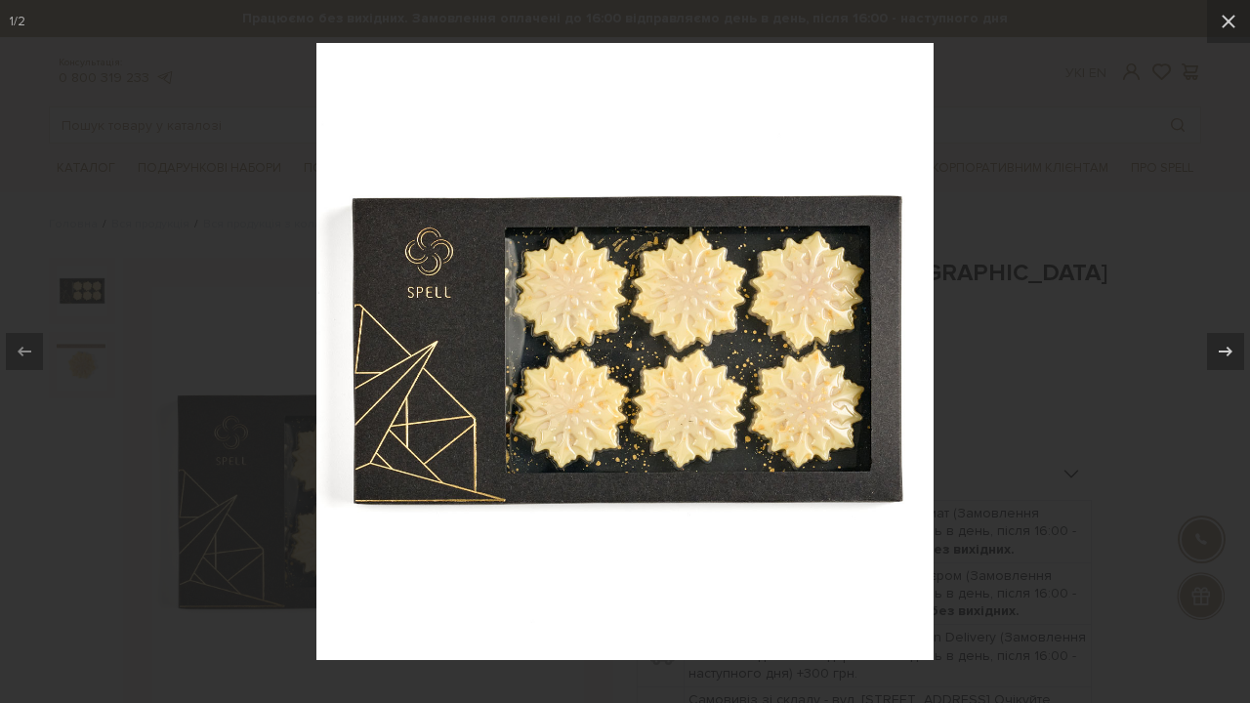
click at [1087, 204] on div at bounding box center [625, 351] width 1250 height 703
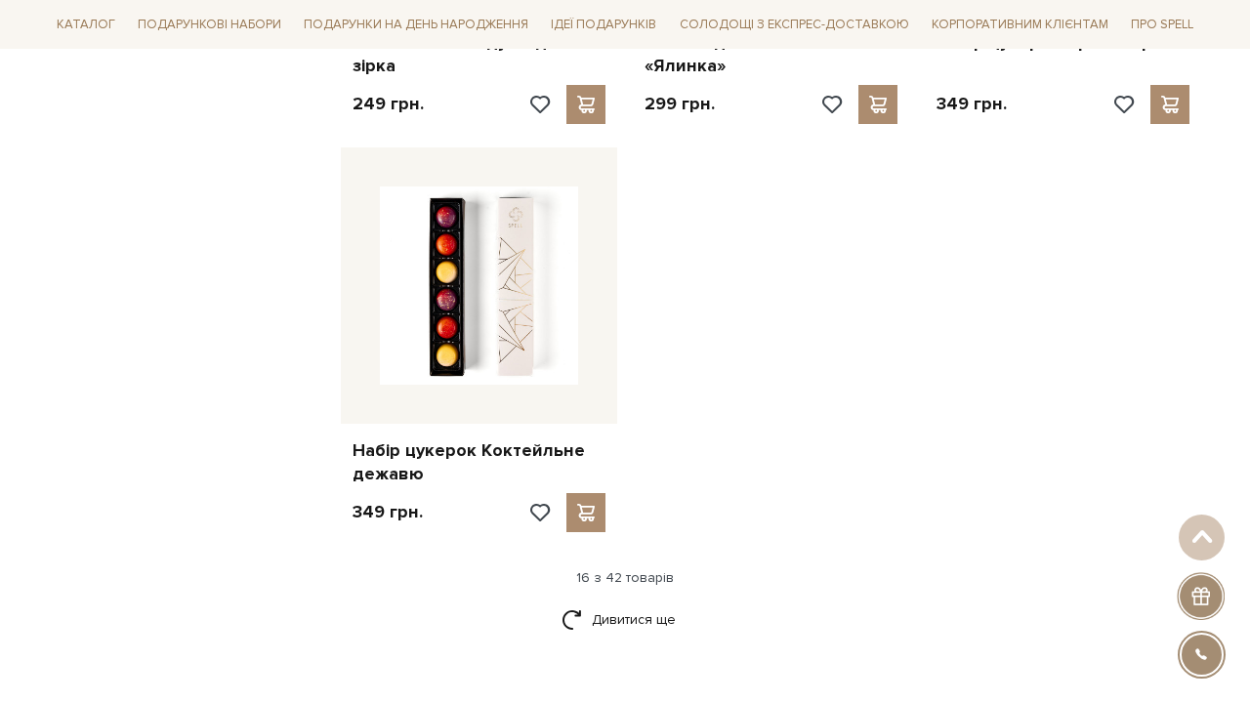
scroll to position [2267, 0]
click at [669, 604] on link "Дивитися ще" at bounding box center [625, 621] width 127 height 34
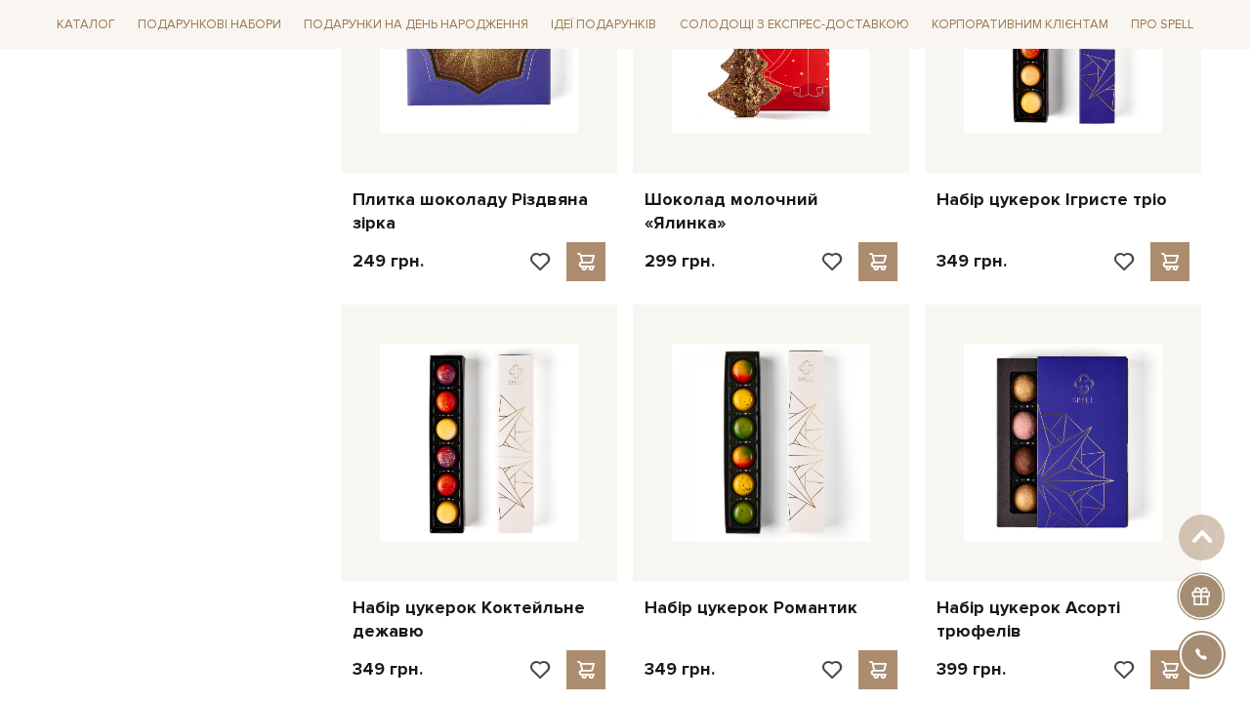
scroll to position [2113, 0]
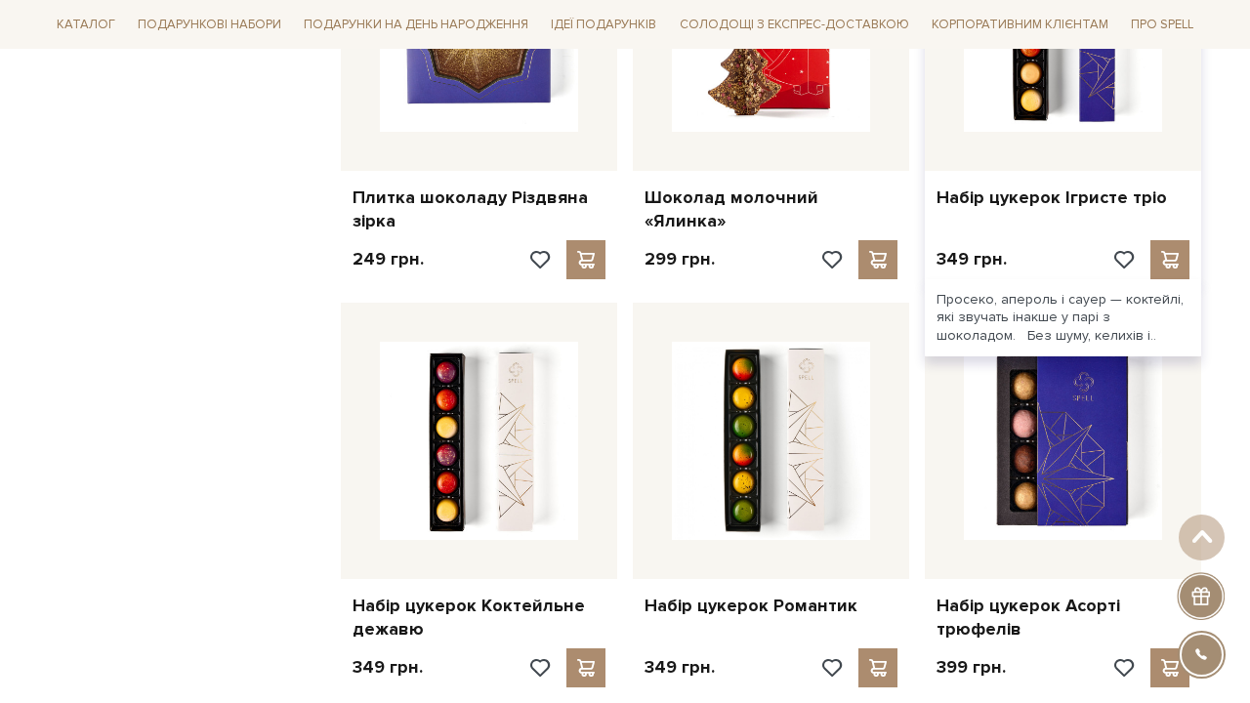
click at [1103, 127] on div at bounding box center [1063, 33] width 276 height 276
click at [1031, 92] on img at bounding box center [1063, 33] width 198 height 198
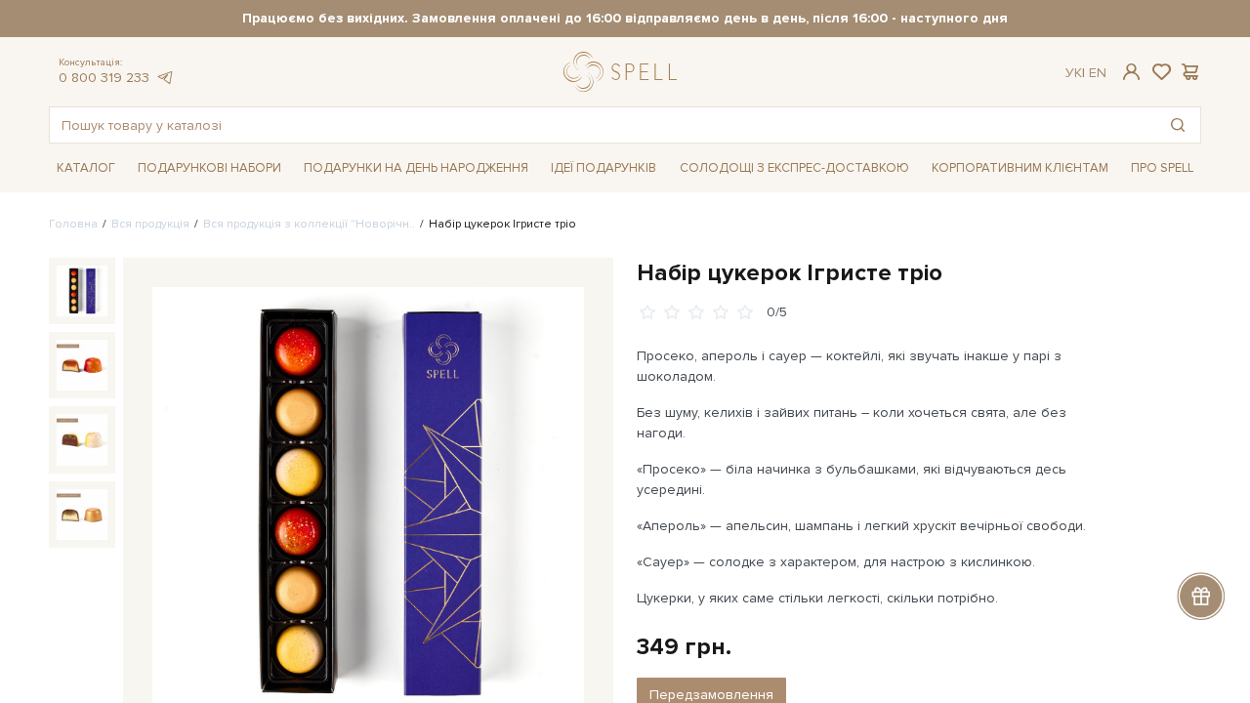
click at [313, 472] on img at bounding box center [368, 503] width 432 height 432
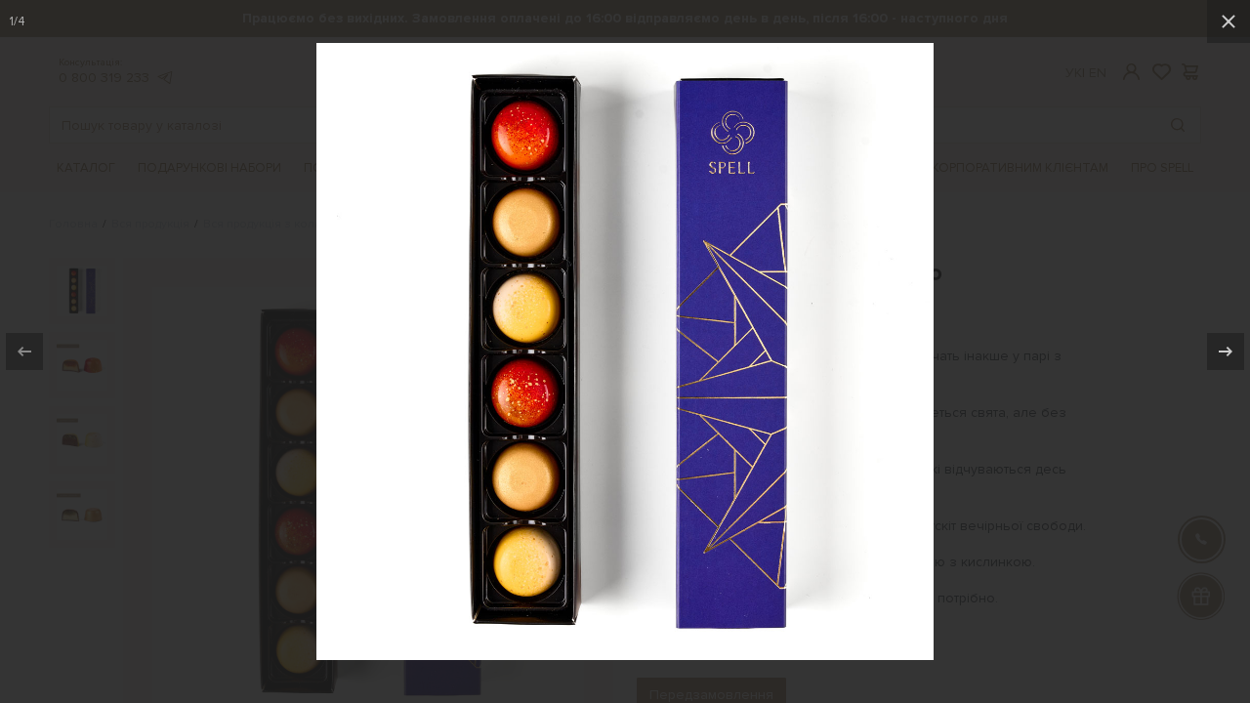
click at [1089, 287] on div at bounding box center [625, 351] width 1250 height 703
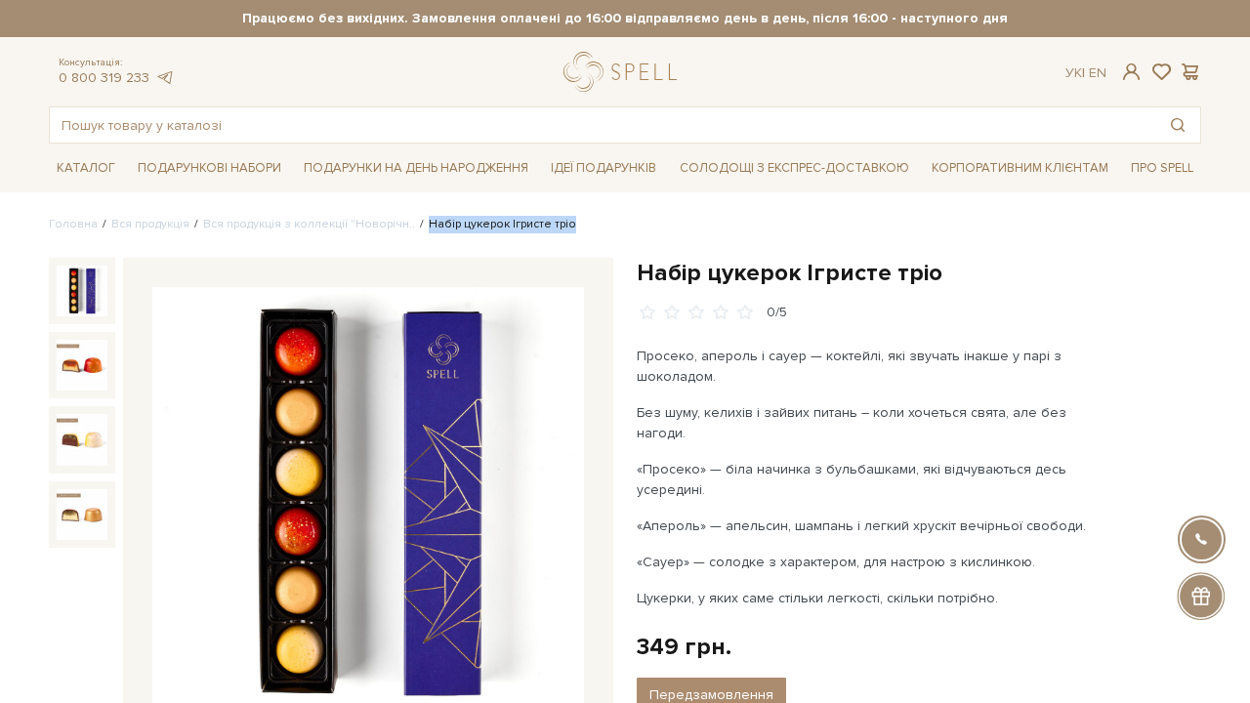
drag, startPoint x: 567, startPoint y: 226, endPoint x: 408, endPoint y: 226, distance: 159.2
click at [408, 226] on ul "Головна Вся продукція Вся продукція з коллекції "Новорічн.. Набір цукерок Ігрис…" at bounding box center [625, 225] width 1153 height 18
copy li "Набір цукерок Ігристе тріо"
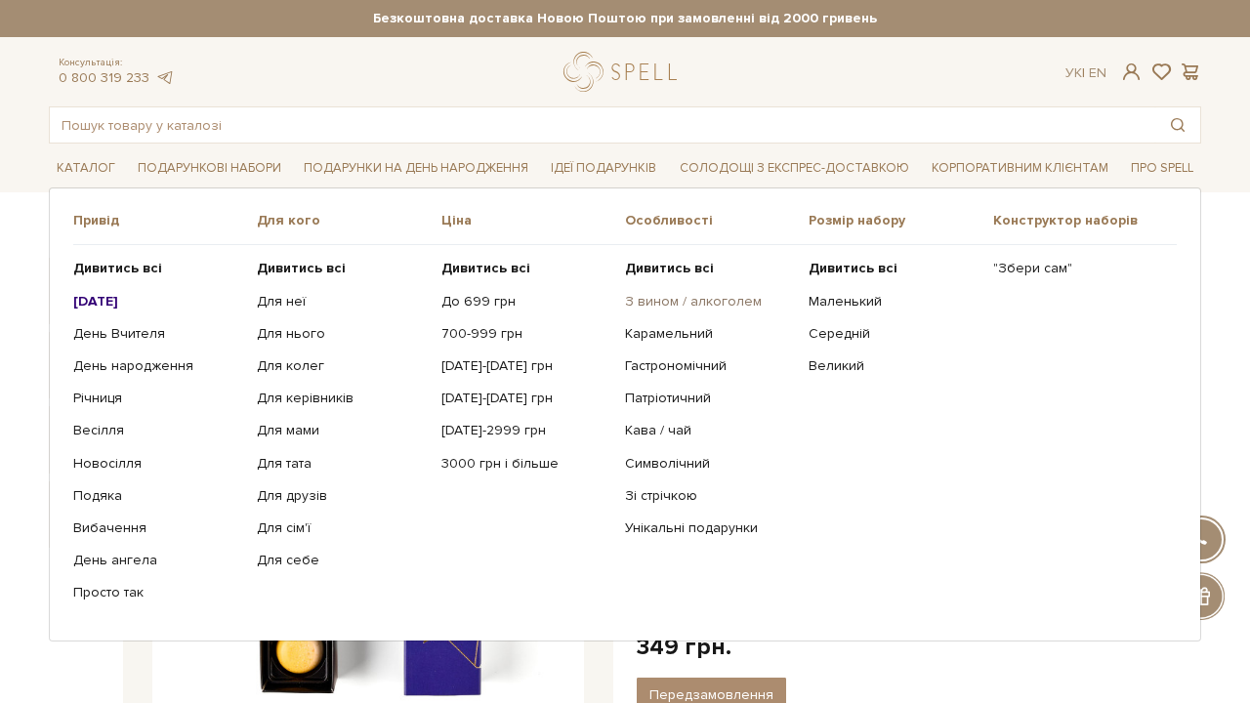
click at [658, 307] on link "З вином / алкоголем" at bounding box center [709, 302] width 169 height 18
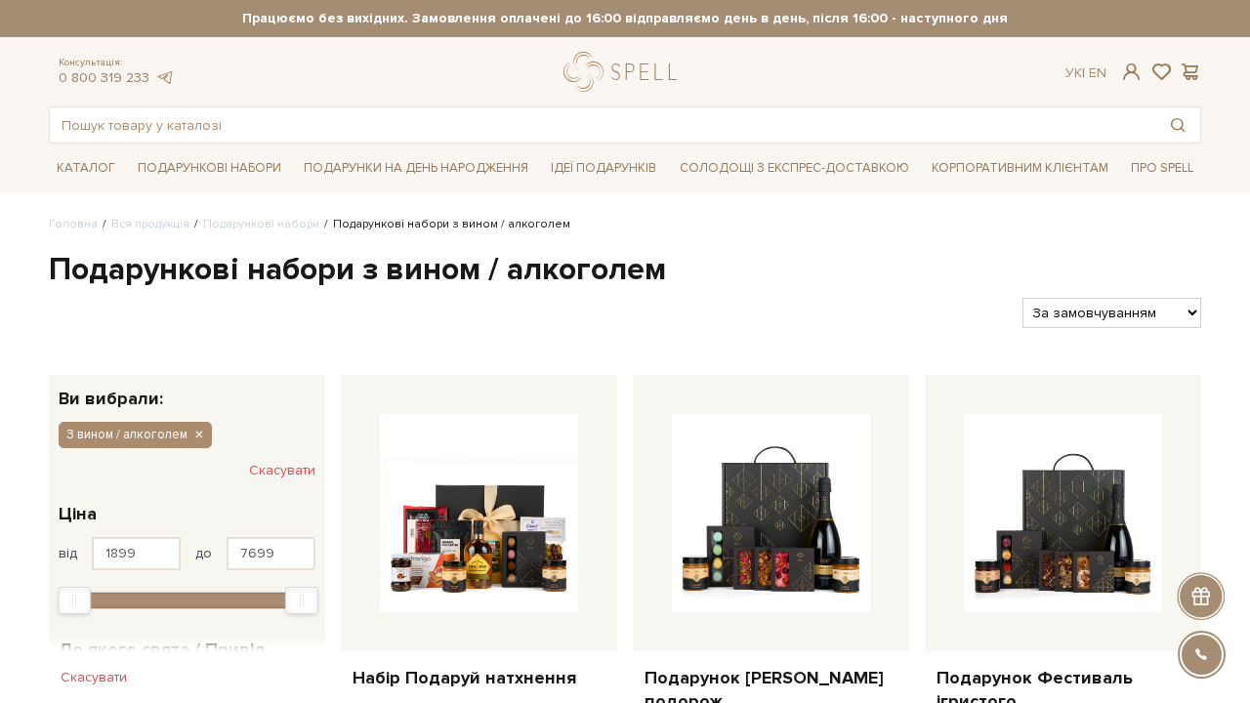
select select "https://spellchocolate.com/our-productions/podarunkovi-box/z-vinom-alkogolem?so…"
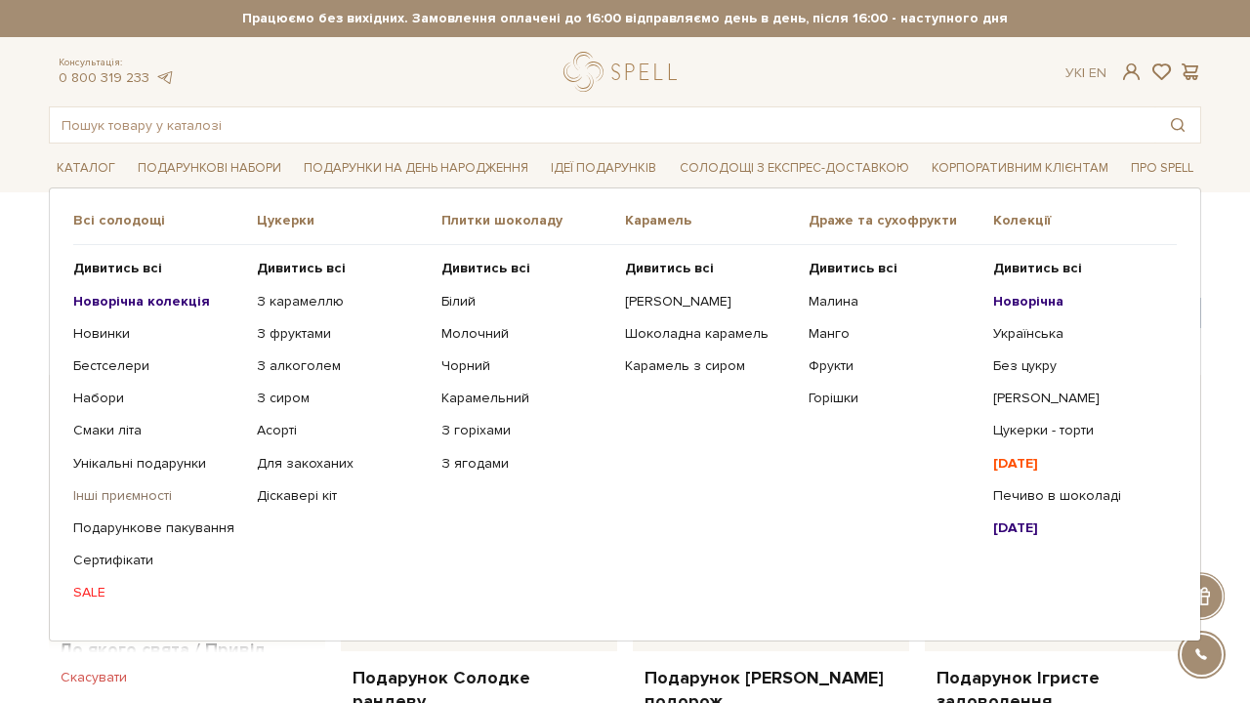
click at [105, 497] on link "Інші приємності" at bounding box center [157, 496] width 169 height 18
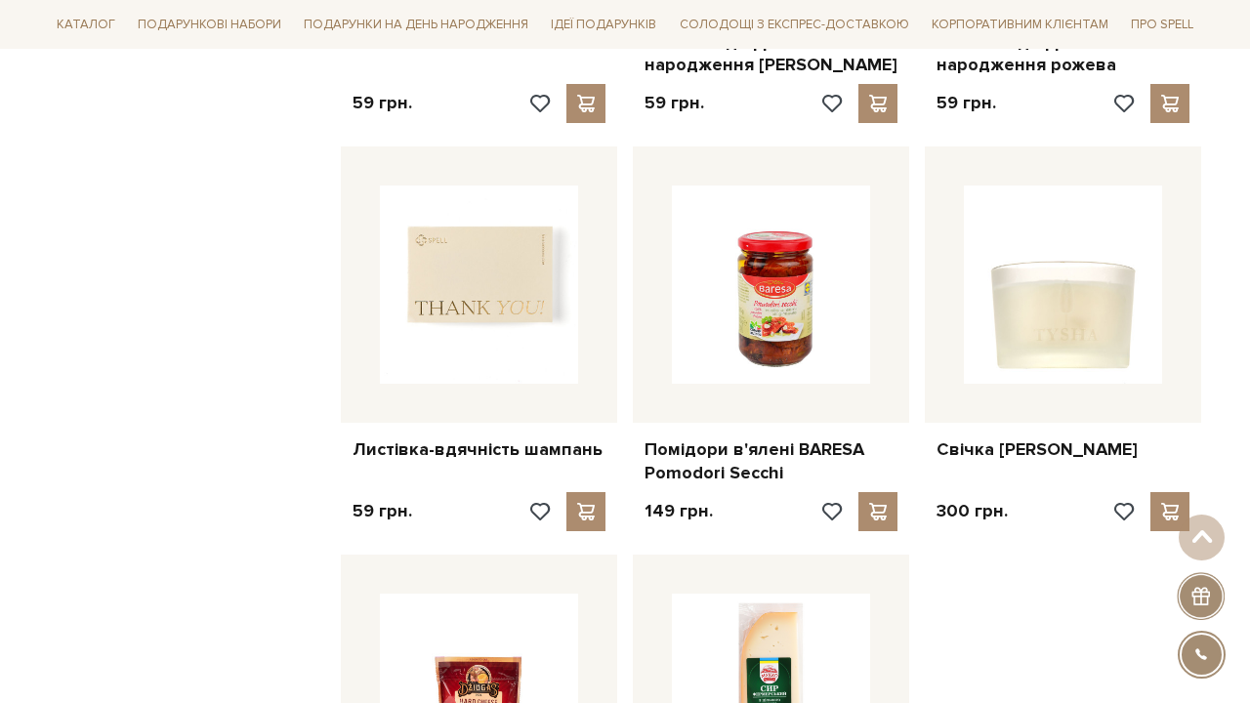
scroll to position [1881, 0]
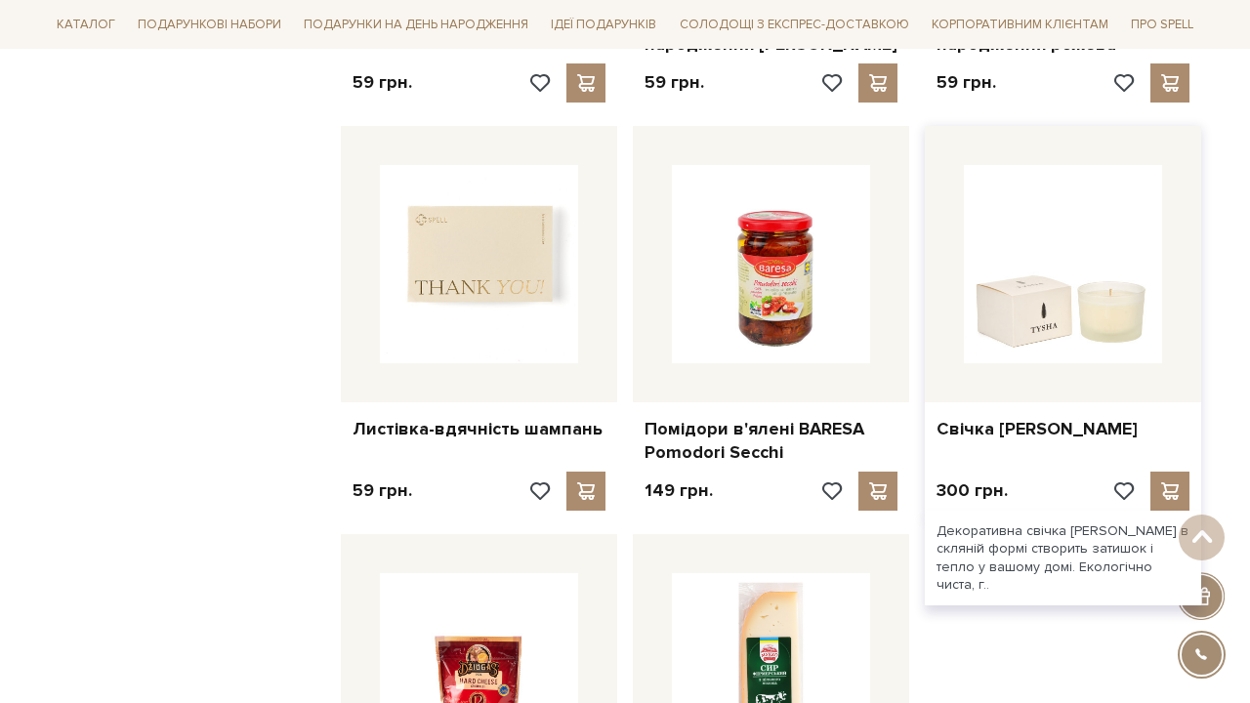
click at [1057, 188] on img at bounding box center [1063, 264] width 198 height 198
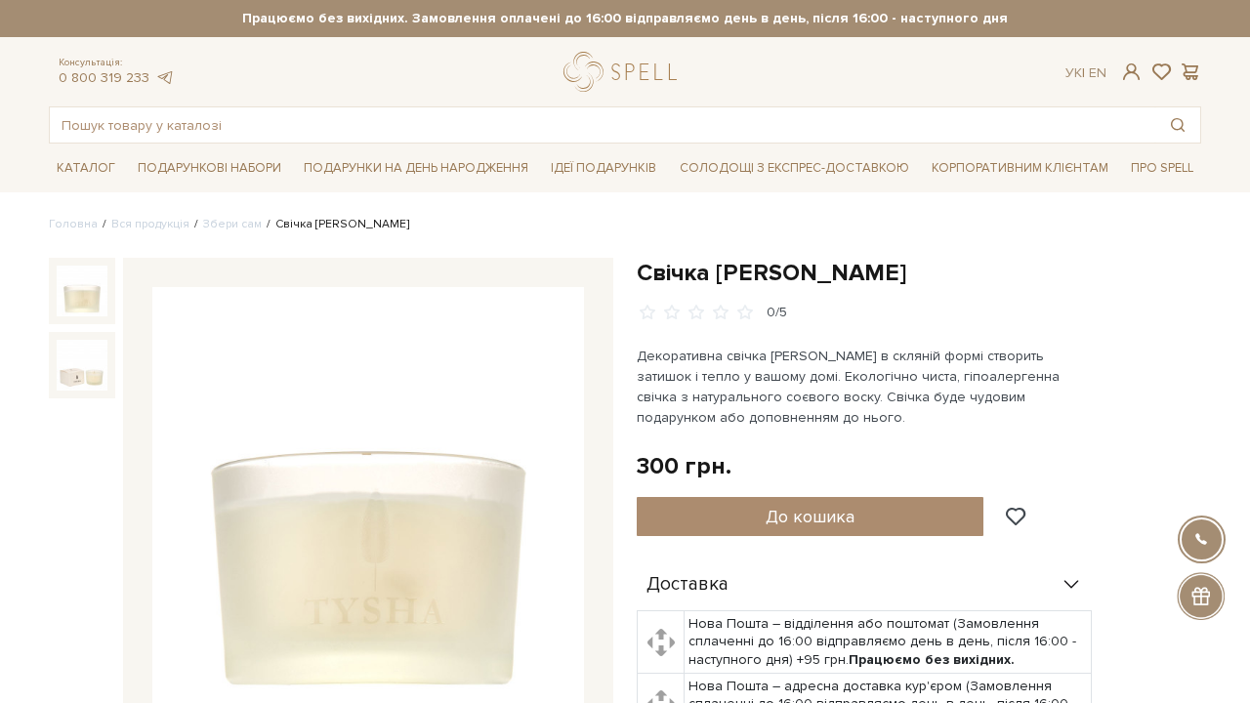
drag, startPoint x: 0, startPoint y: 0, endPoint x: 335, endPoint y: 422, distance: 538.8
click at [335, 422] on img at bounding box center [368, 503] width 432 height 432
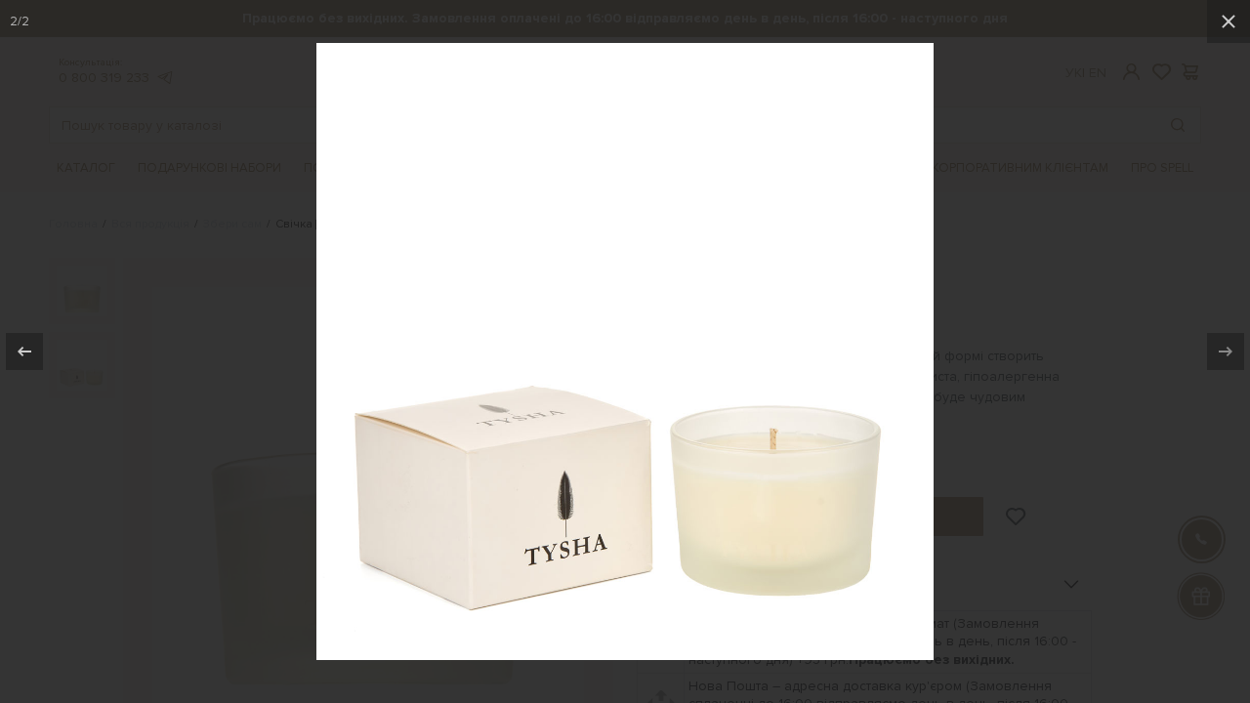
drag, startPoint x: 557, startPoint y: 373, endPoint x: 1067, endPoint y: 366, distance: 509.9
click at [1067, 366] on div at bounding box center [625, 351] width 1250 height 703
click at [1249, 262] on div at bounding box center [625, 351] width 1250 height 703
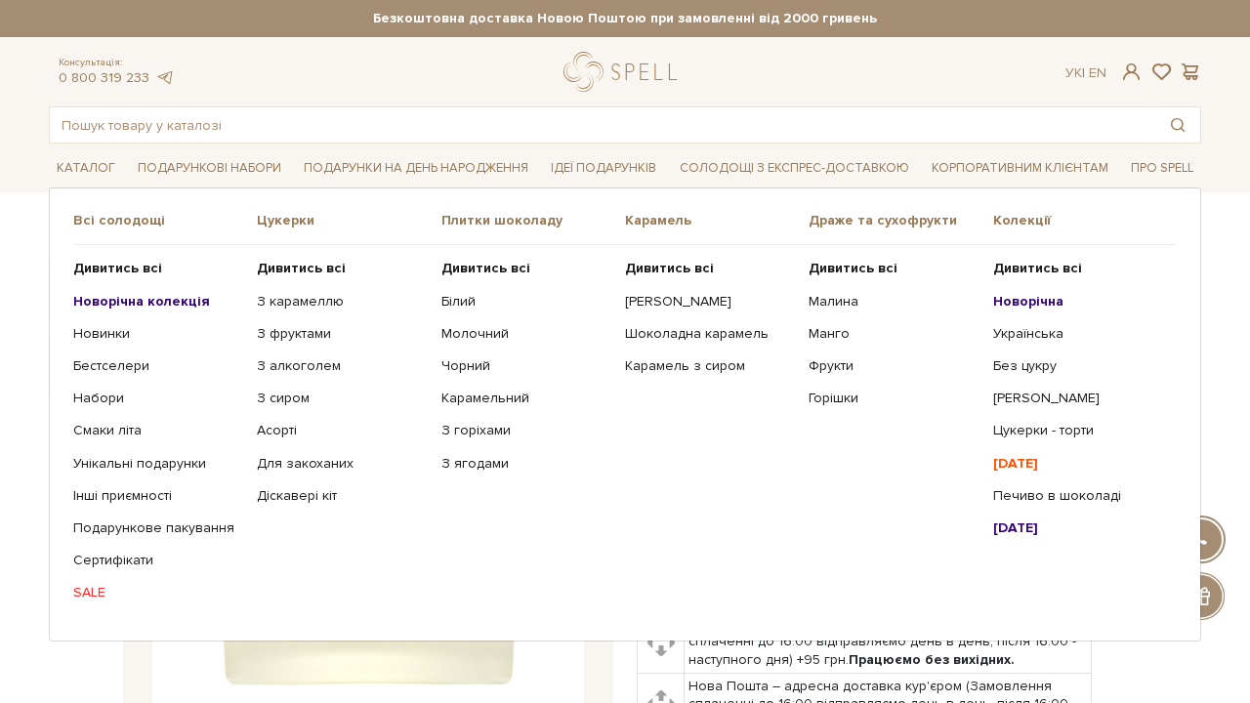
click at [1044, 289] on ul "Дивитись всі Новорічна Українська Без цукру Сирні цукерки Halloween" at bounding box center [1085, 430] width 184 height 371
click at [1039, 297] on b "Новорічна" at bounding box center [1028, 301] width 70 height 17
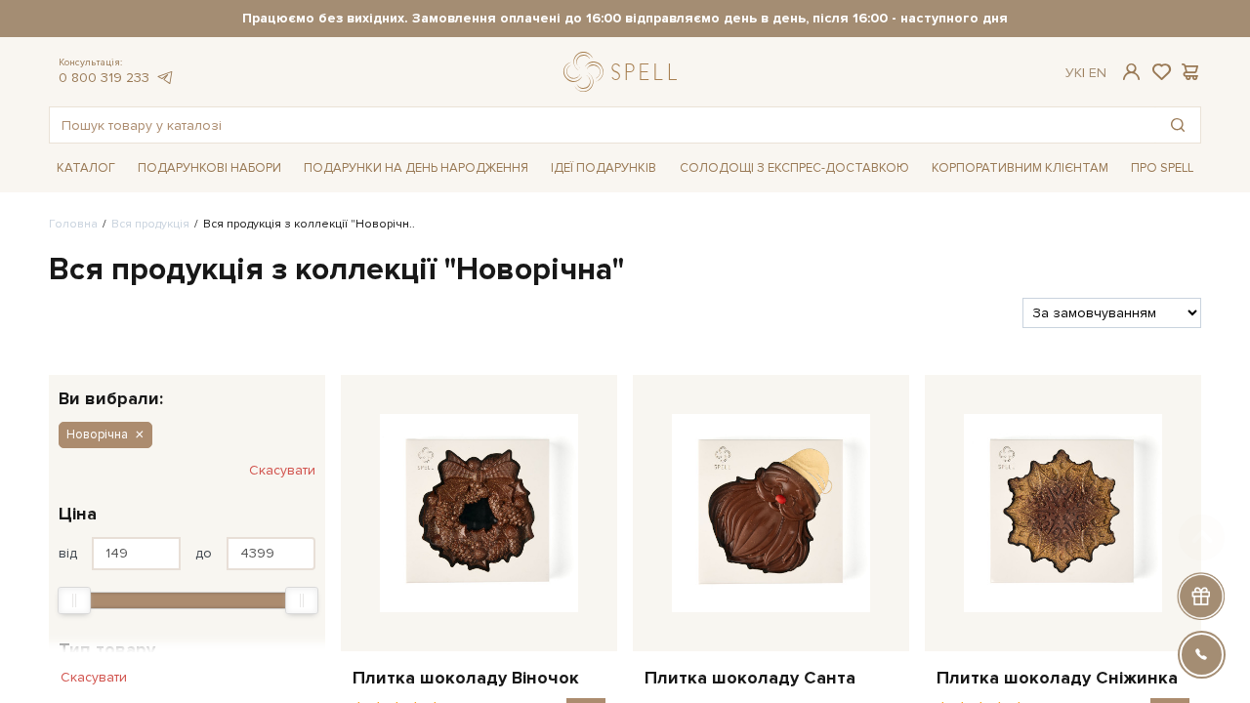
scroll to position [262, 0]
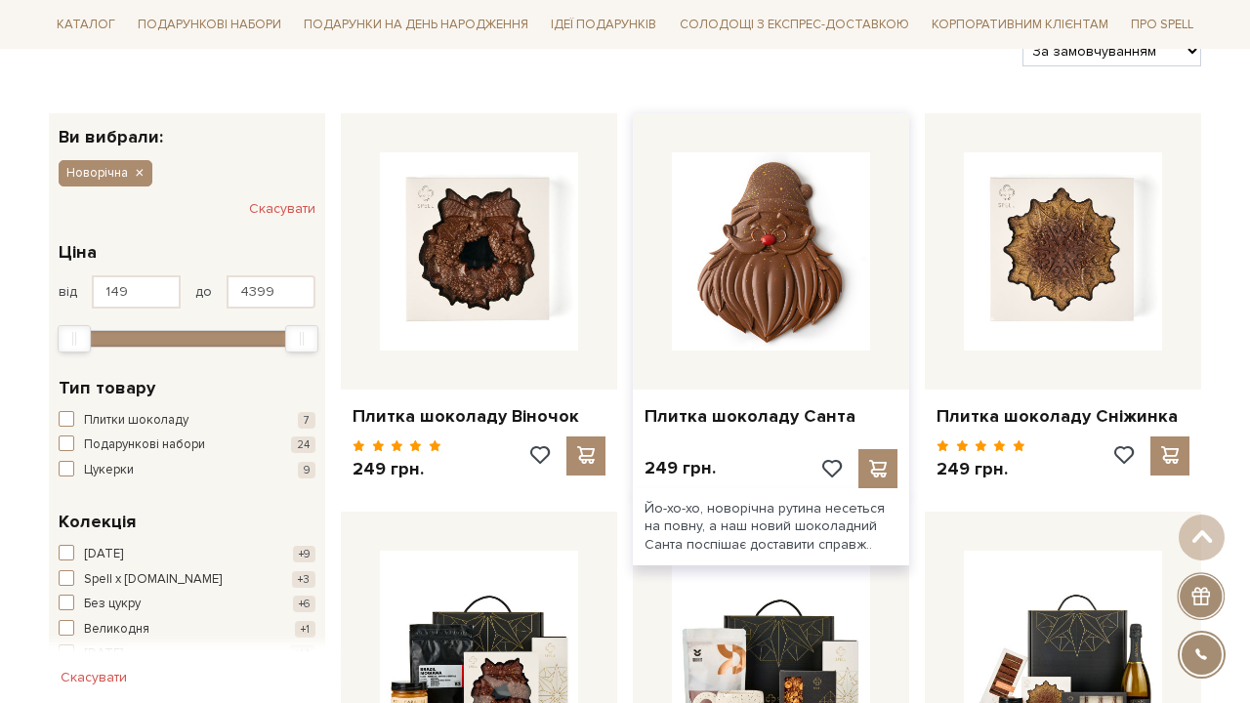
click at [851, 271] on img at bounding box center [771, 251] width 198 height 198
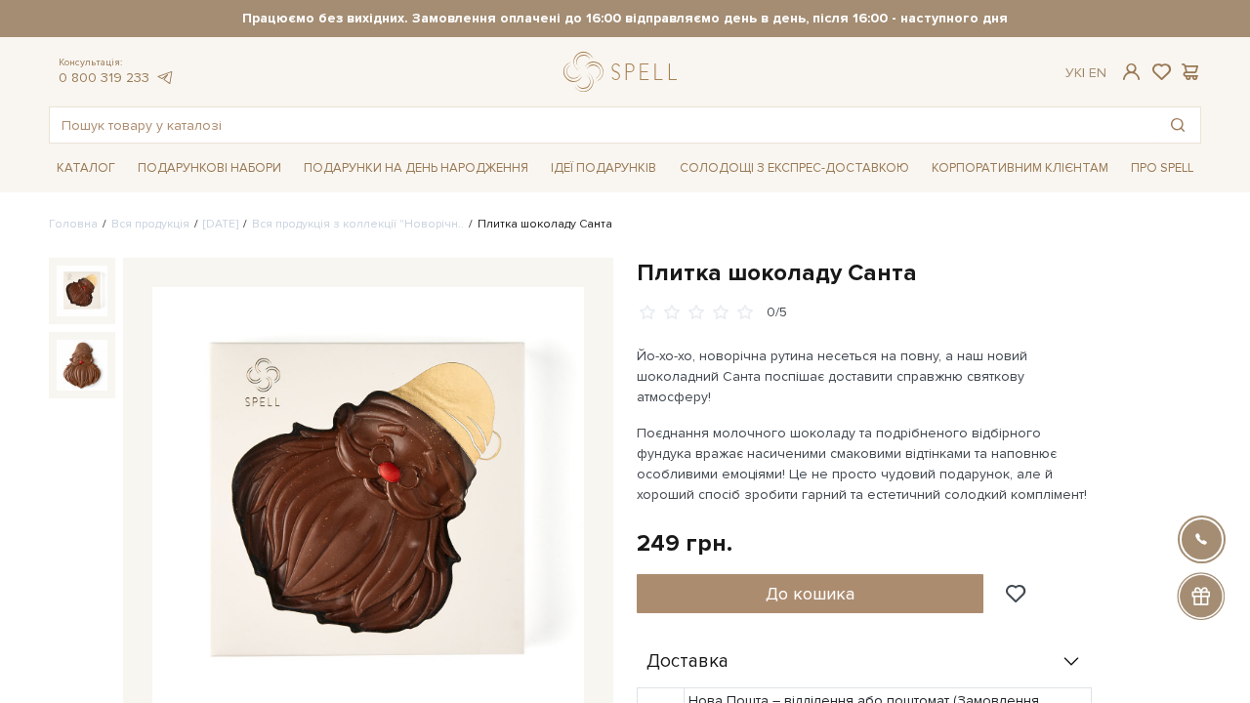
click at [483, 417] on img at bounding box center [368, 503] width 432 height 432
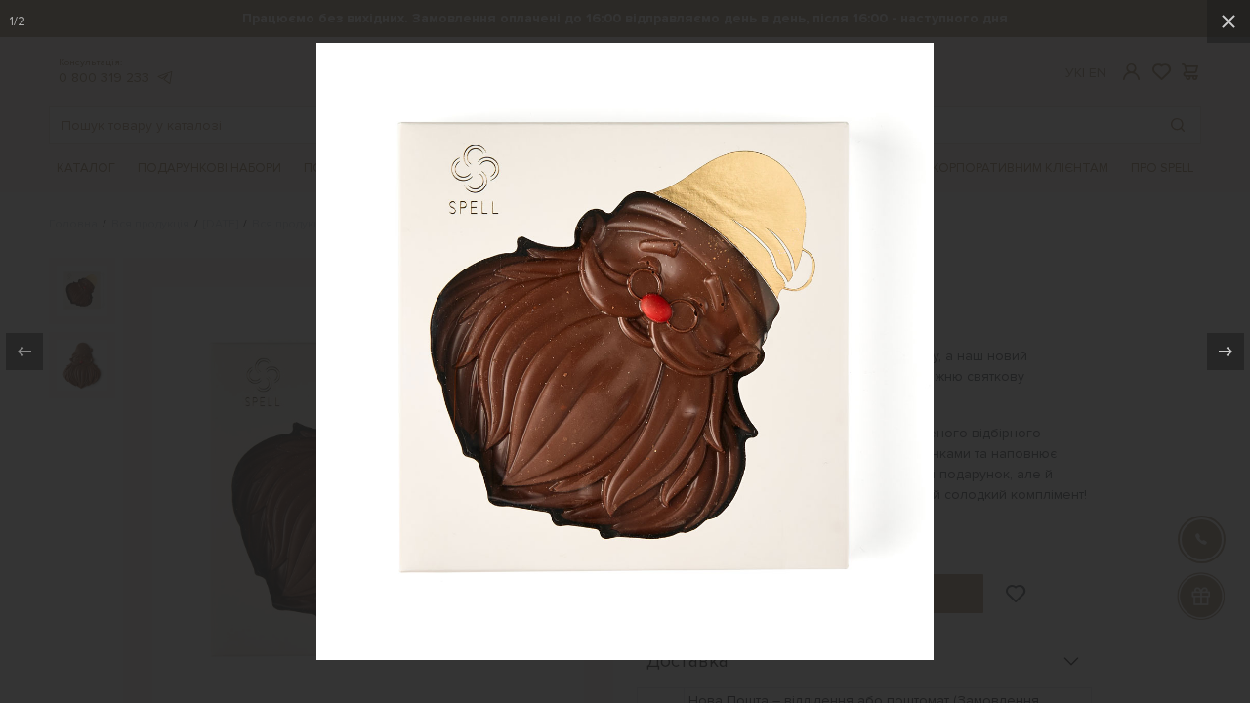
click at [1119, 222] on div at bounding box center [625, 351] width 1250 height 703
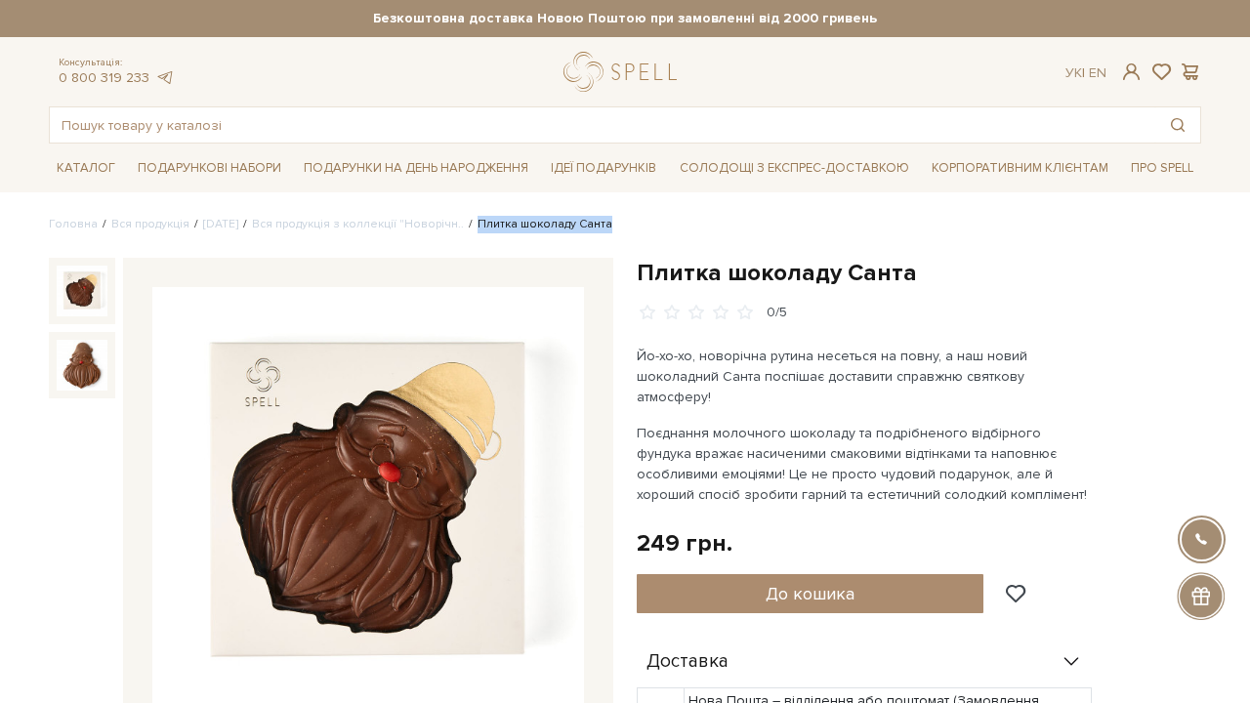
drag, startPoint x: 661, startPoint y: 225, endPoint x: 509, endPoint y: 227, distance: 152.4
click at [509, 227] on ul "Головна Вся продукція Новий Рік 2026 Вся продукція з коллекції "Новорічн.. Плит…" at bounding box center [625, 225] width 1153 height 18
copy li "Плитка шоколаду Санта"
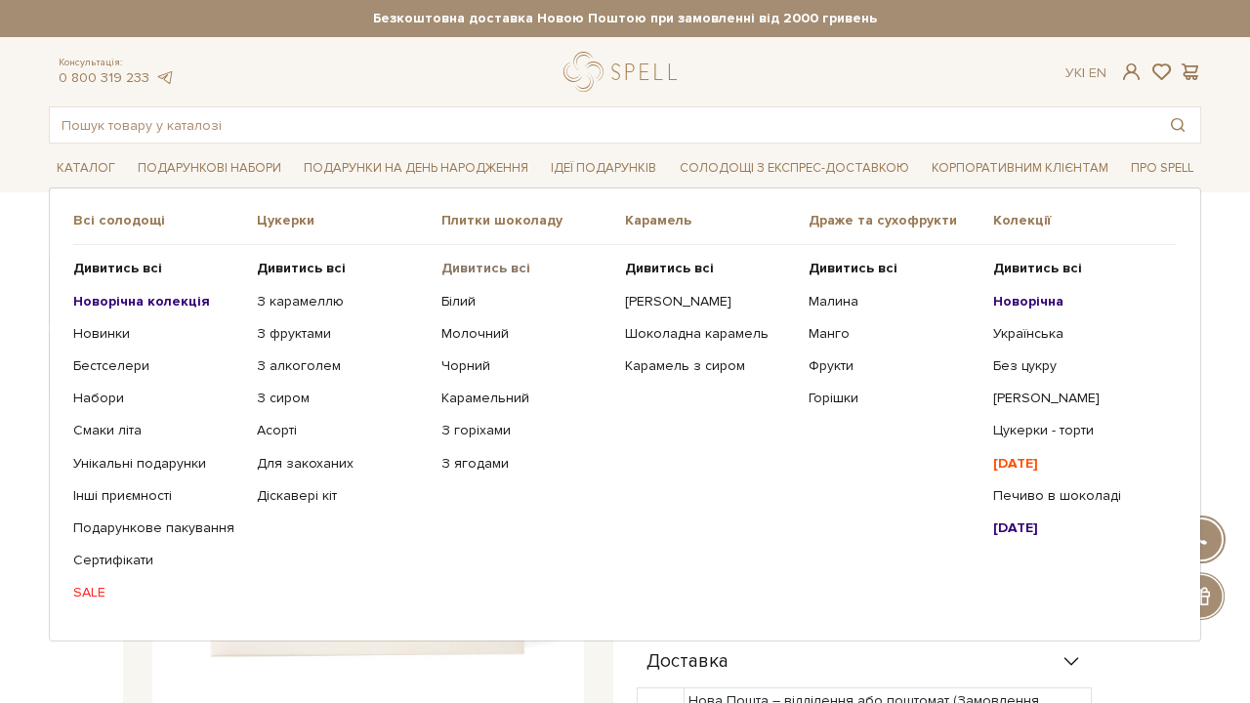
click at [511, 265] on b "Дивитись всі" at bounding box center [485, 268] width 89 height 17
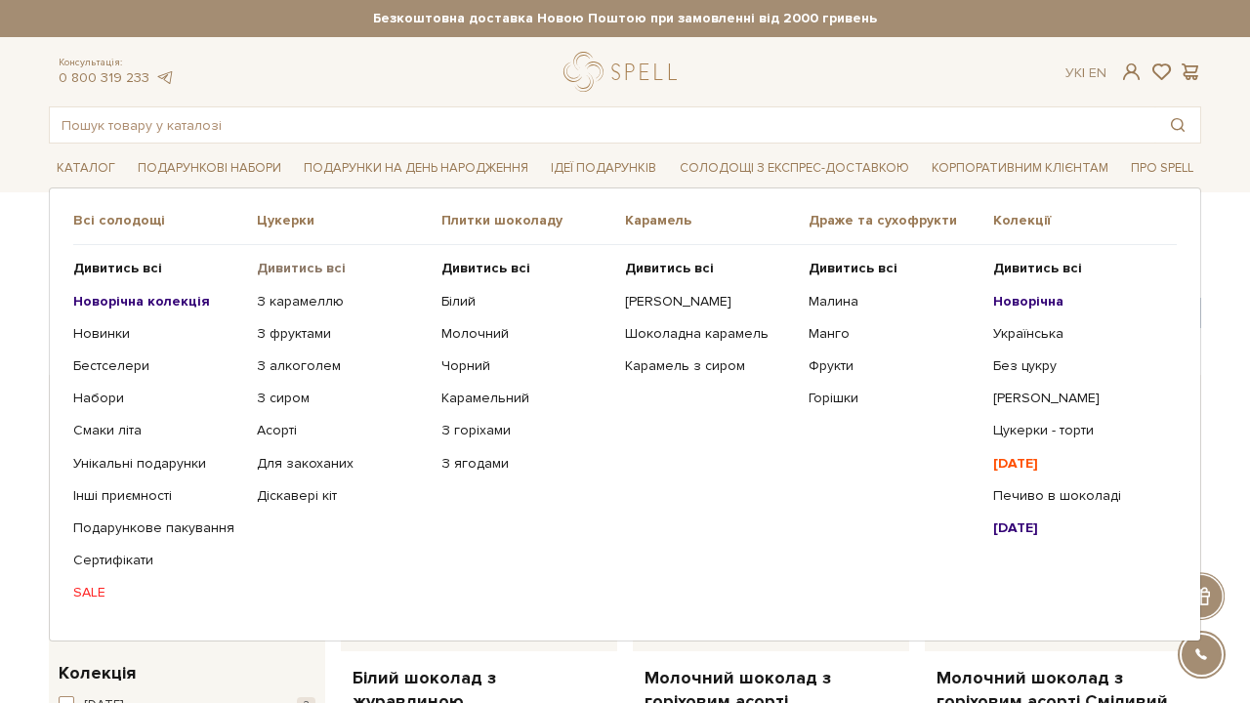
click at [292, 260] on b "Дивитись всі" at bounding box center [301, 268] width 89 height 17
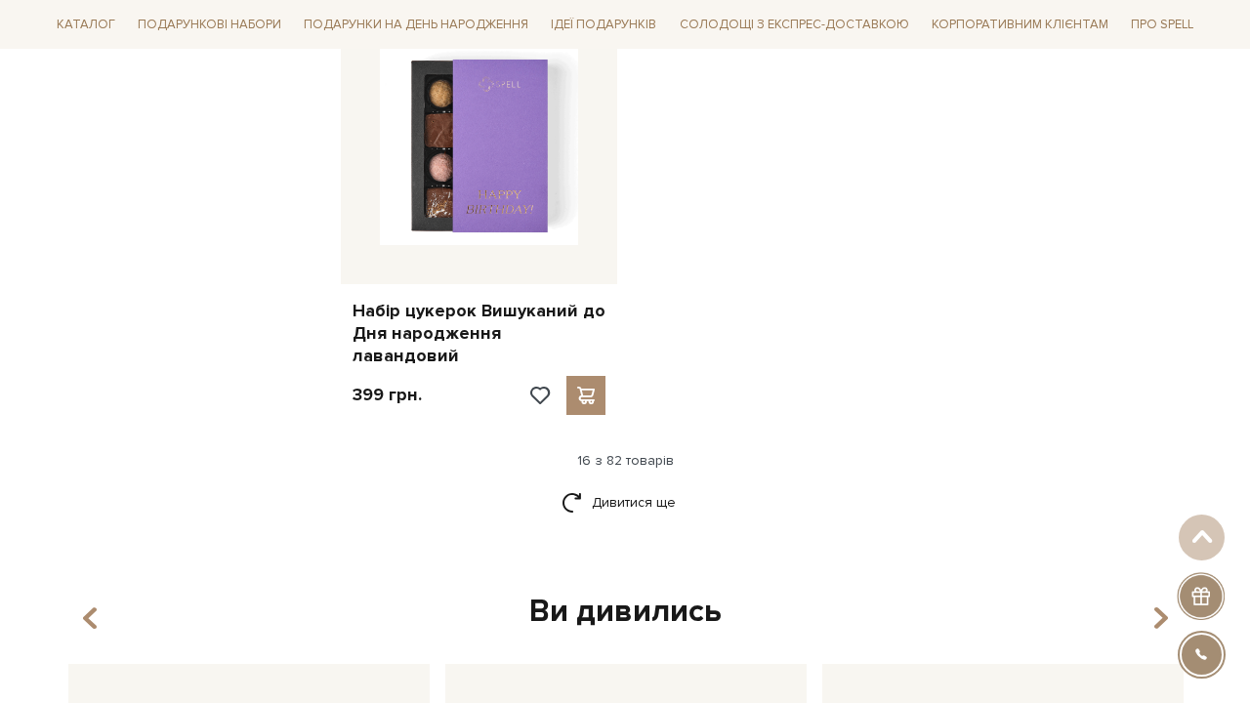
scroll to position [2520, 0]
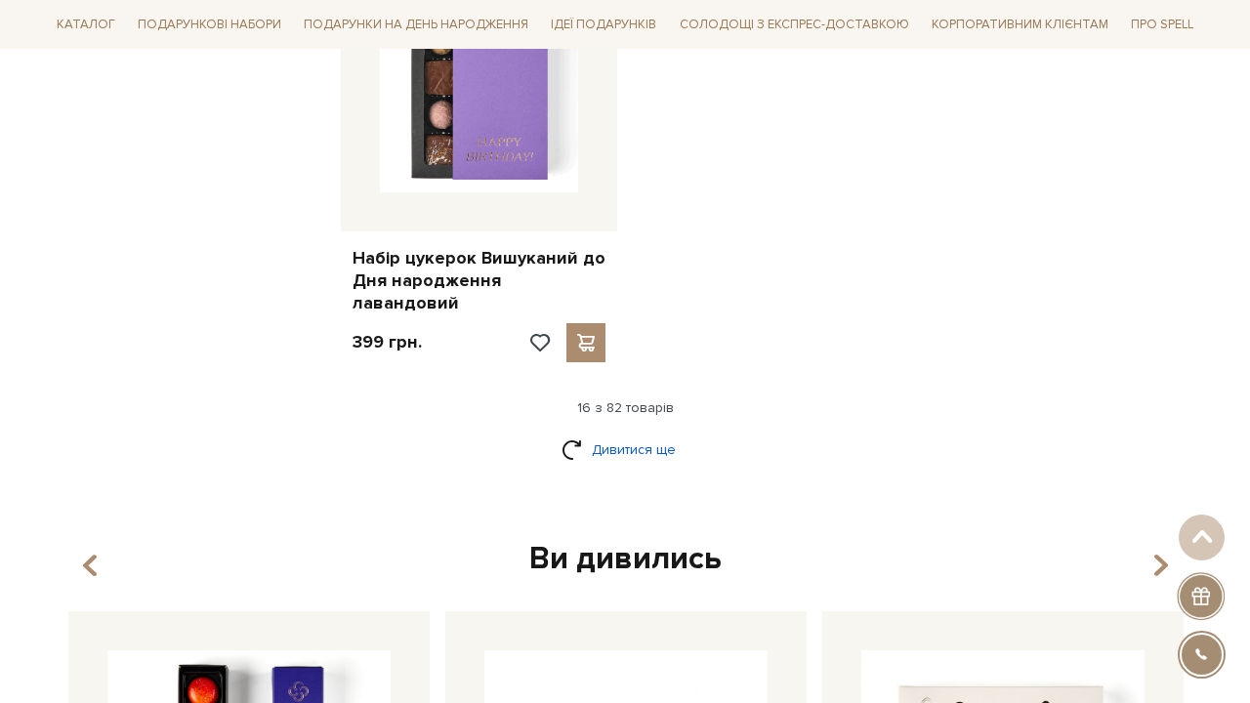
click at [659, 433] on link "Дивитися ще" at bounding box center [625, 450] width 127 height 34
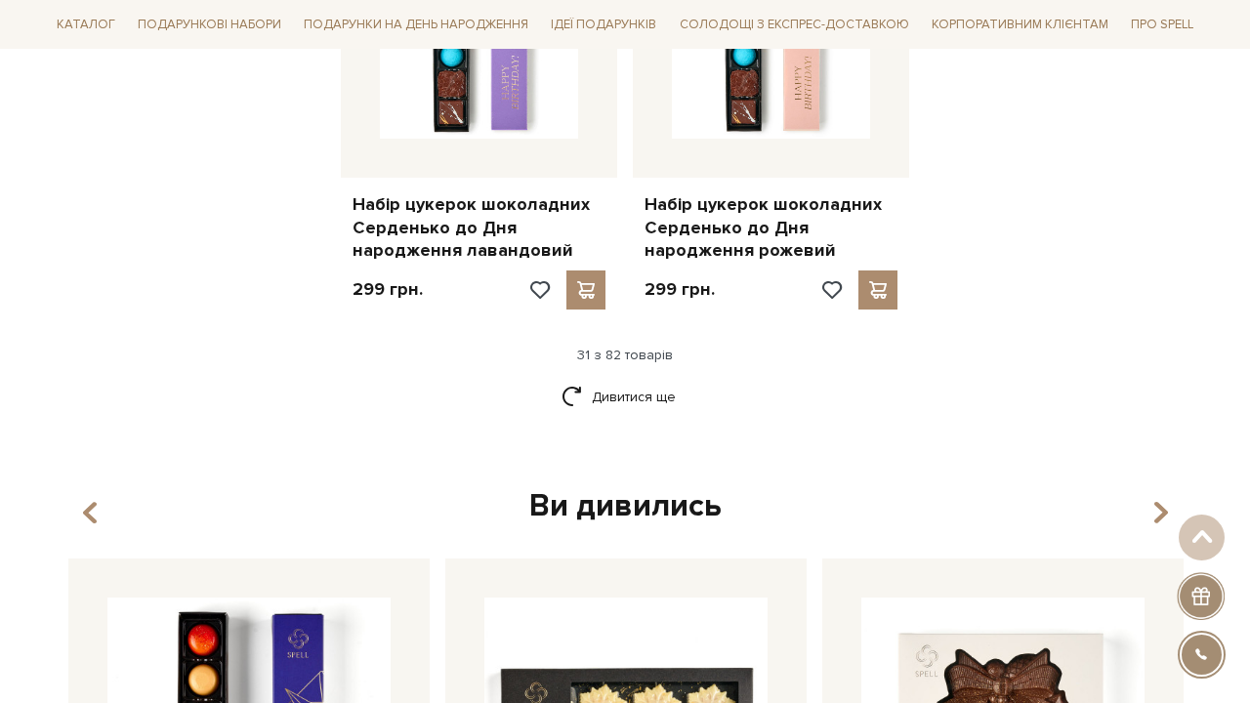
scroll to position [4722, 0]
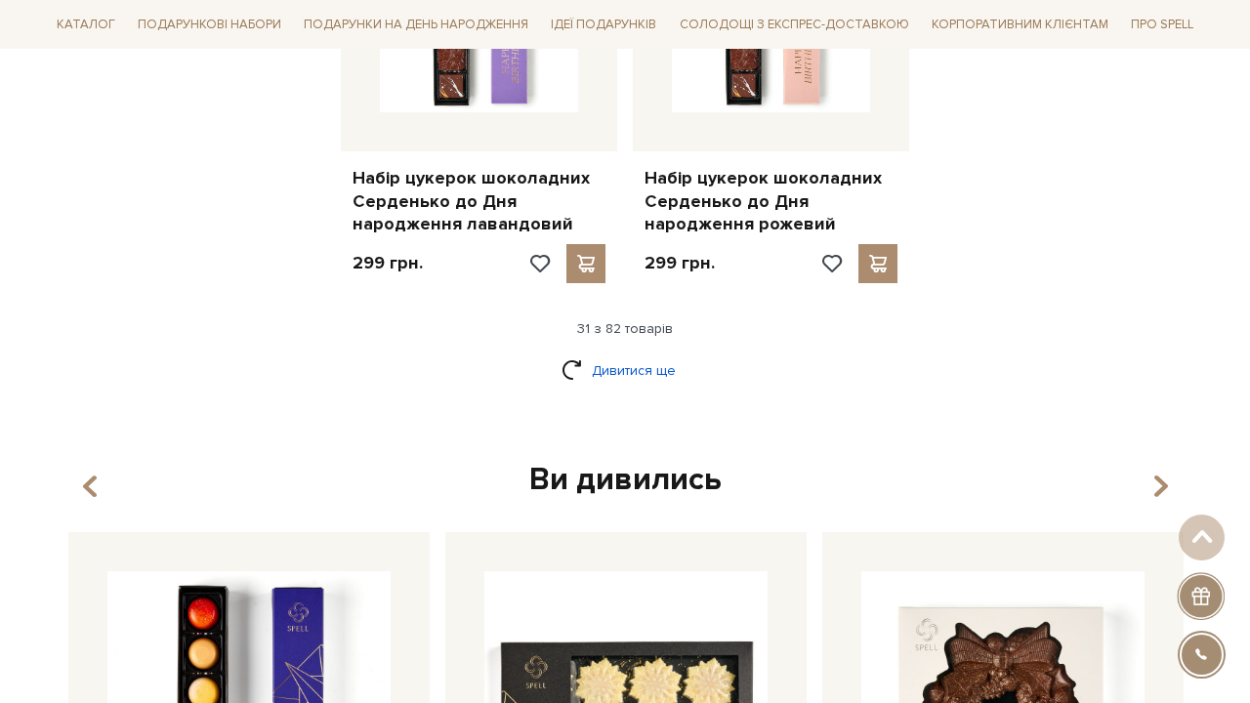
click at [644, 354] on link "Дивитися ще" at bounding box center [625, 371] width 127 height 34
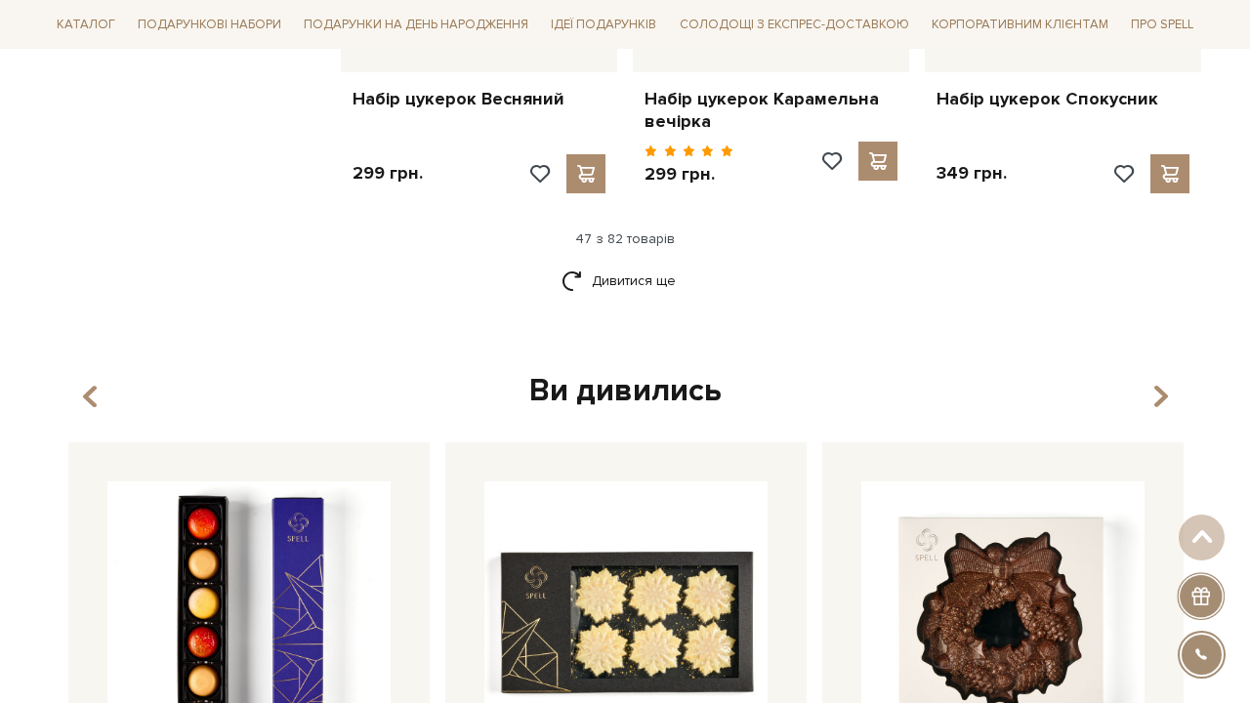
scroll to position [6940, 0]
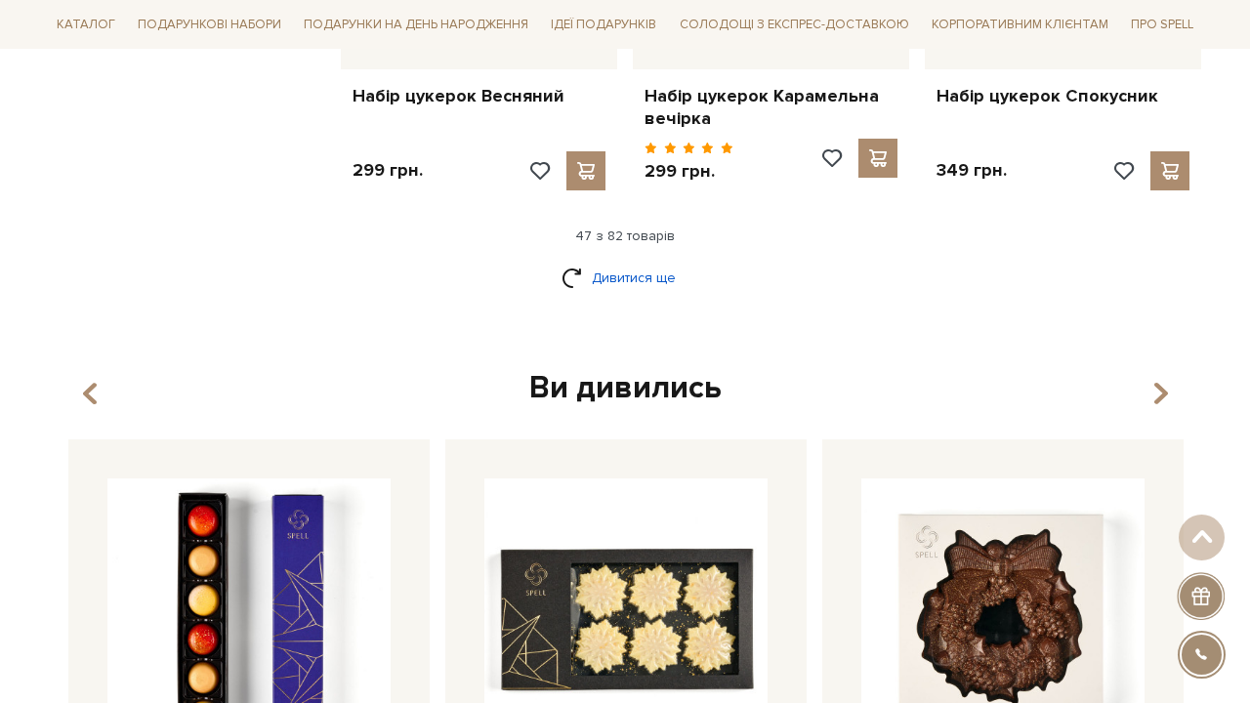
click at [663, 261] on link "Дивитися ще" at bounding box center [625, 278] width 127 height 34
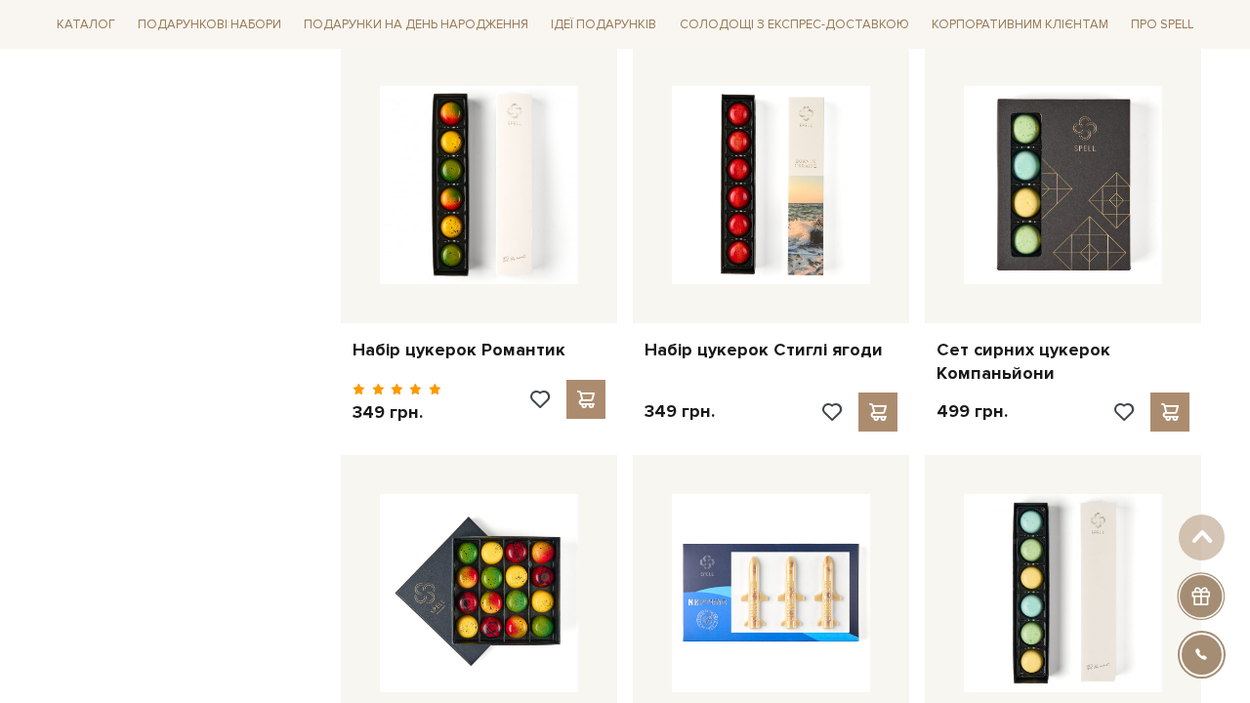
scroll to position [8252, 0]
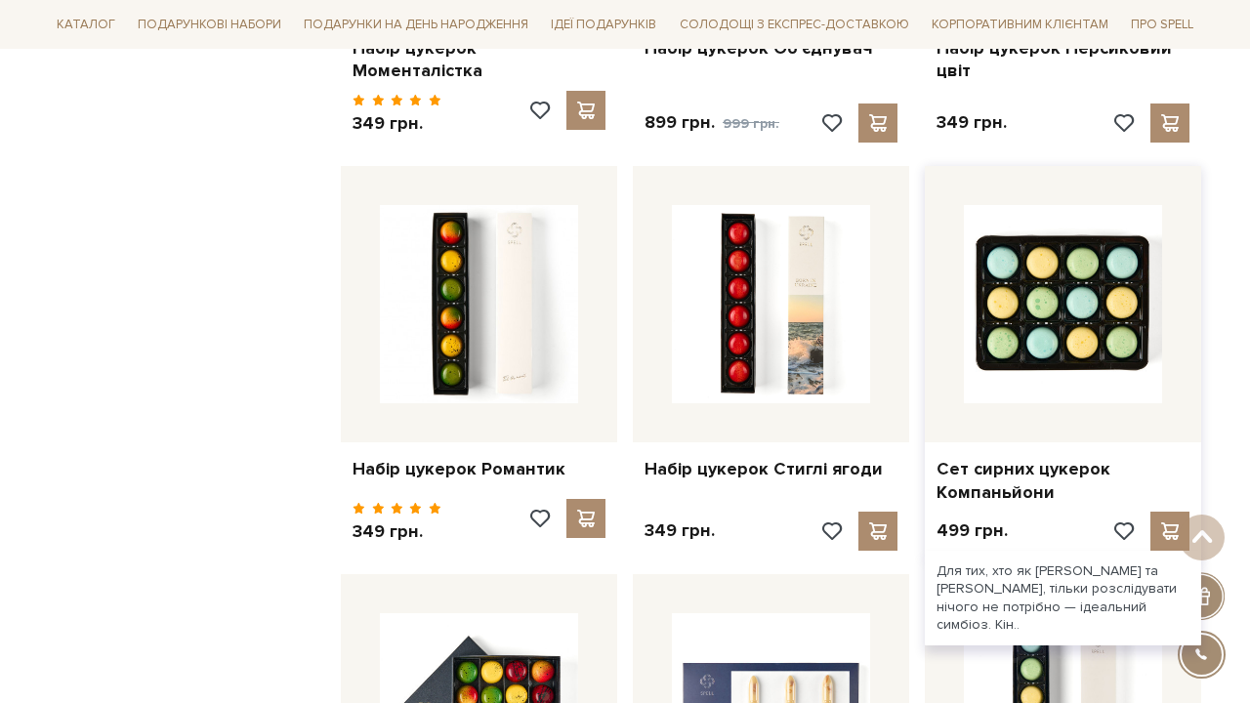
click at [1135, 252] on img at bounding box center [1063, 304] width 198 height 198
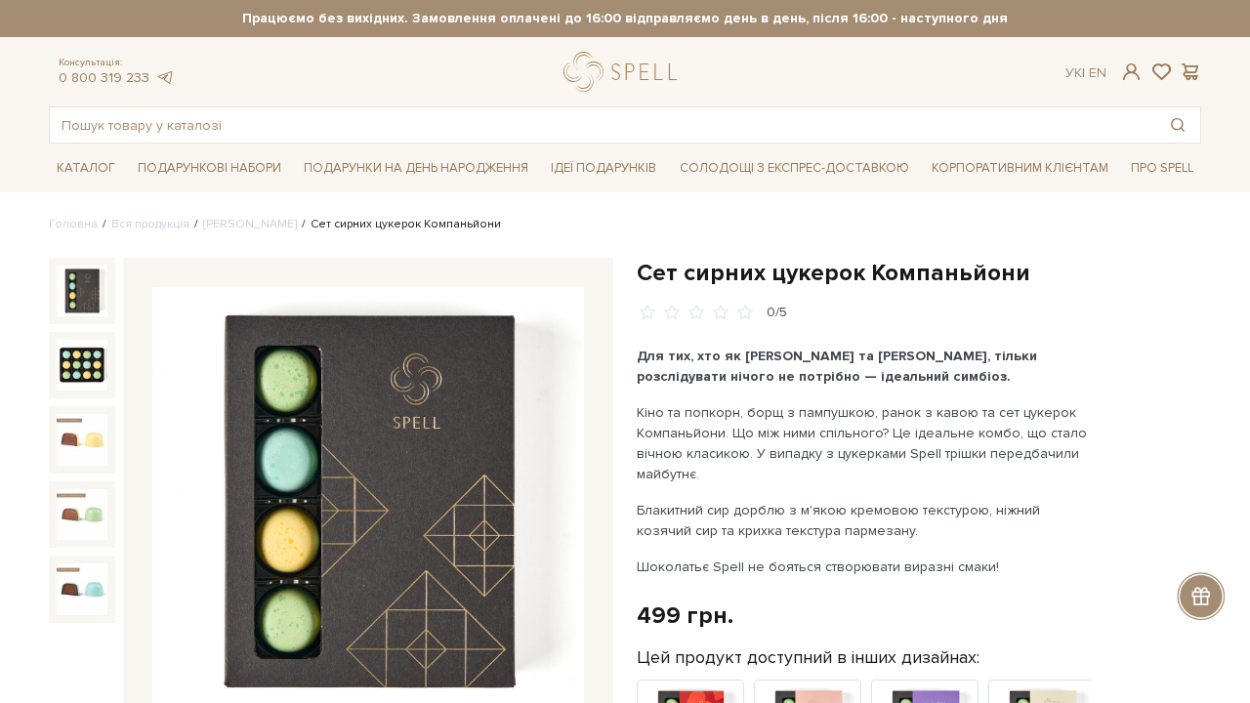
click at [522, 395] on img at bounding box center [368, 503] width 432 height 432
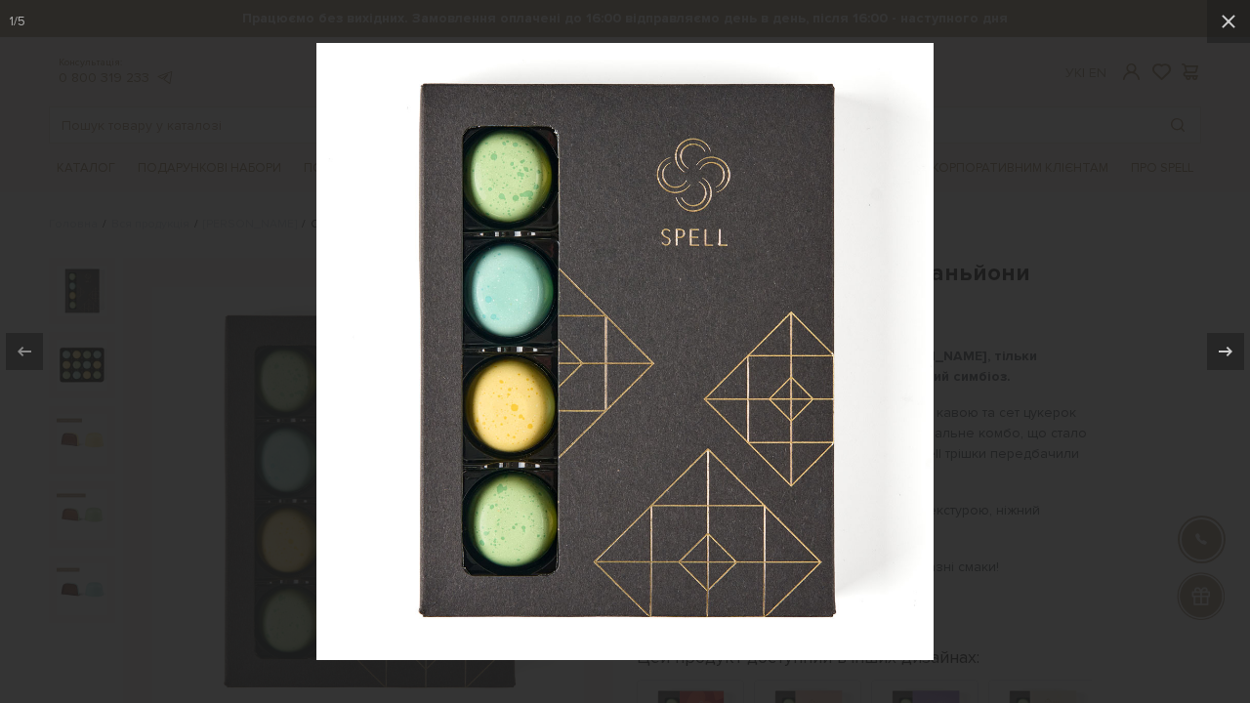
click at [1113, 390] on div at bounding box center [625, 351] width 1250 height 703
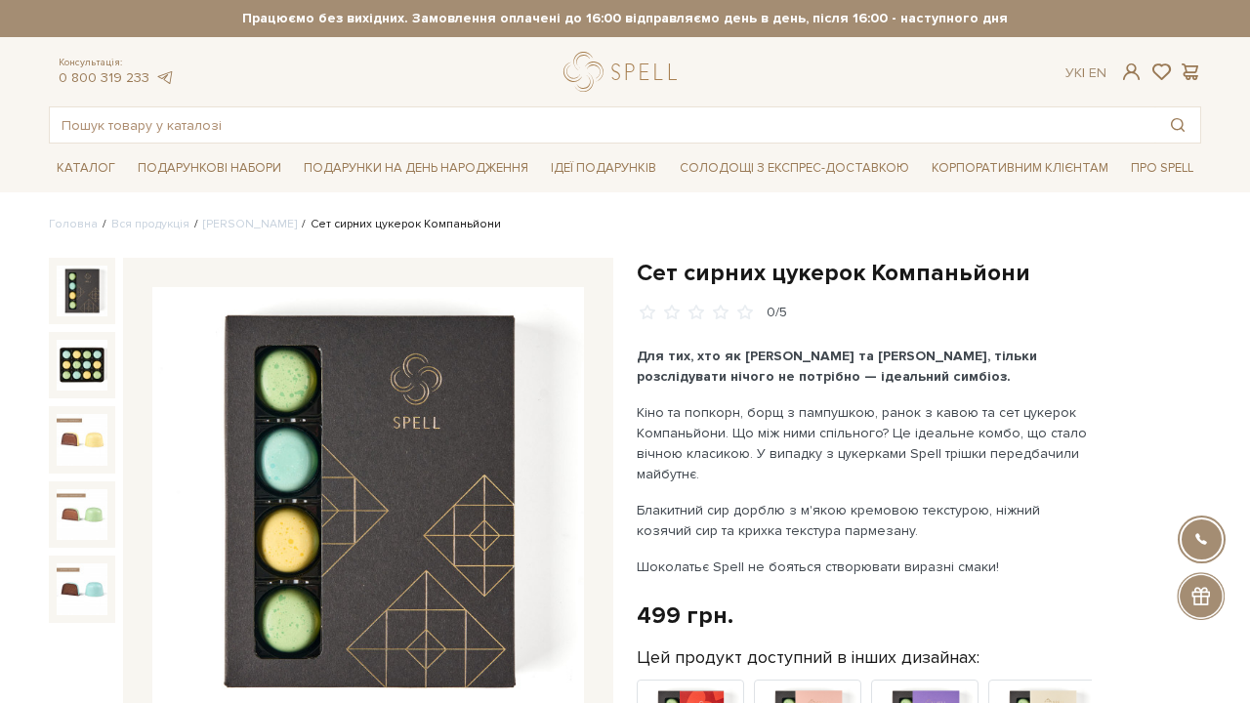
drag, startPoint x: 489, startPoint y: 229, endPoint x: 274, endPoint y: 231, distance: 214.9
click at [274, 231] on ul "Головна Вся продукція Сети цукерок Сет сирних цукерок Компаньйони" at bounding box center [625, 225] width 1153 height 18
drag, startPoint x: 483, startPoint y: 222, endPoint x: 285, endPoint y: 223, distance: 197.3
click at [285, 223] on ul "Головна Вся продукція Сети цукерок Сет сирних цукерок Компаньйони" at bounding box center [625, 225] width 1153 height 18
copy li "Сет сирних цукерок Компаньйони"
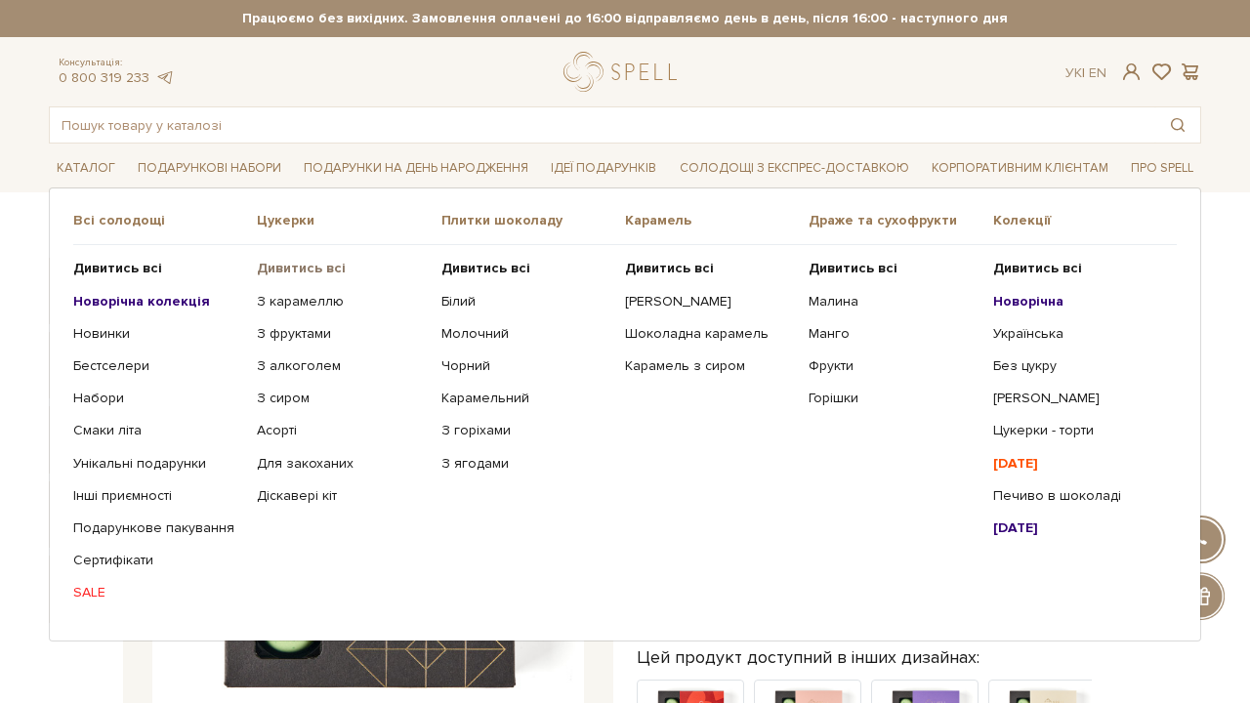
click at [324, 271] on b "Дивитись всі" at bounding box center [301, 268] width 89 height 17
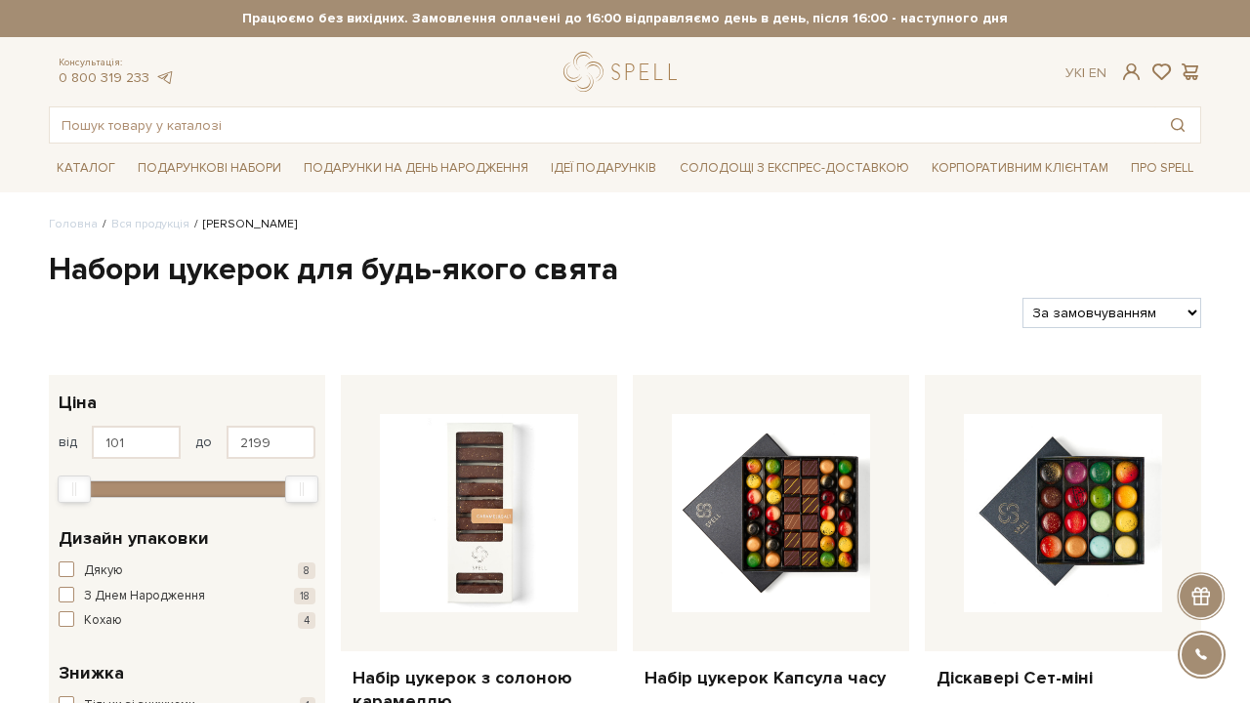
select select "[URL][DOMAIN_NAME]"
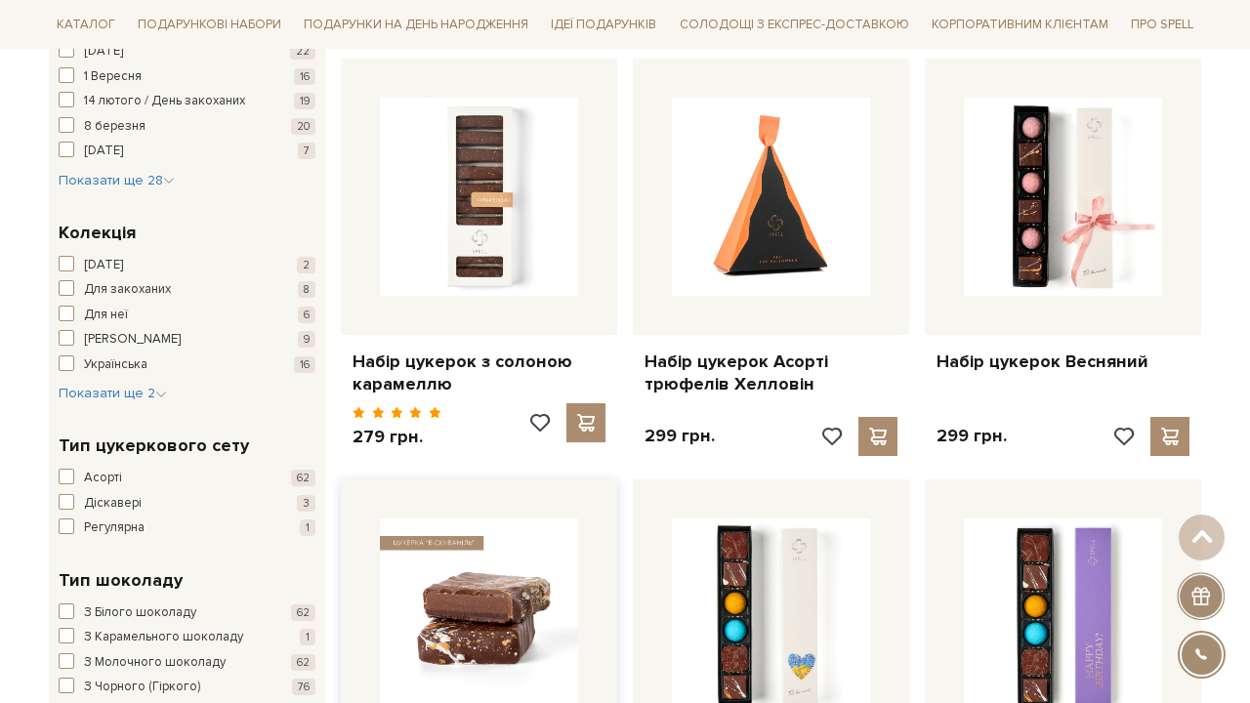
scroll to position [715, 0]
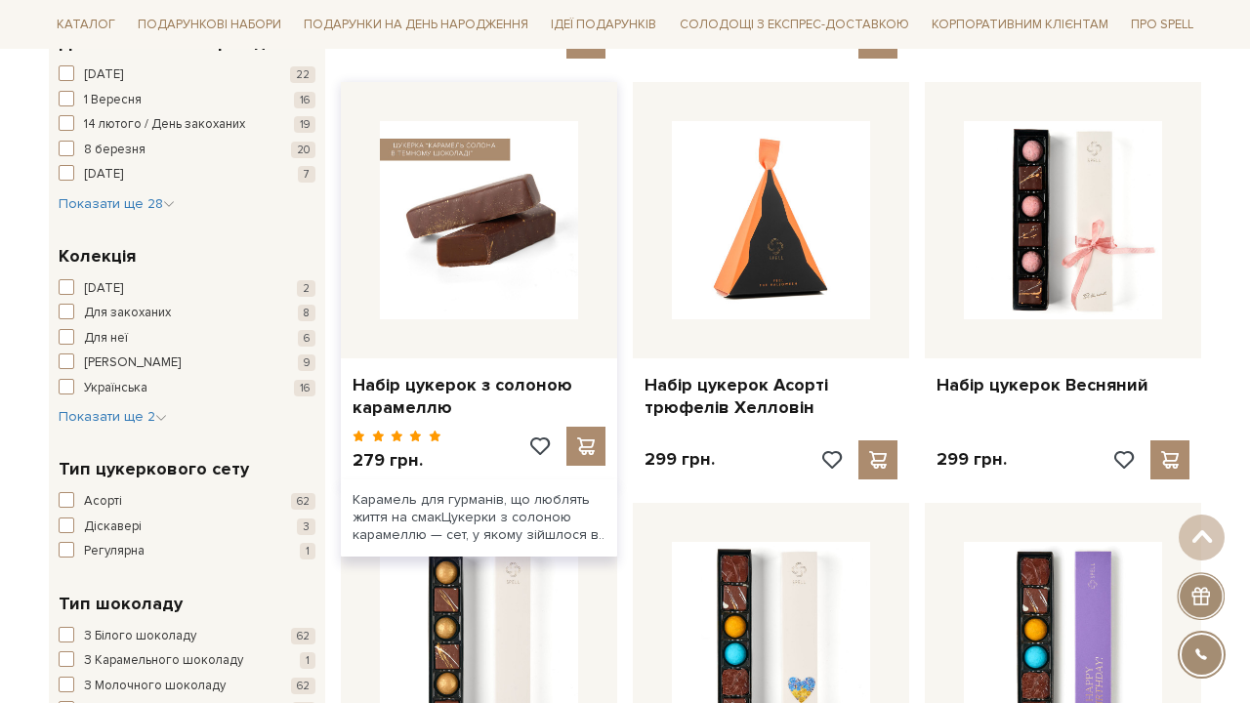
click at [492, 240] on img at bounding box center [479, 220] width 198 height 198
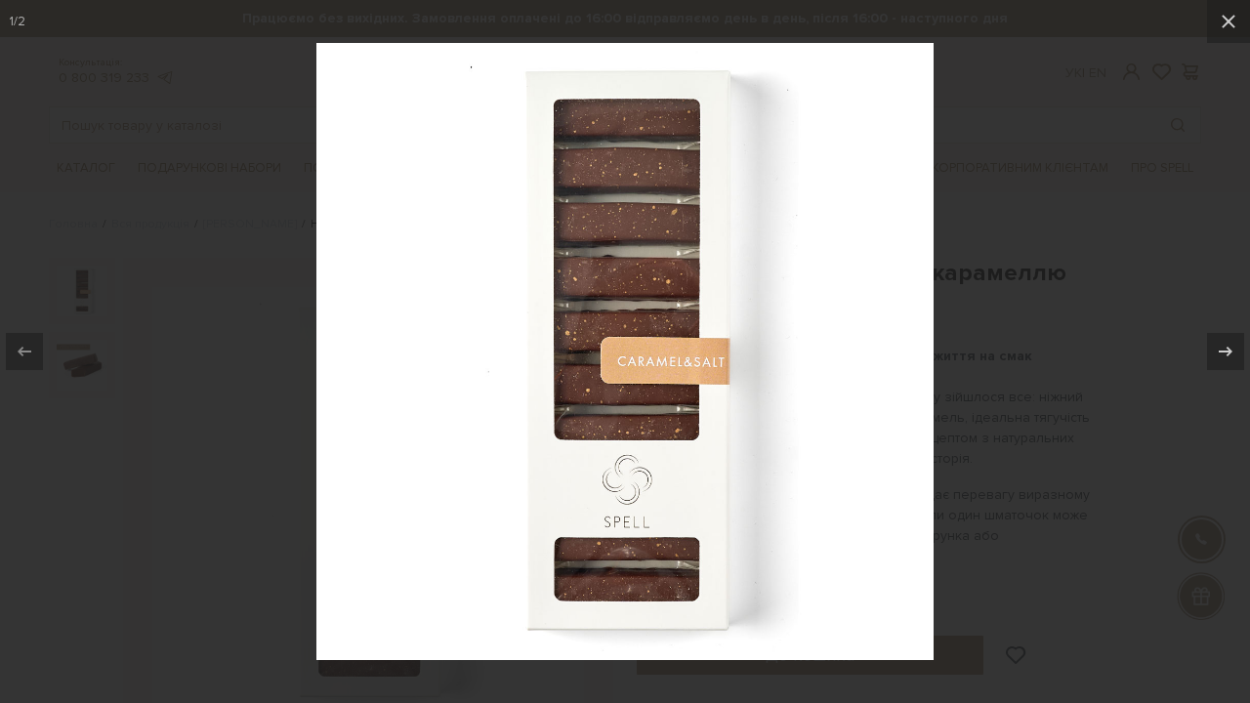
click at [1052, 260] on div at bounding box center [625, 351] width 1250 height 703
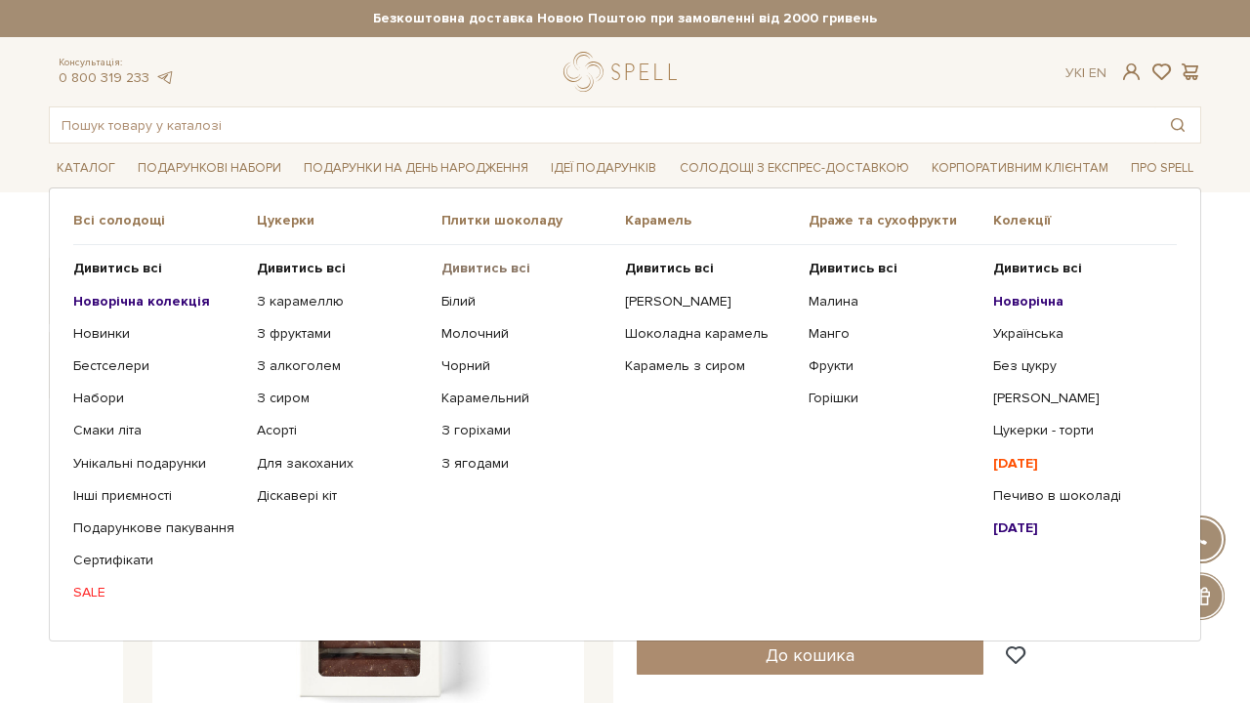
click at [490, 266] on b "Дивитись всі" at bounding box center [485, 268] width 89 height 17
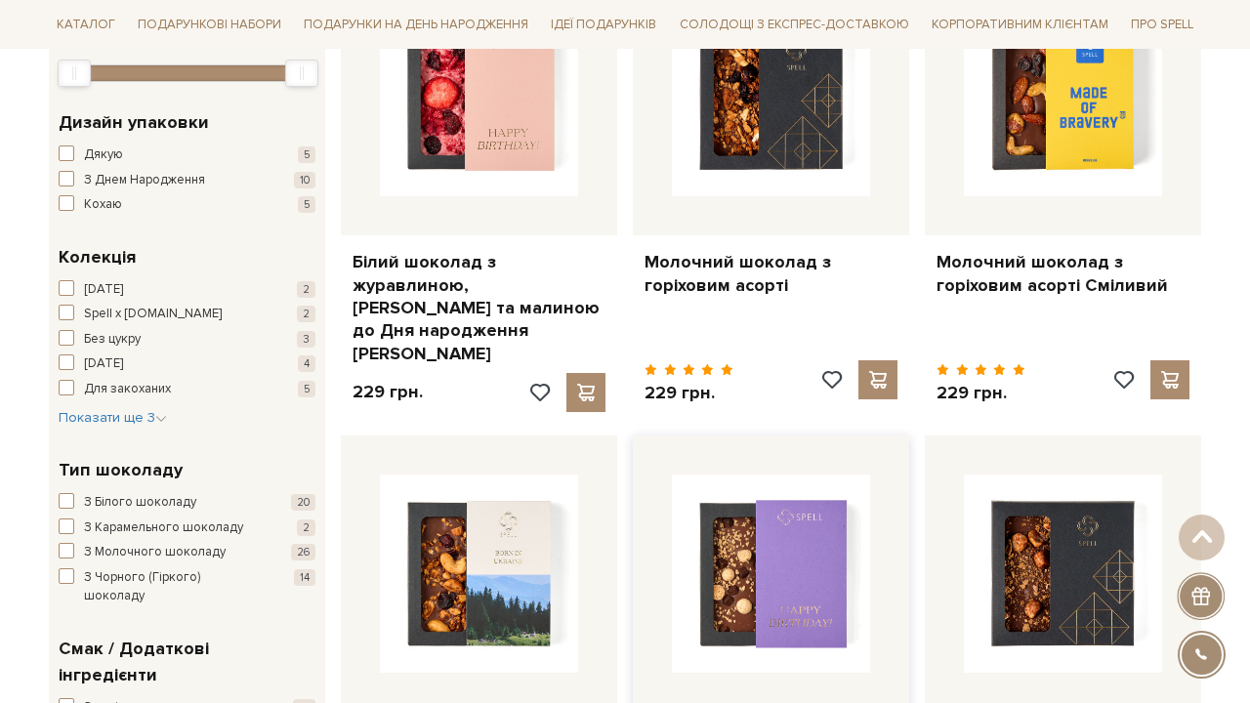
scroll to position [290, 0]
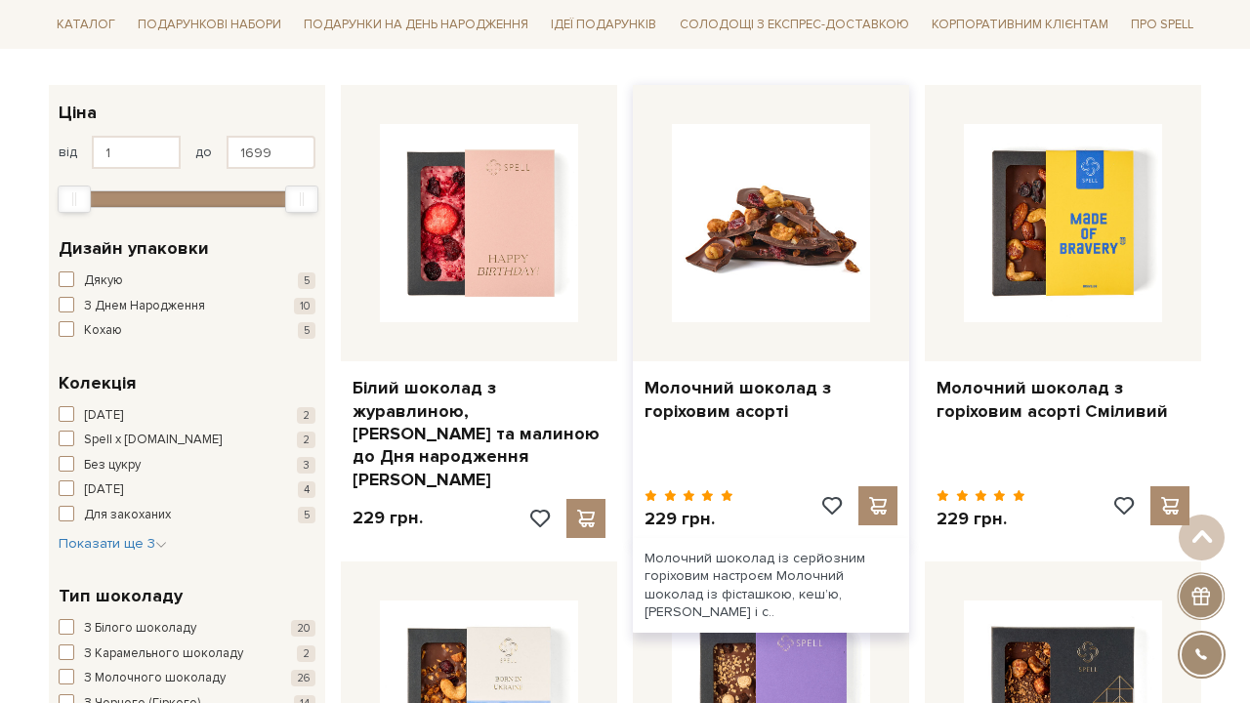
click at [740, 253] on img at bounding box center [771, 223] width 198 height 198
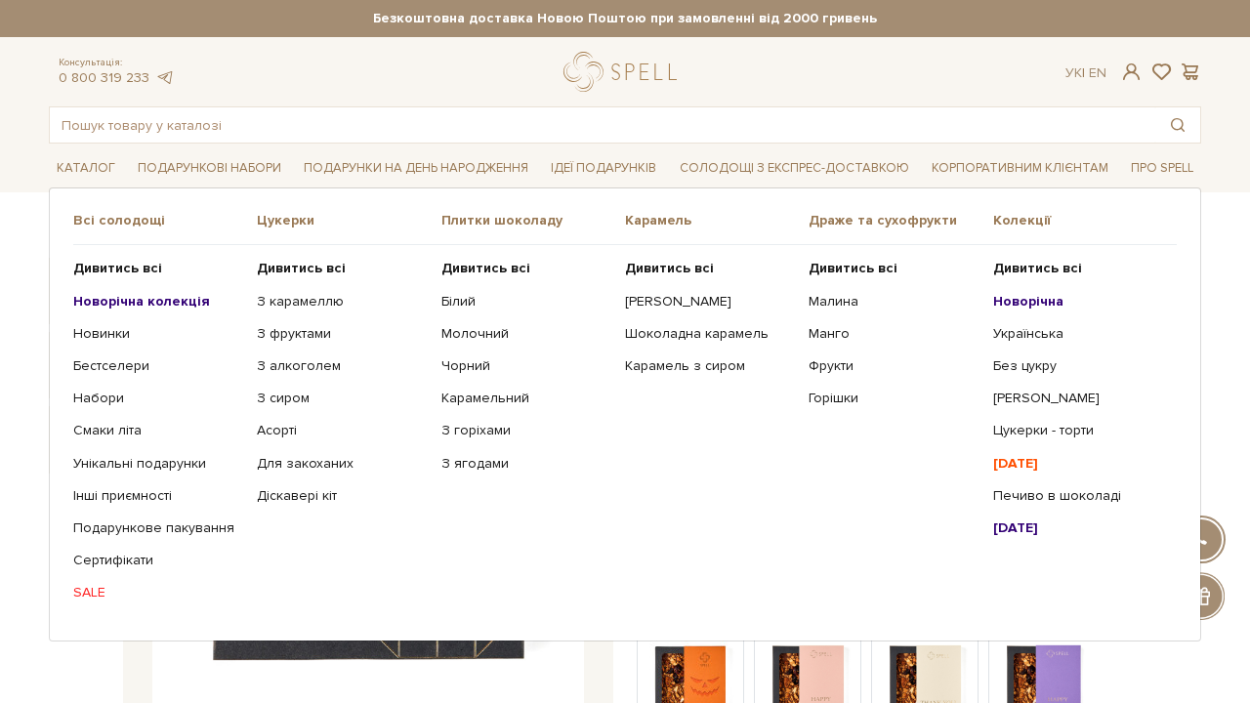
click at [1037, 297] on b "Новорічна" at bounding box center [1028, 301] width 70 height 17
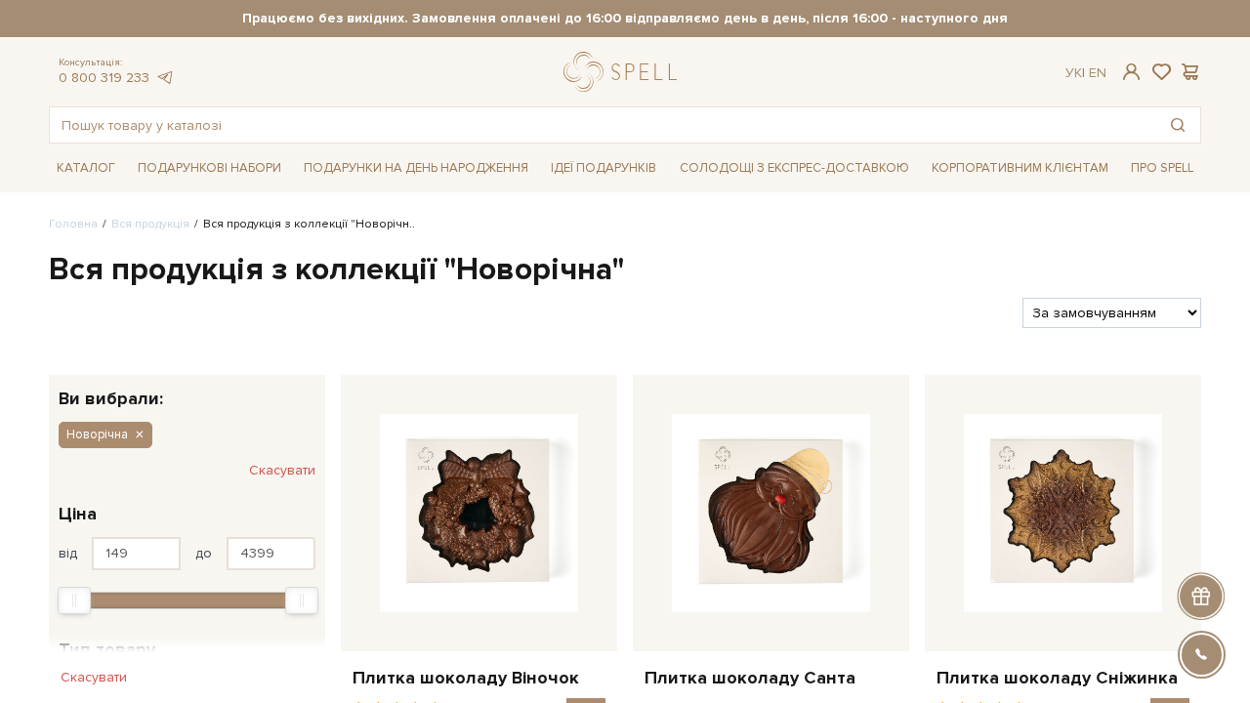
select select "https://spellchocolate.com/our-productions/novorichna?sort=p.price&order=ASC"
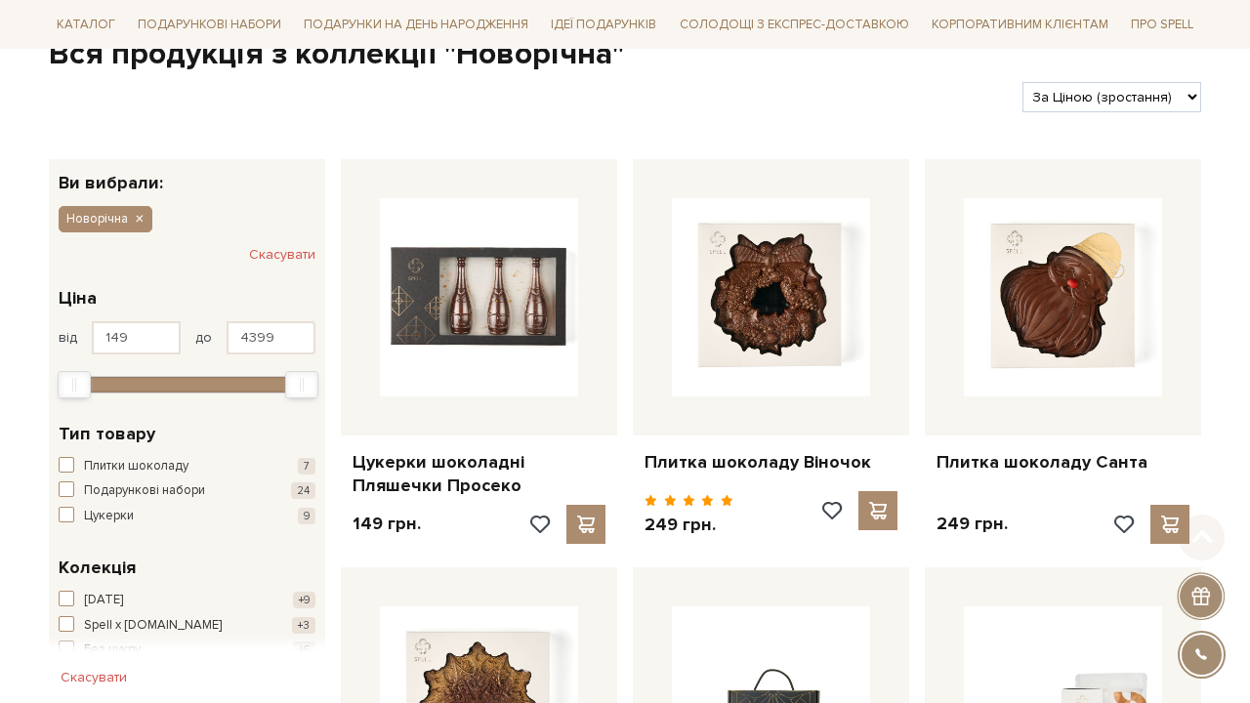
scroll to position [246, 0]
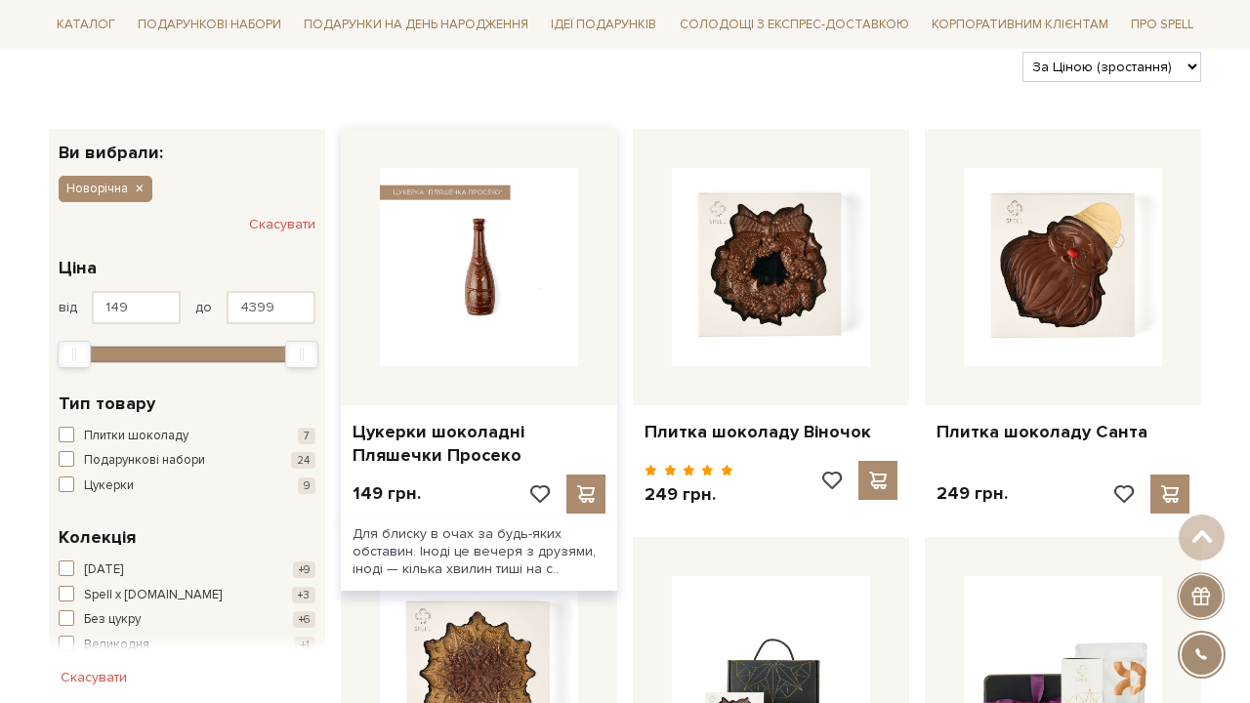
click at [436, 223] on img at bounding box center [479, 267] width 198 height 198
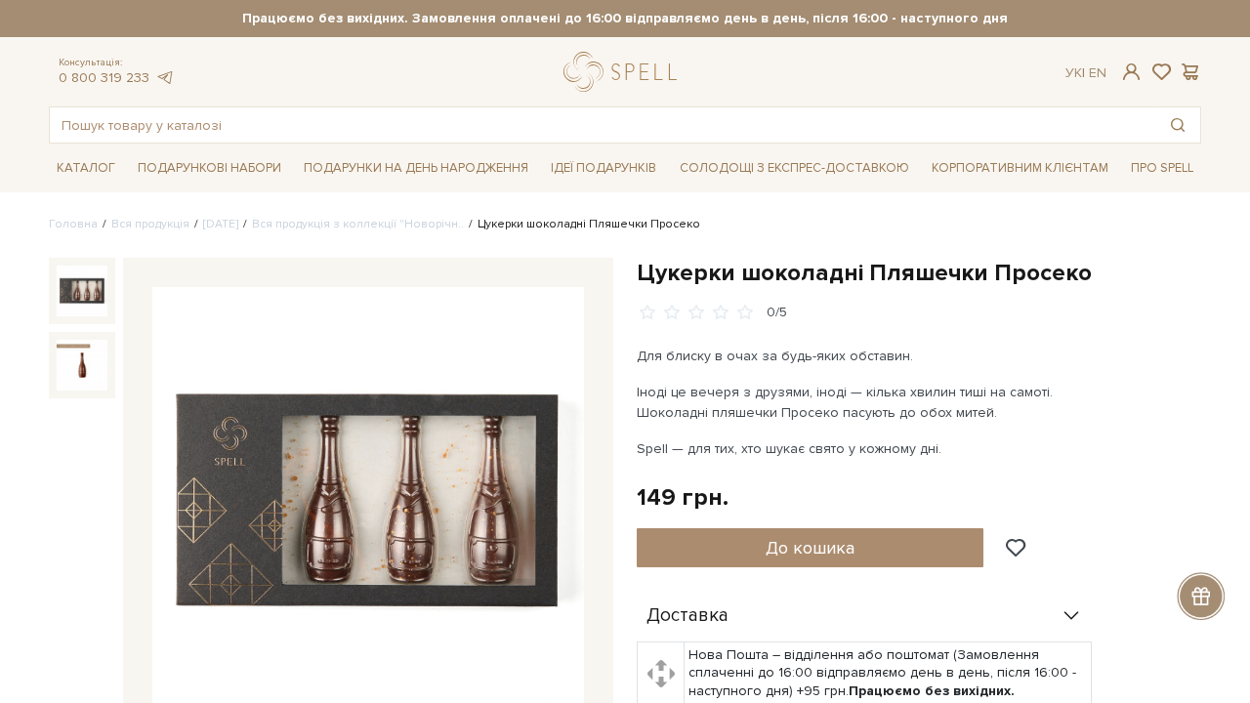
click at [469, 399] on img at bounding box center [368, 503] width 432 height 432
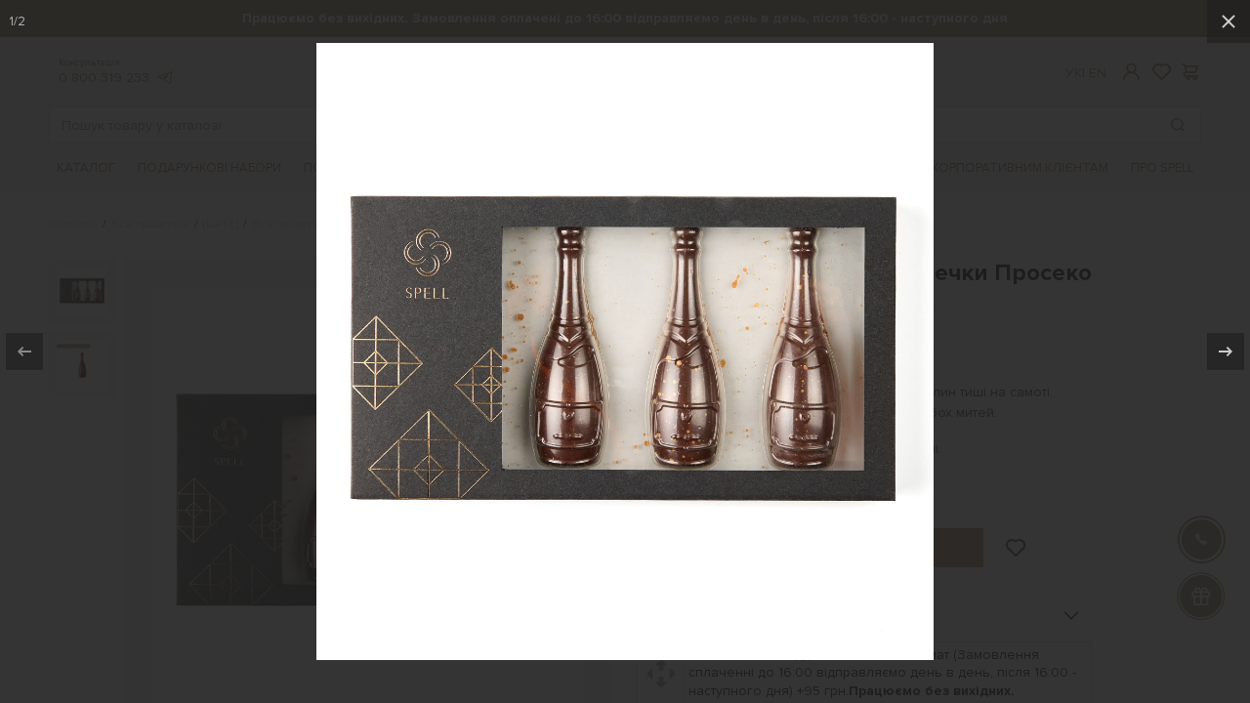
click at [1091, 302] on div at bounding box center [625, 351] width 1250 height 703
